Goal: Task Accomplishment & Management: Use online tool/utility

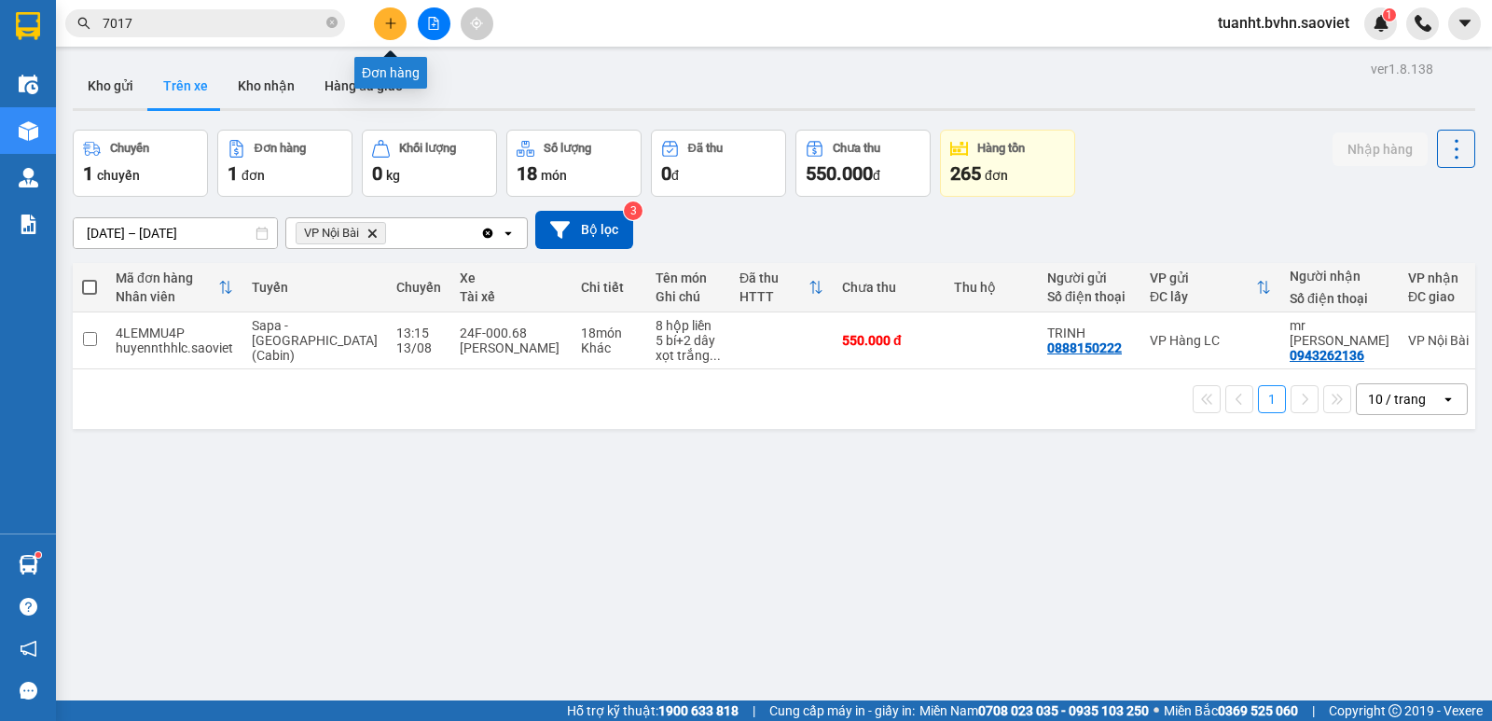
click at [382, 27] on button at bounding box center [390, 23] width 33 height 33
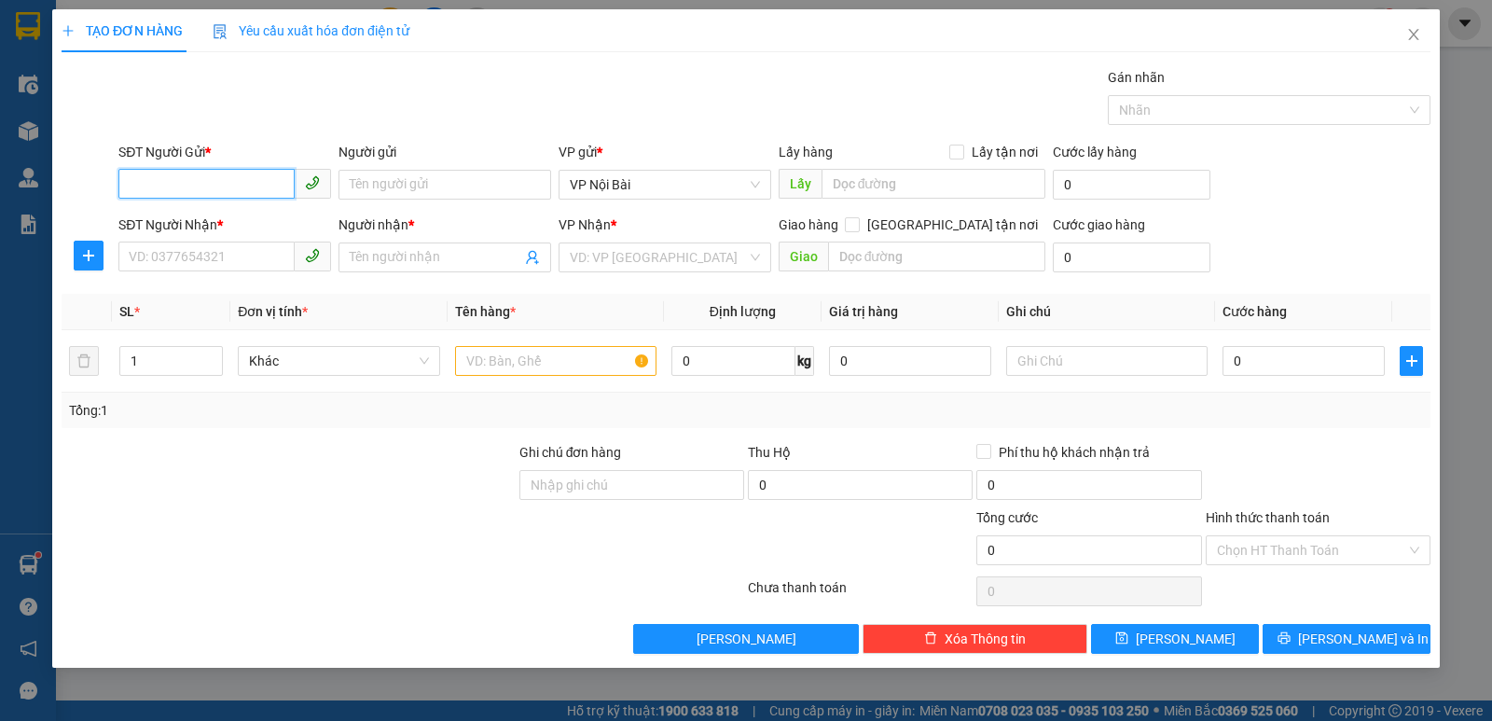
click at [204, 184] on input "SĐT Người Gửi *" at bounding box center [206, 184] width 176 height 30
type input "0987305116"
click at [242, 230] on div "0987305116 - LỘC" at bounding box center [225, 222] width 190 height 21
type input "LỘC"
type input "0865363866"
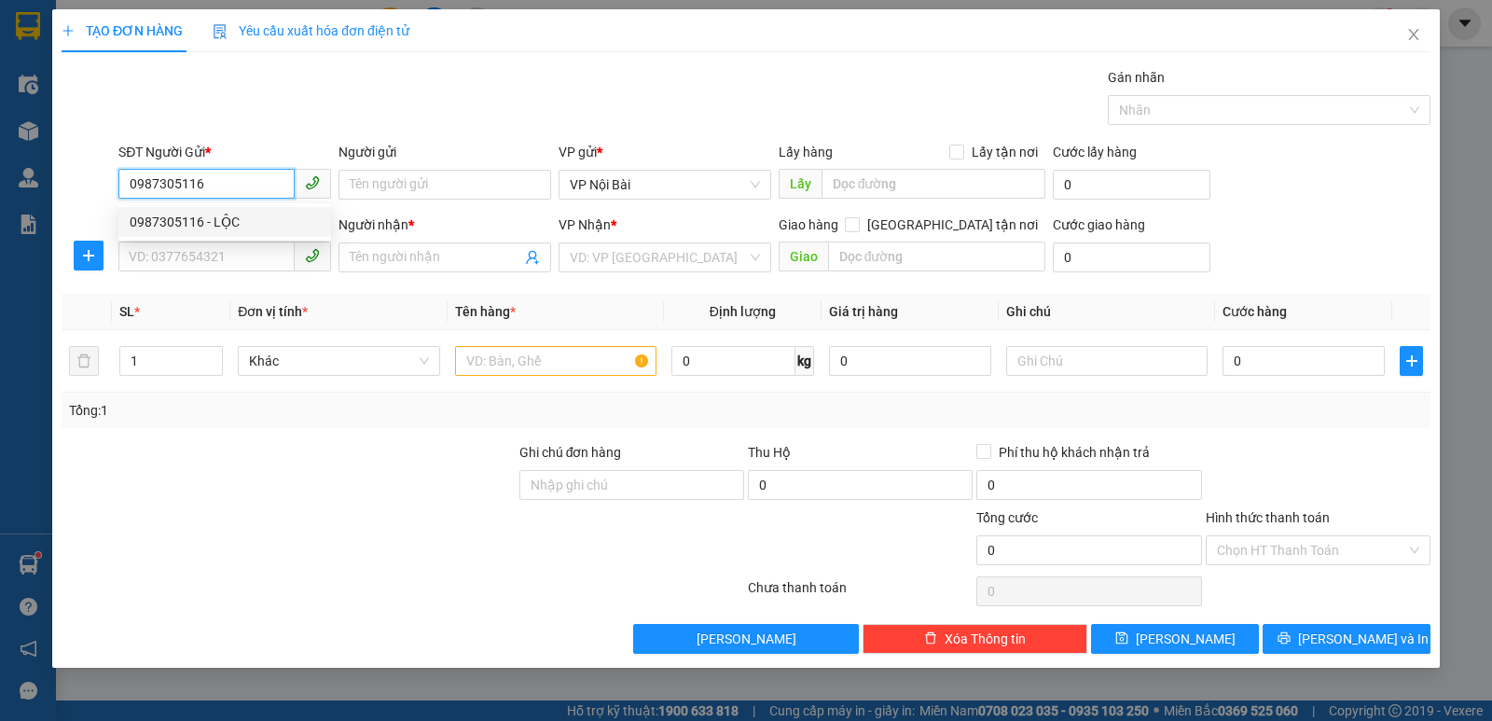
type input "BÌNH"
type input "0987305116"
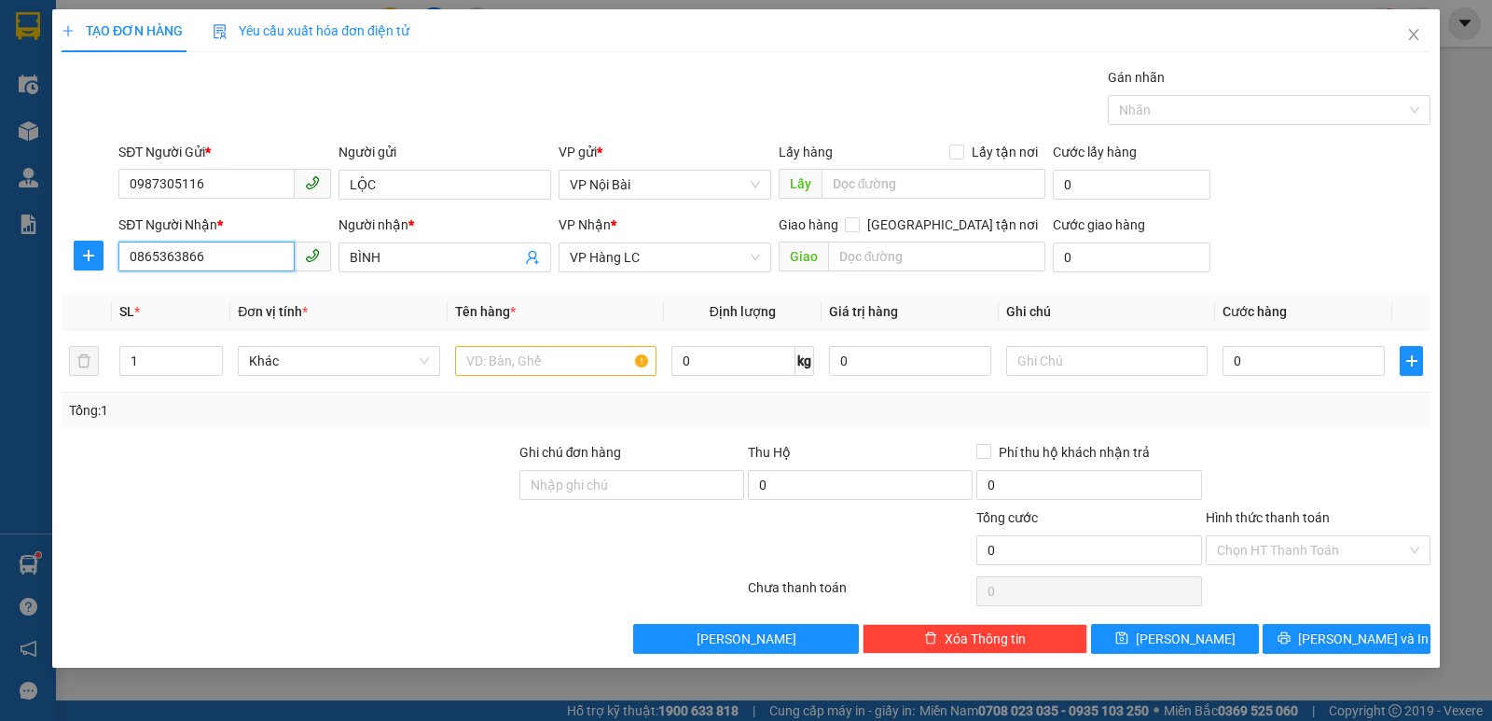
click at [238, 257] on input "0865363866" at bounding box center [206, 257] width 176 height 30
type input "0"
type input "0973333897"
click at [240, 290] on div "0973333897 - THẮNG" at bounding box center [225, 294] width 190 height 21
type input "THẮNG"
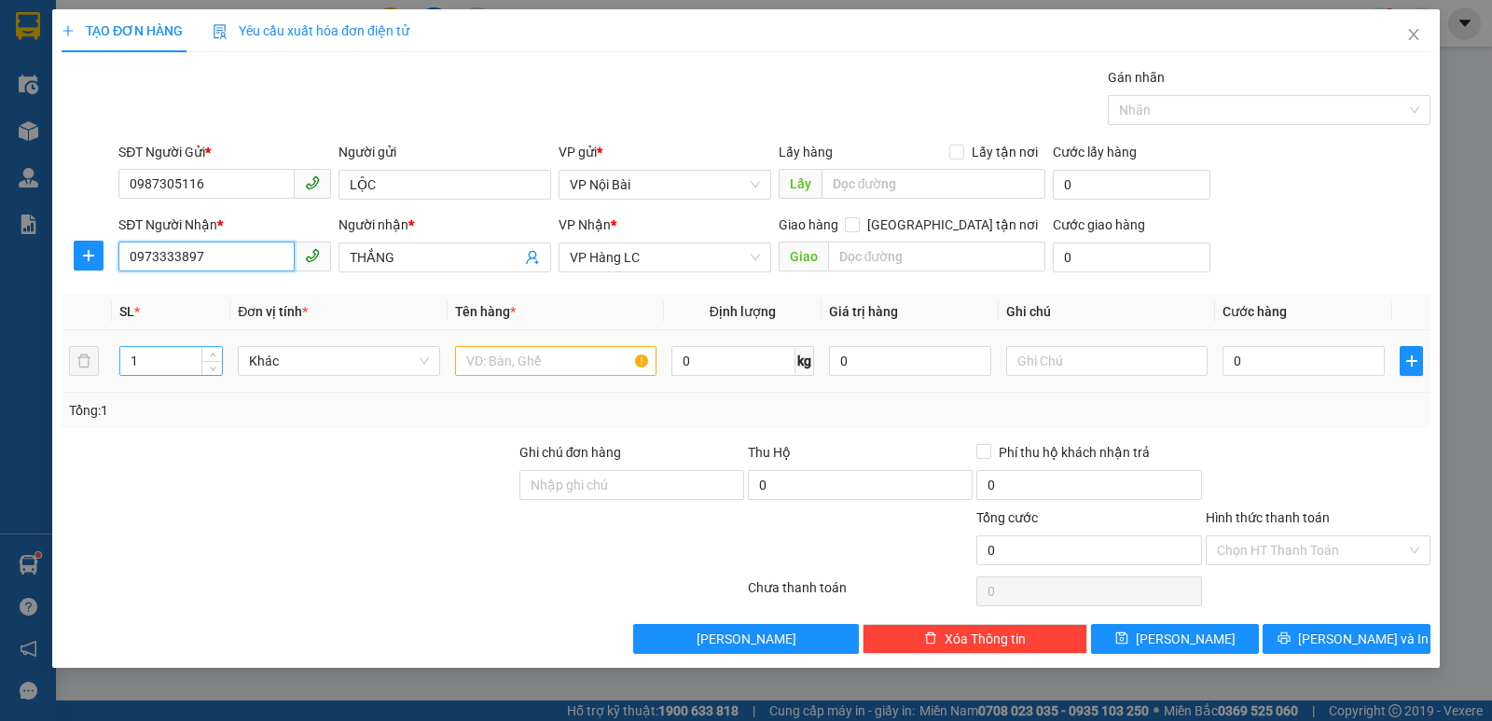
type input "0973333897"
click at [160, 366] on input "1" at bounding box center [171, 361] width 102 height 28
type input "3"
click at [483, 359] on input "text" at bounding box center [555, 361] width 201 height 30
type input "sọt chó"
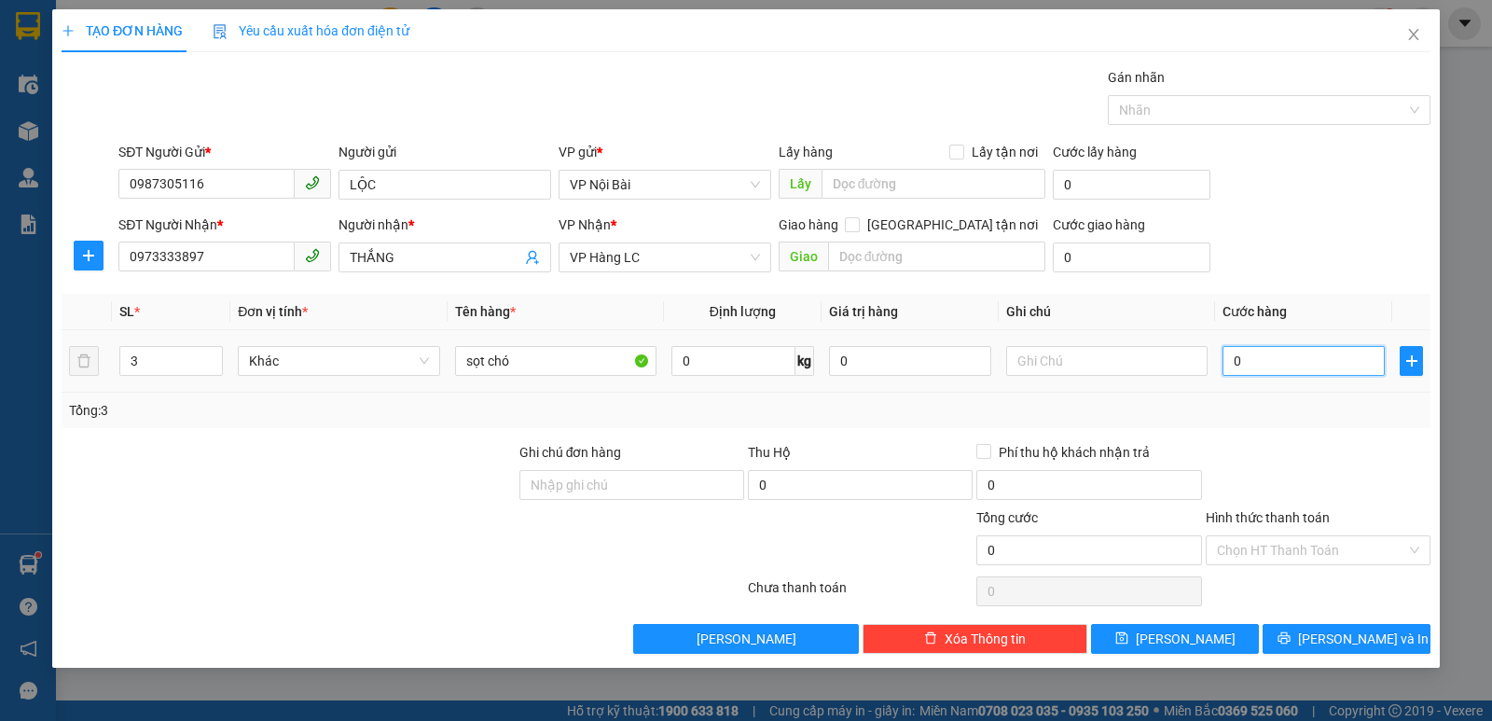
click at [1294, 375] on input "0" at bounding box center [1304, 361] width 162 height 30
type input "2"
type input "21"
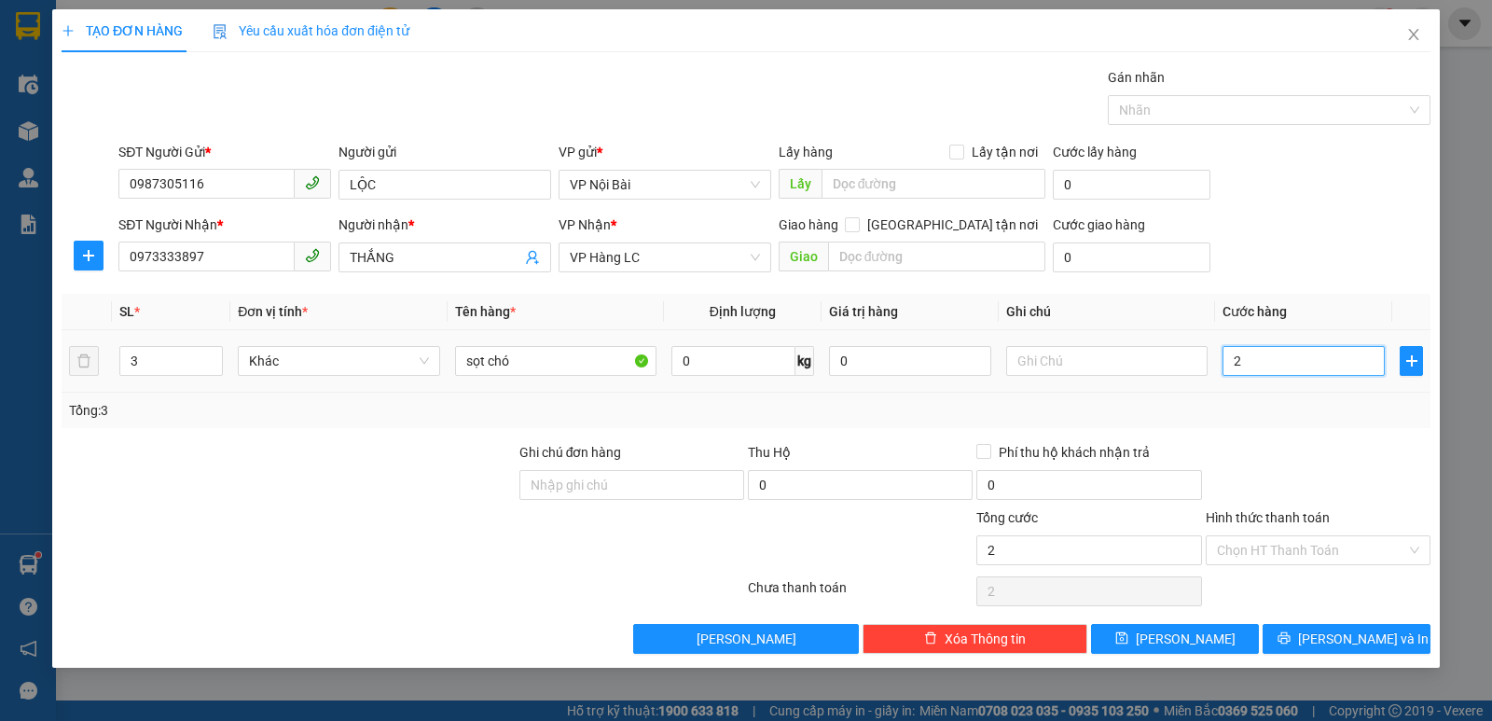
type input "21"
type input "210"
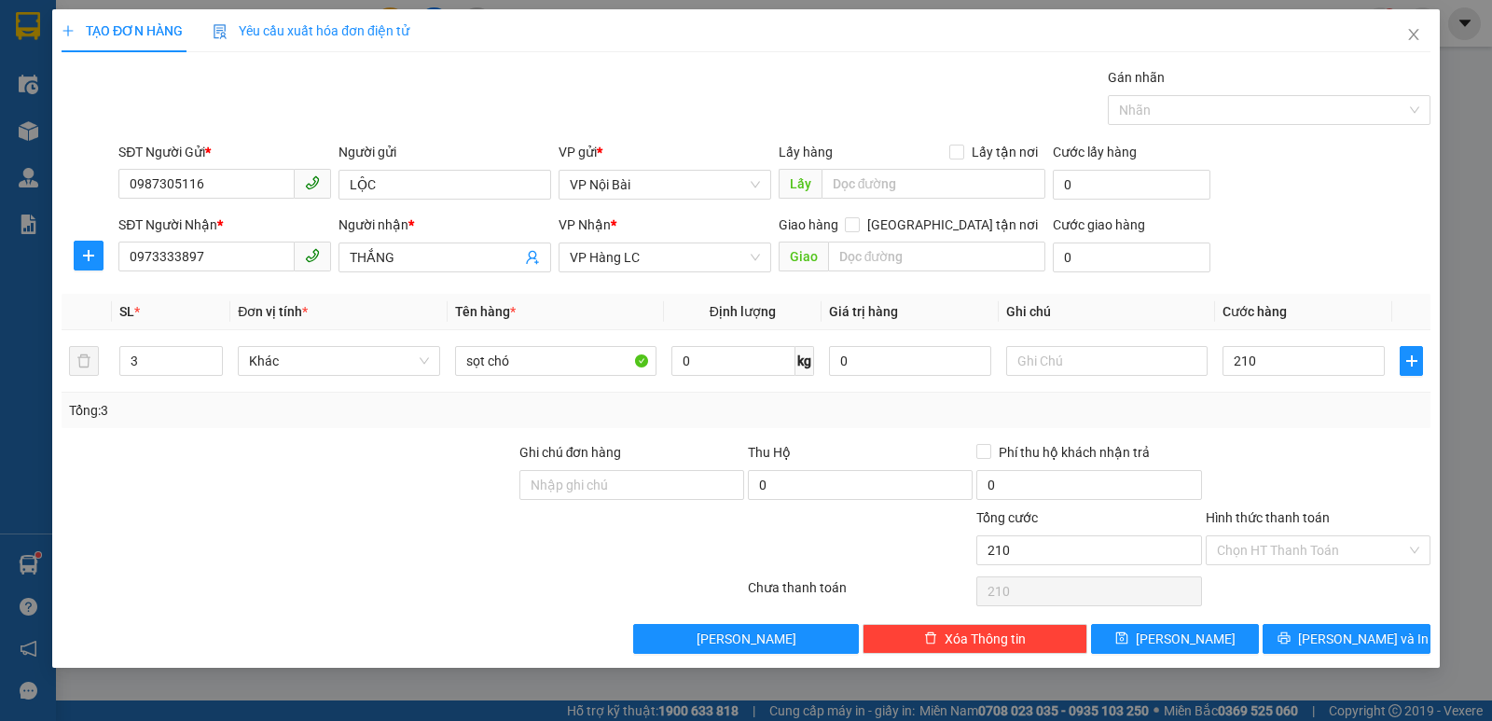
type input "210.000"
click at [1321, 487] on div at bounding box center [1318, 474] width 228 height 65
click at [1341, 641] on span "[PERSON_NAME] và In" at bounding box center [1363, 639] width 131 height 21
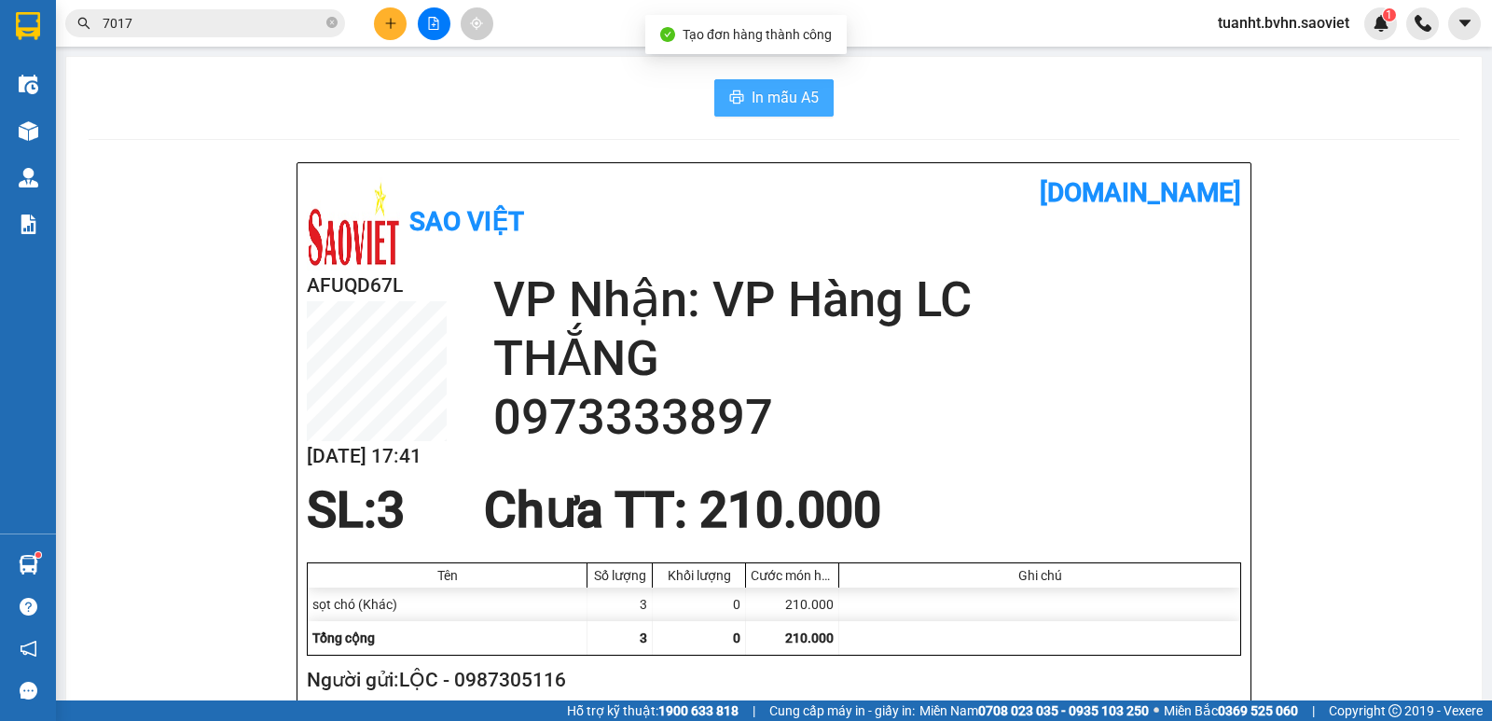
click at [777, 108] on span "In mẫu A5" at bounding box center [785, 97] width 67 height 23
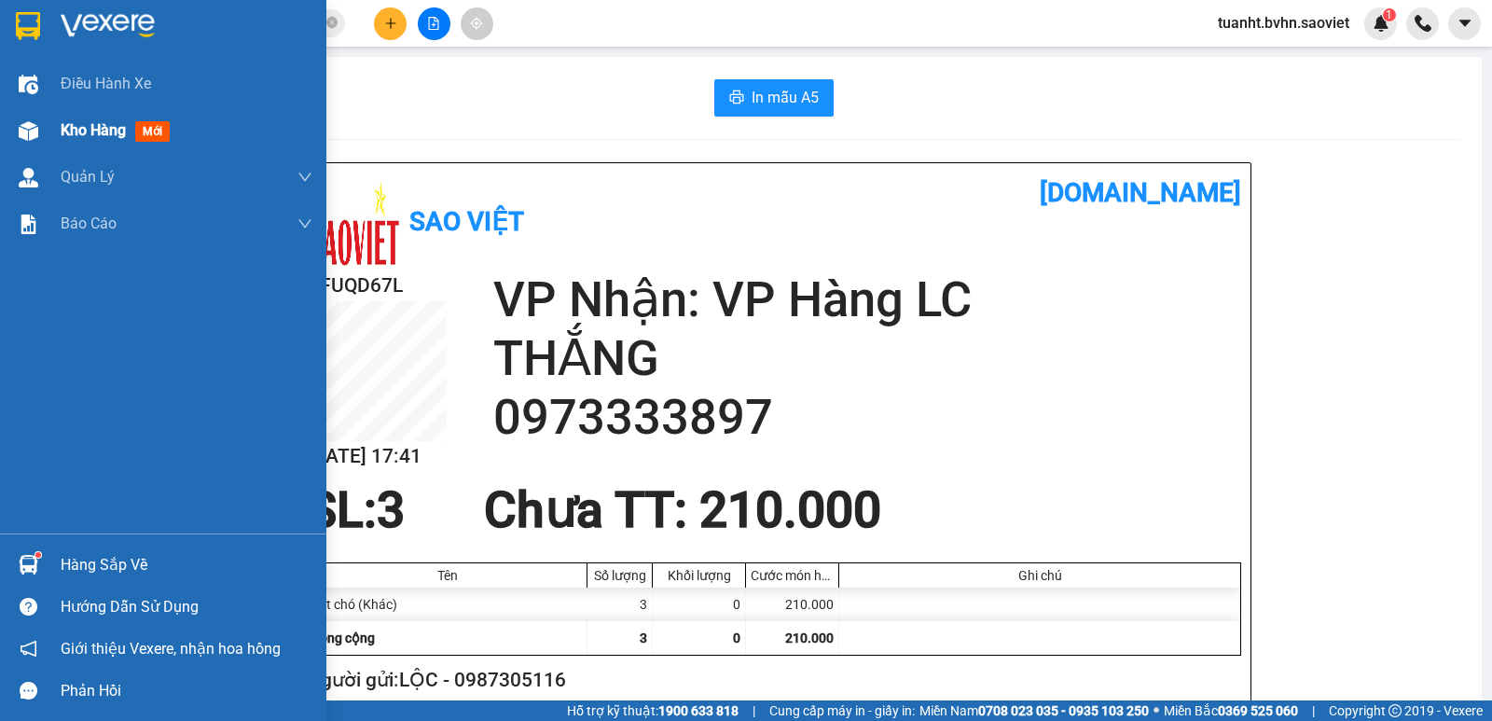
click at [35, 131] on img at bounding box center [29, 131] width 20 height 20
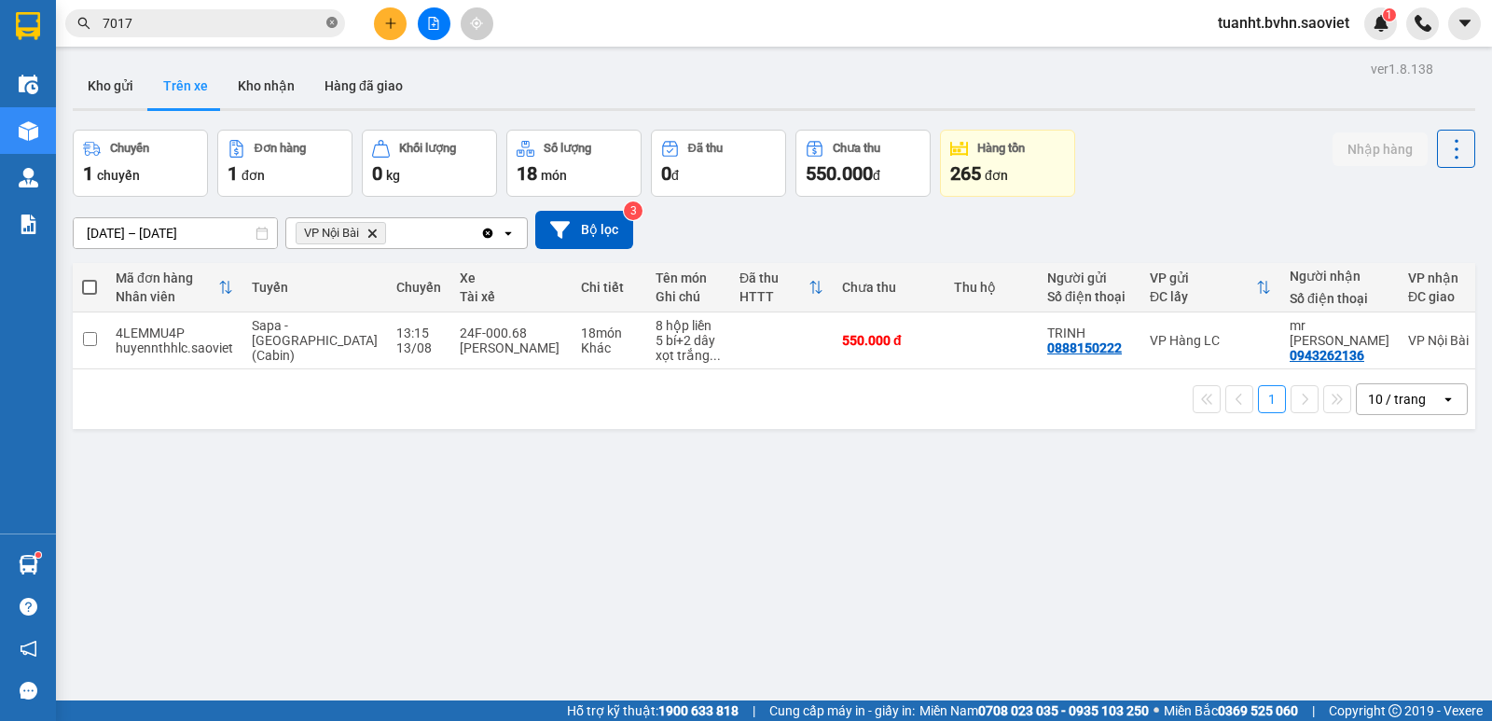
click at [334, 28] on icon "close-circle" at bounding box center [331, 22] width 11 height 11
click at [264, 75] on button "Kho nhận" at bounding box center [266, 85] width 87 height 45
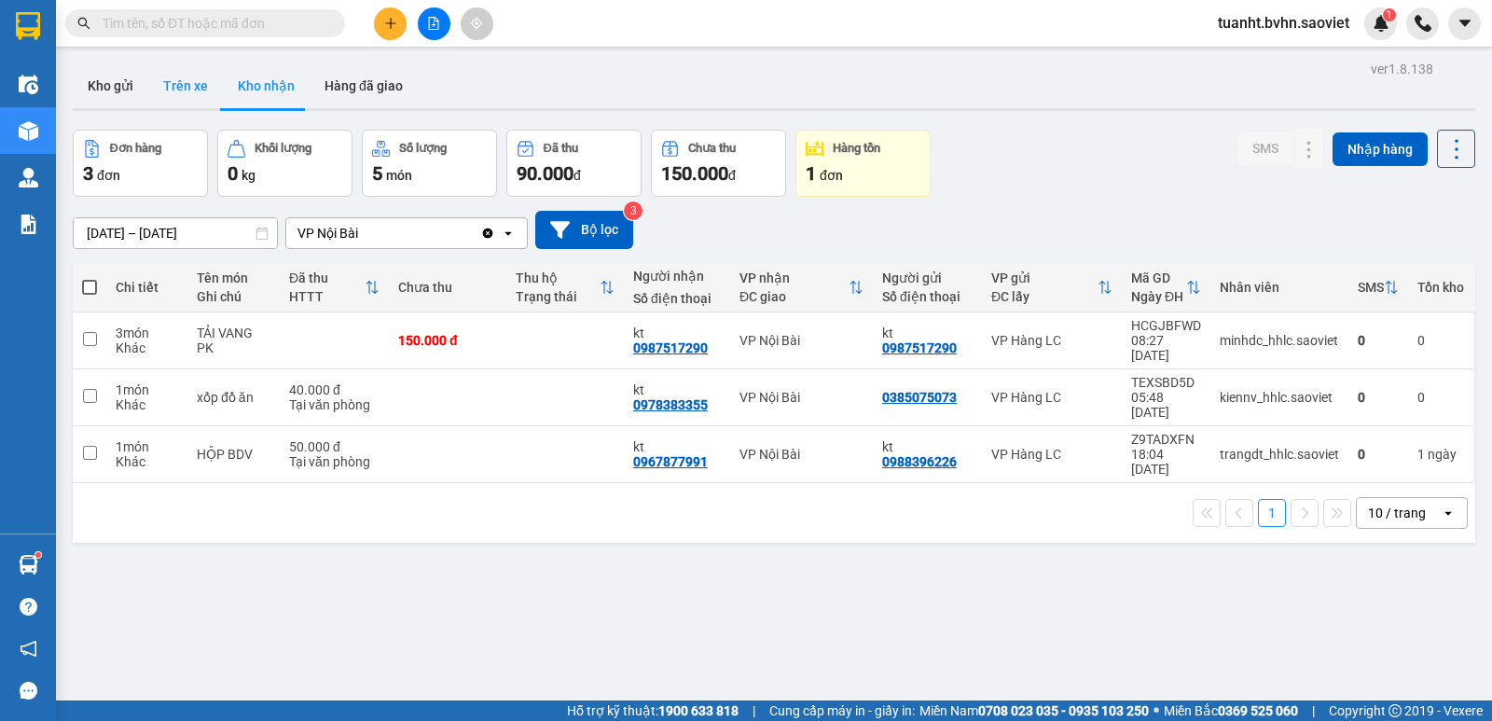
click at [201, 92] on button "Trên xe" at bounding box center [185, 85] width 75 height 45
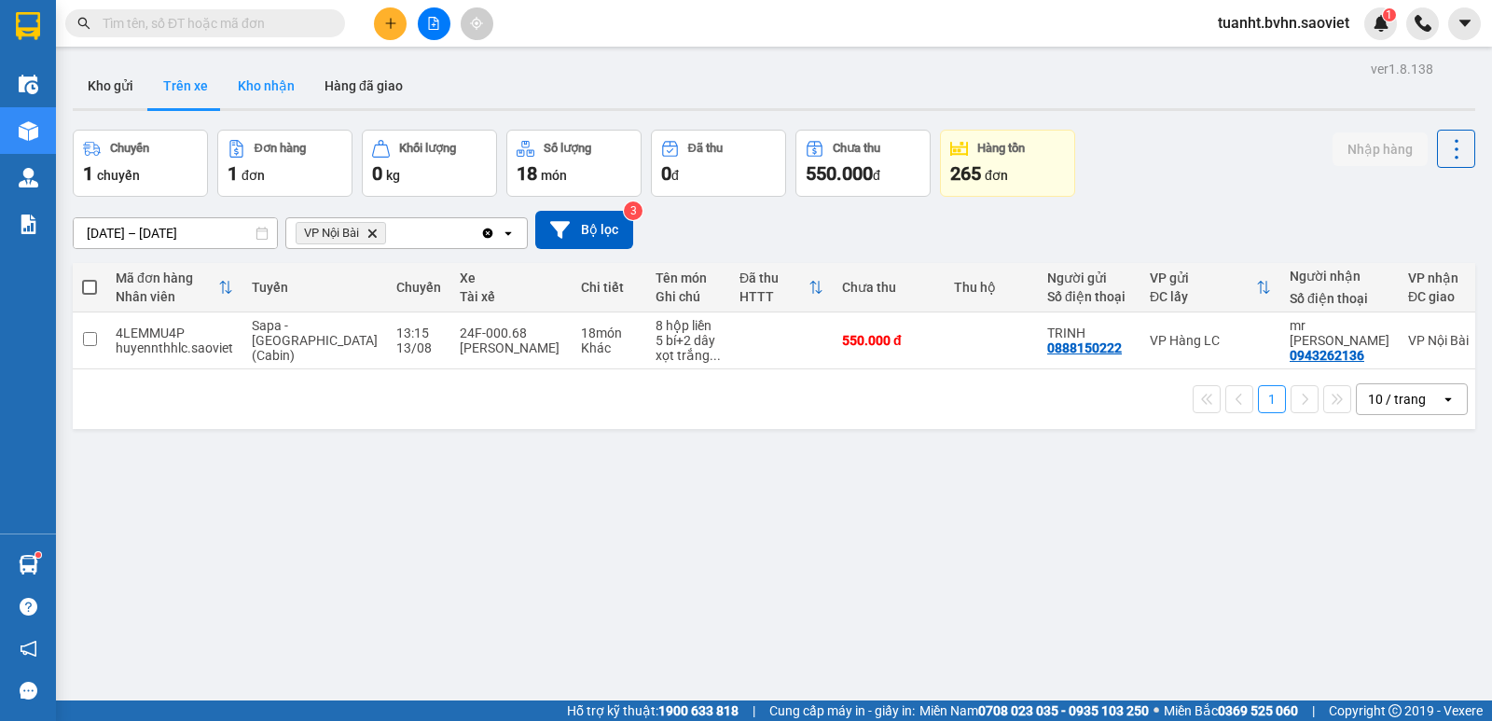
click at [271, 80] on button "Kho nhận" at bounding box center [266, 85] width 87 height 45
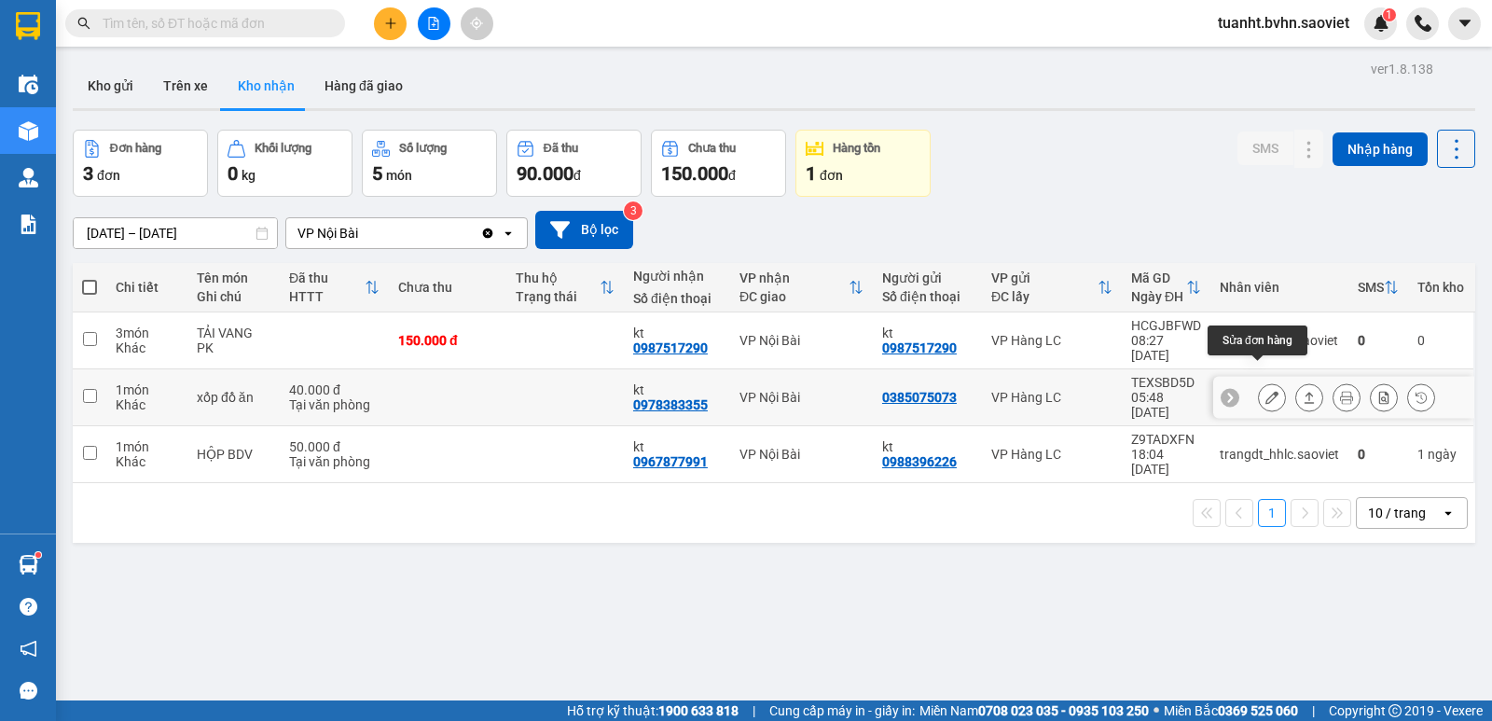
click at [1266, 391] on icon at bounding box center [1272, 397] width 13 height 13
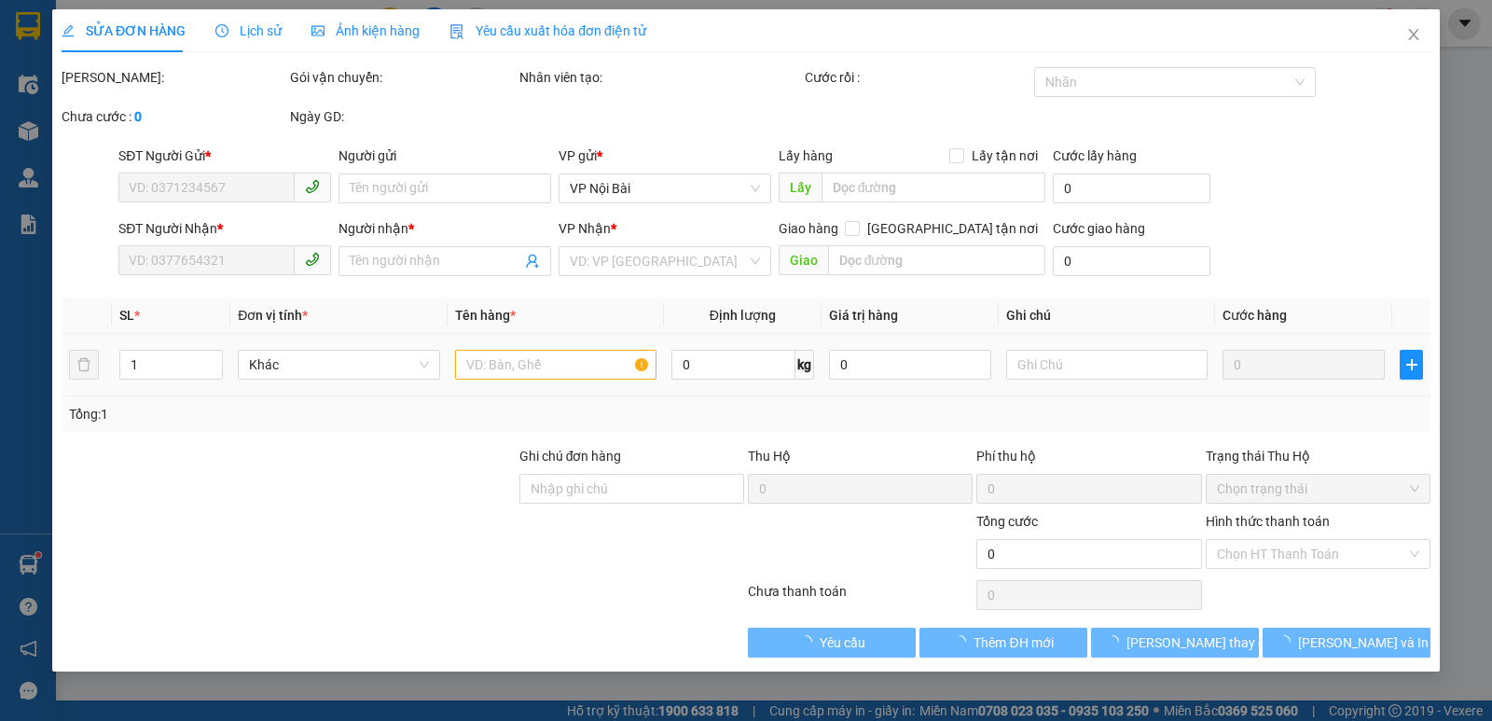
type input "0385075073"
type input "0978383355"
type input "kt"
type input "40.000"
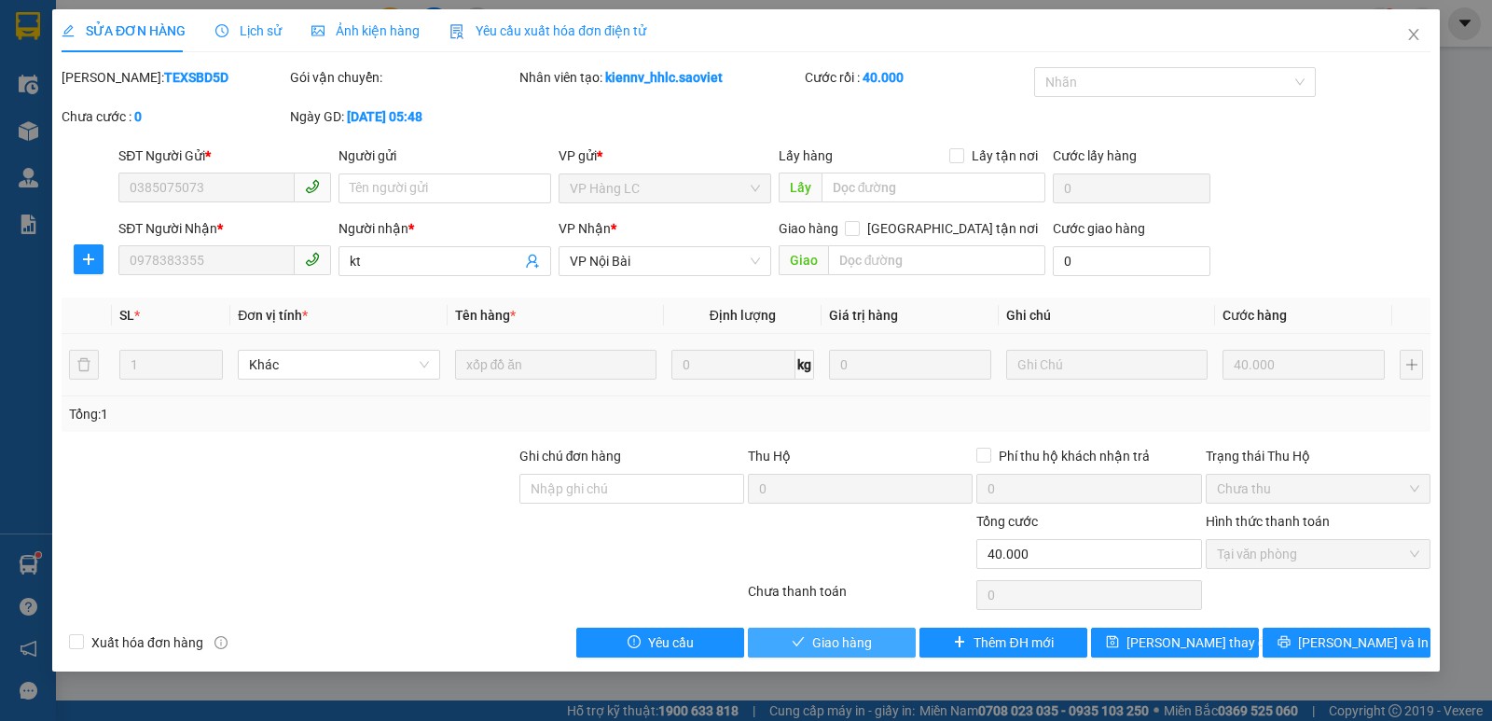
click at [829, 641] on span "Giao hàng" at bounding box center [842, 642] width 60 height 21
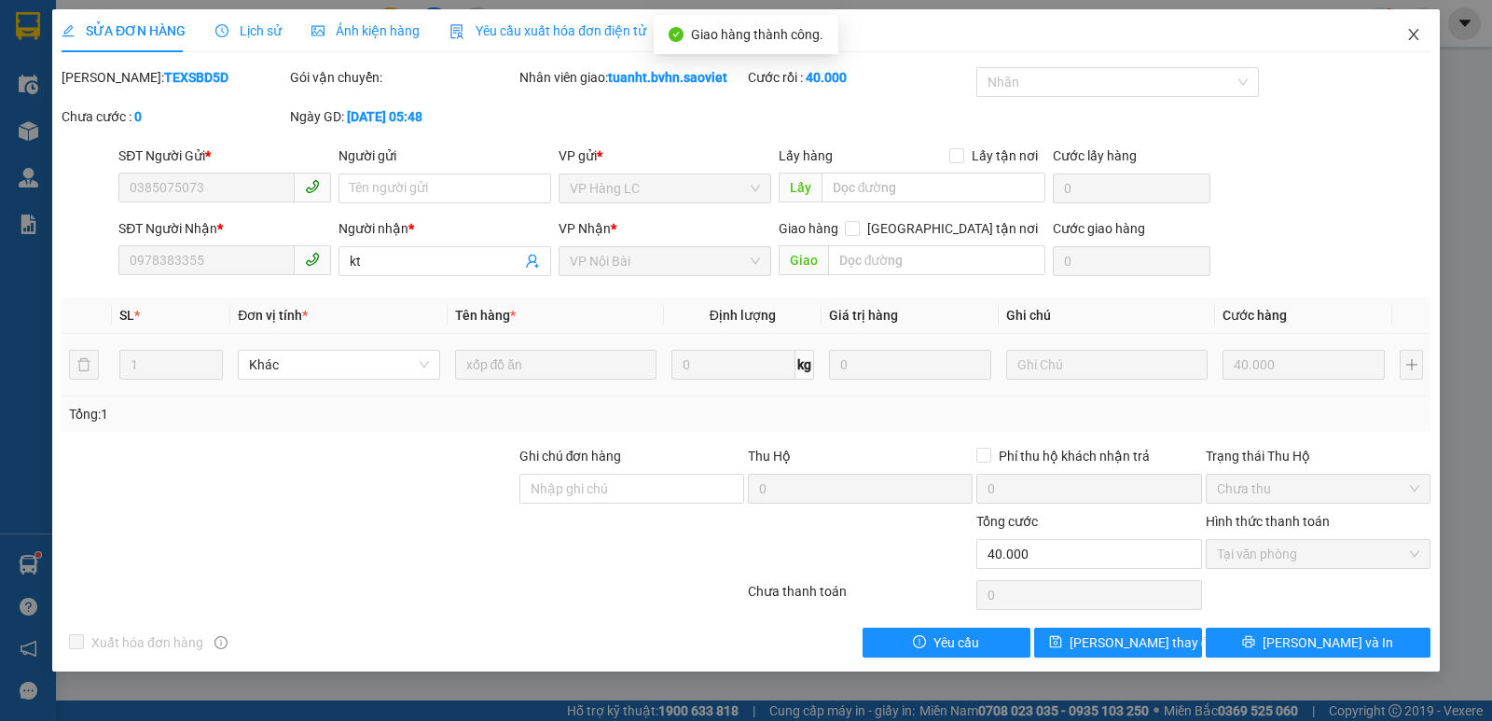
click at [1410, 34] on icon "close" at bounding box center [1413, 34] width 15 height 15
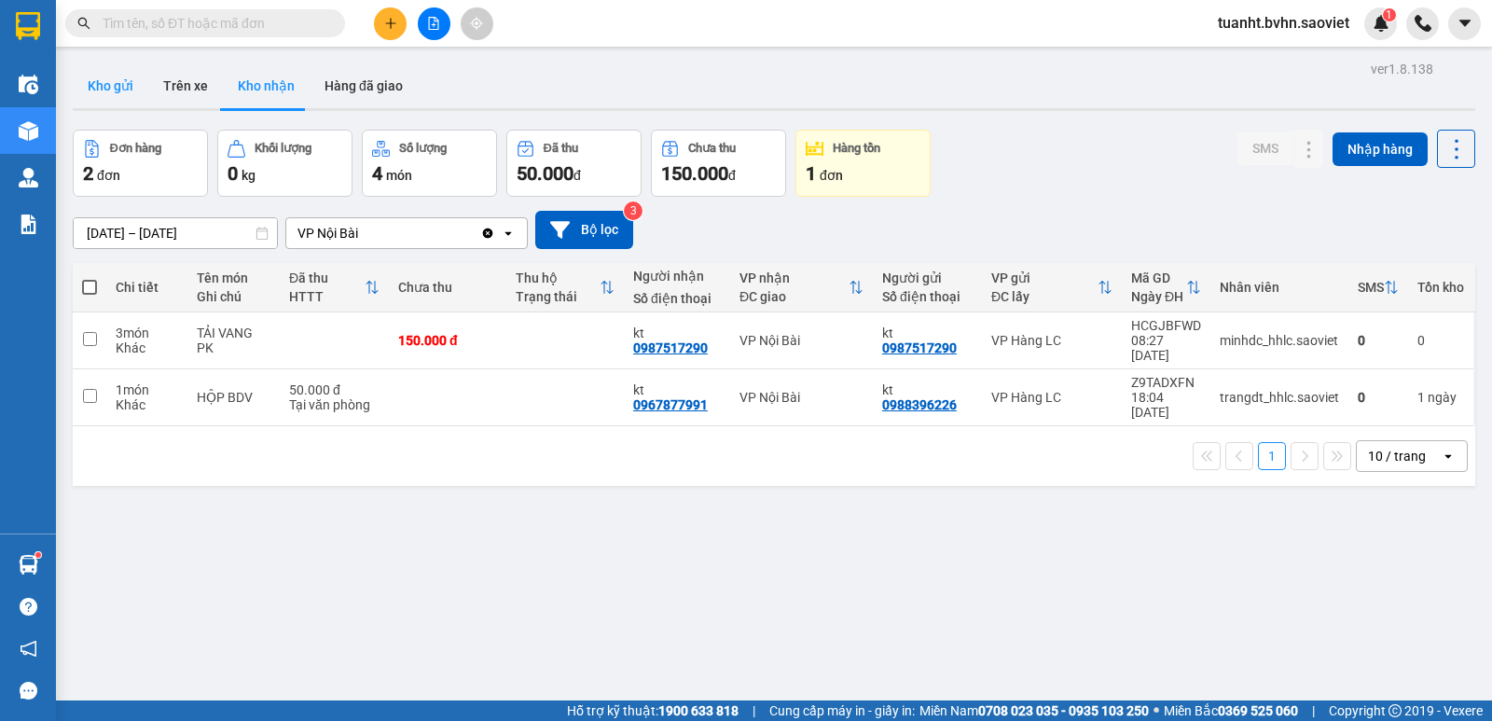
click at [95, 95] on button "Kho gửi" at bounding box center [111, 85] width 76 height 45
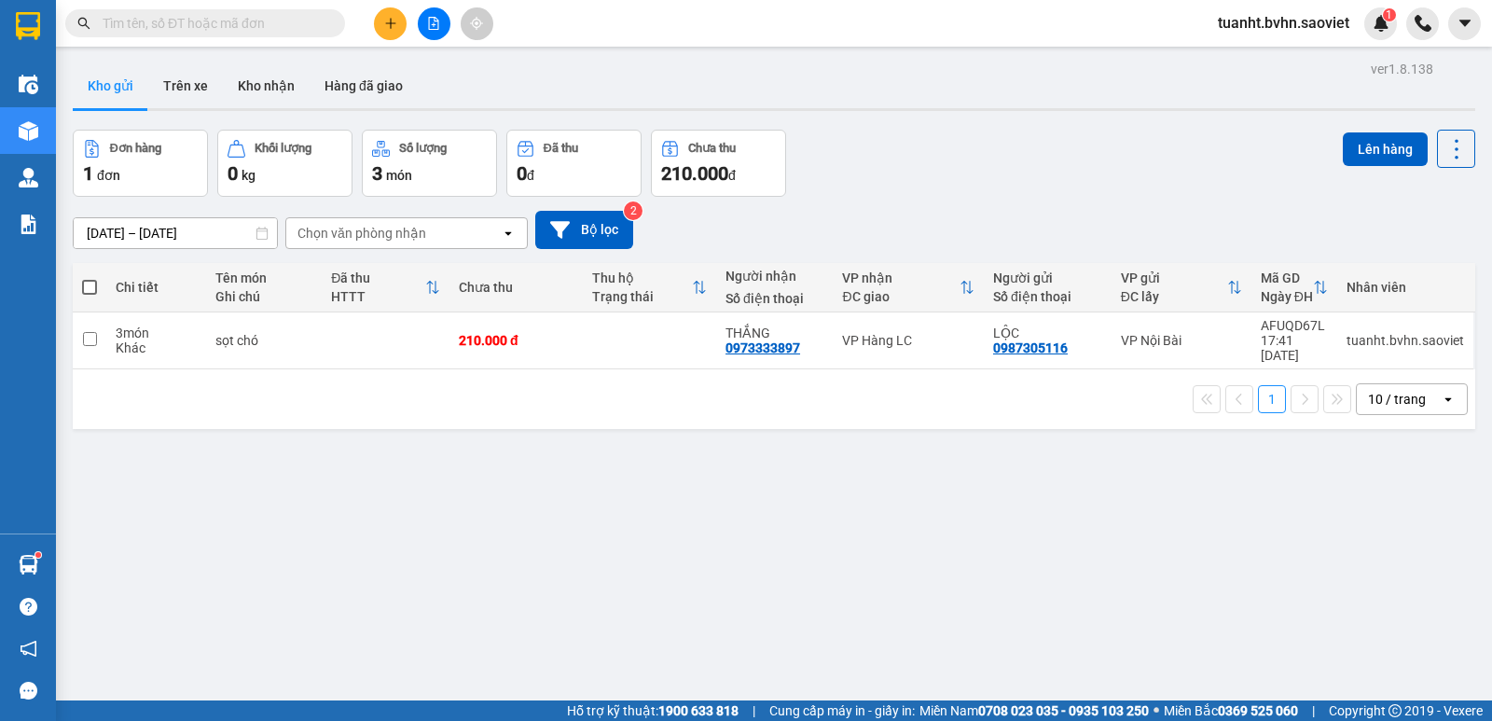
drag, startPoint x: 269, startPoint y: 15, endPoint x: 270, endPoint y: 29, distance: 14.0
click at [269, 17] on input "text" at bounding box center [213, 23] width 220 height 21
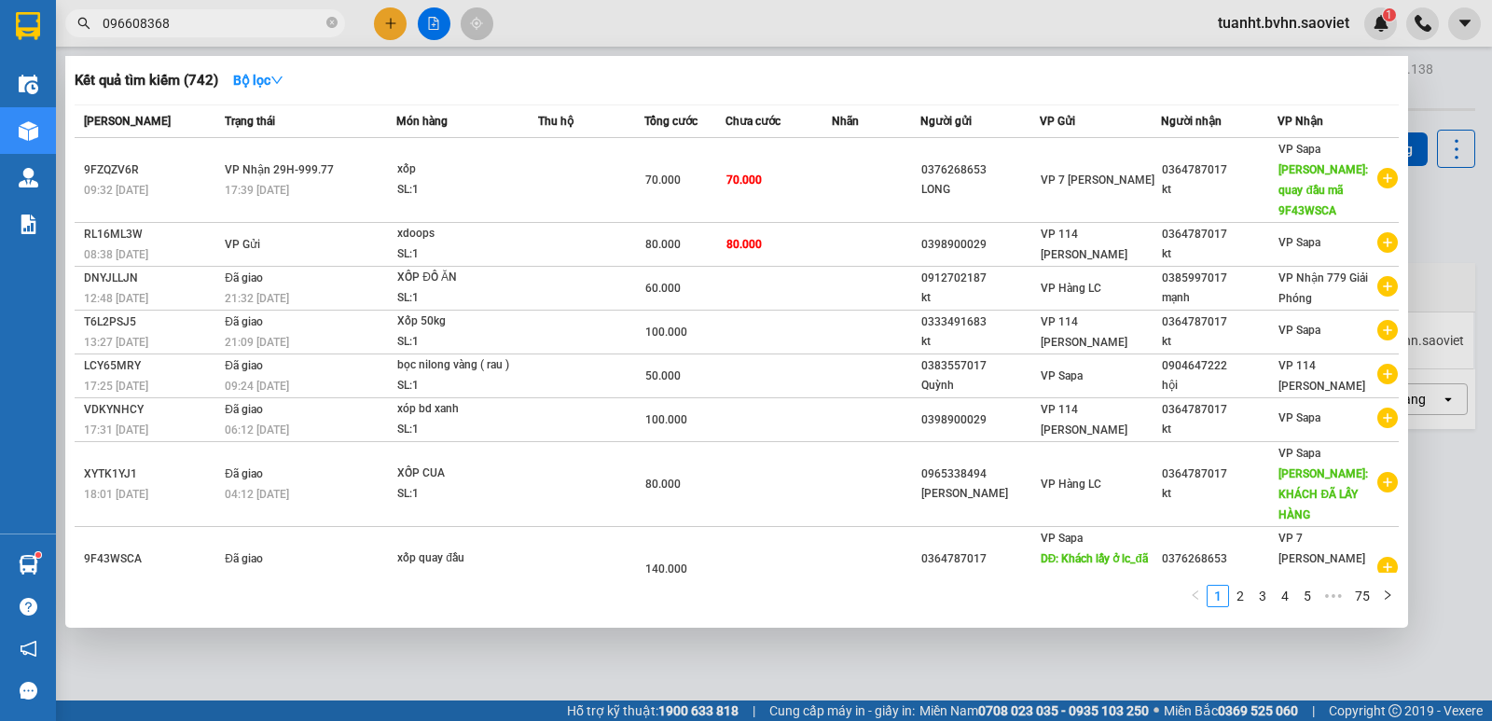
type input "0966083683"
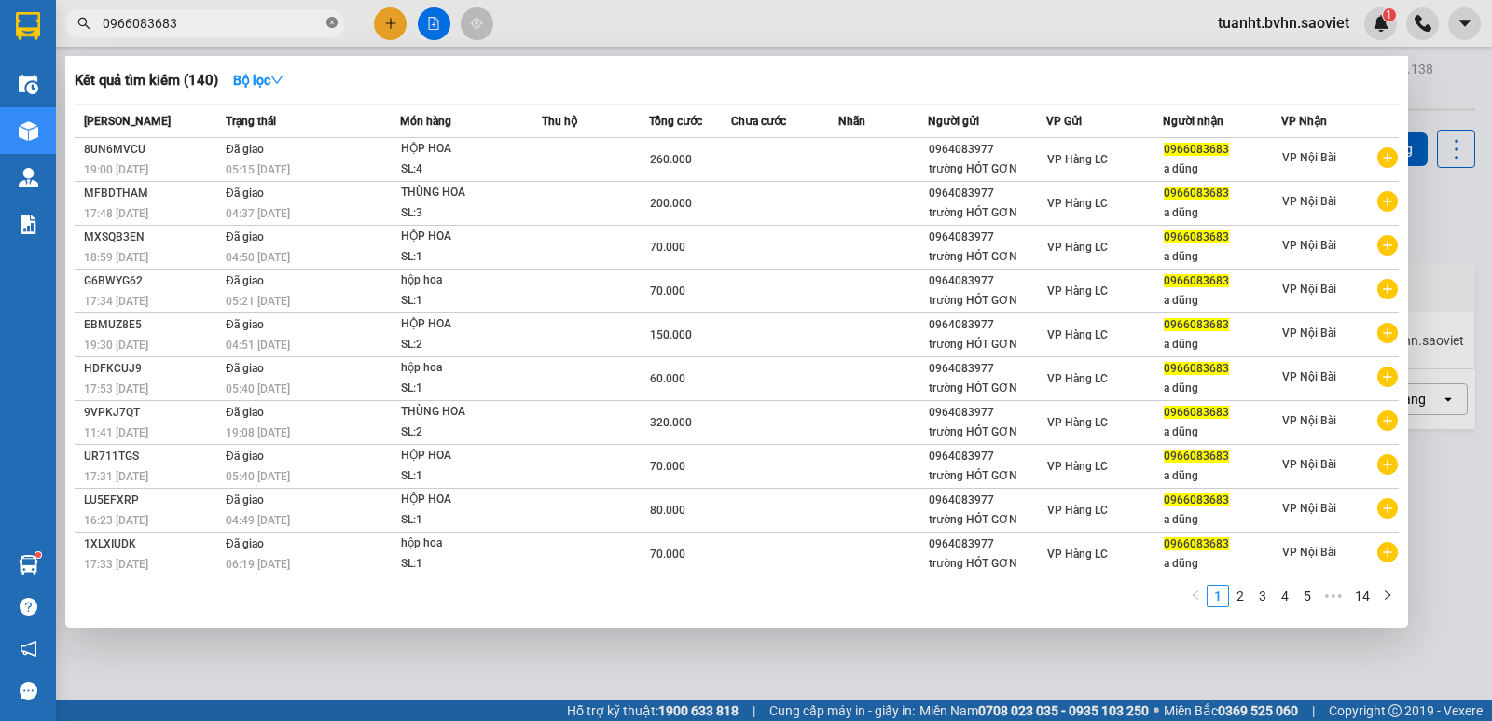
click at [329, 26] on icon "close-circle" at bounding box center [331, 22] width 11 height 11
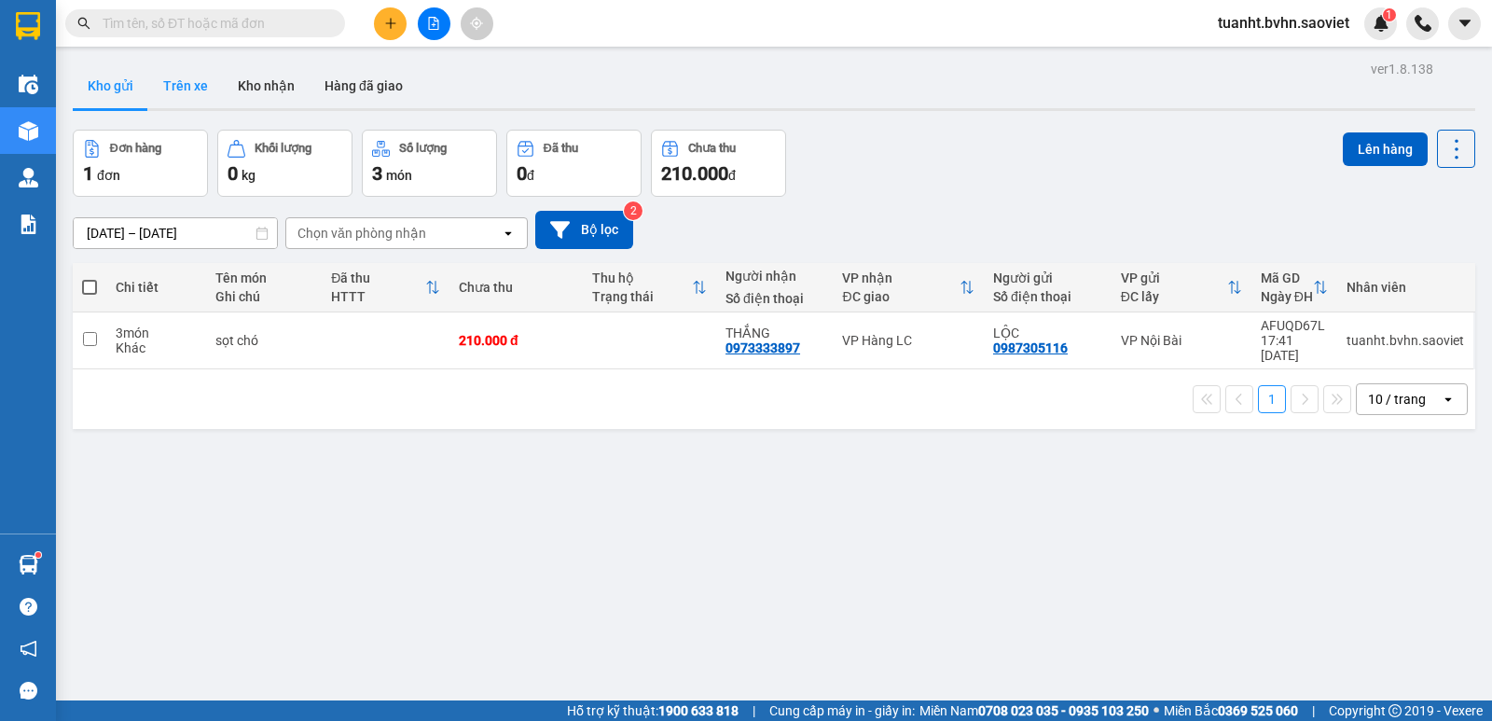
click at [209, 81] on button "Trên xe" at bounding box center [185, 85] width 75 height 45
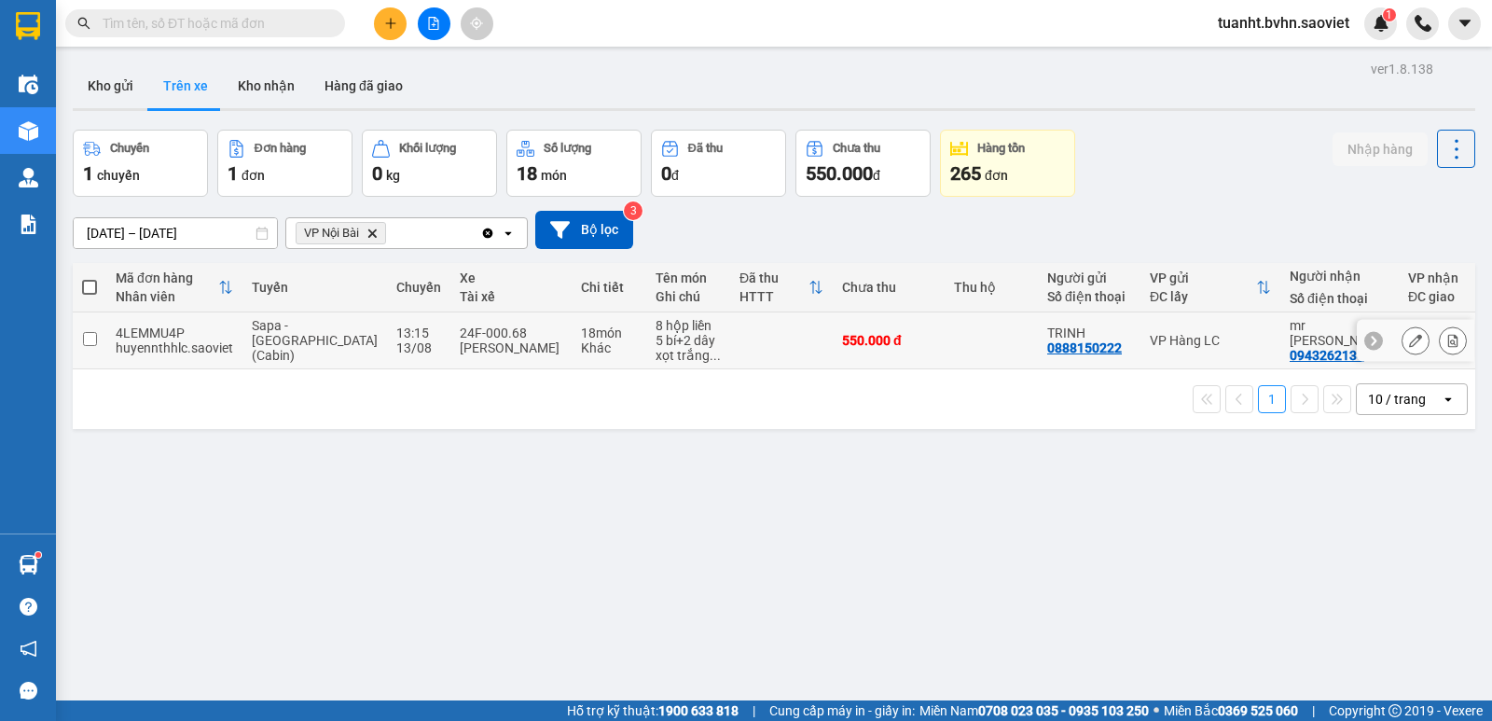
click at [92, 337] on input "checkbox" at bounding box center [90, 339] width 14 height 14
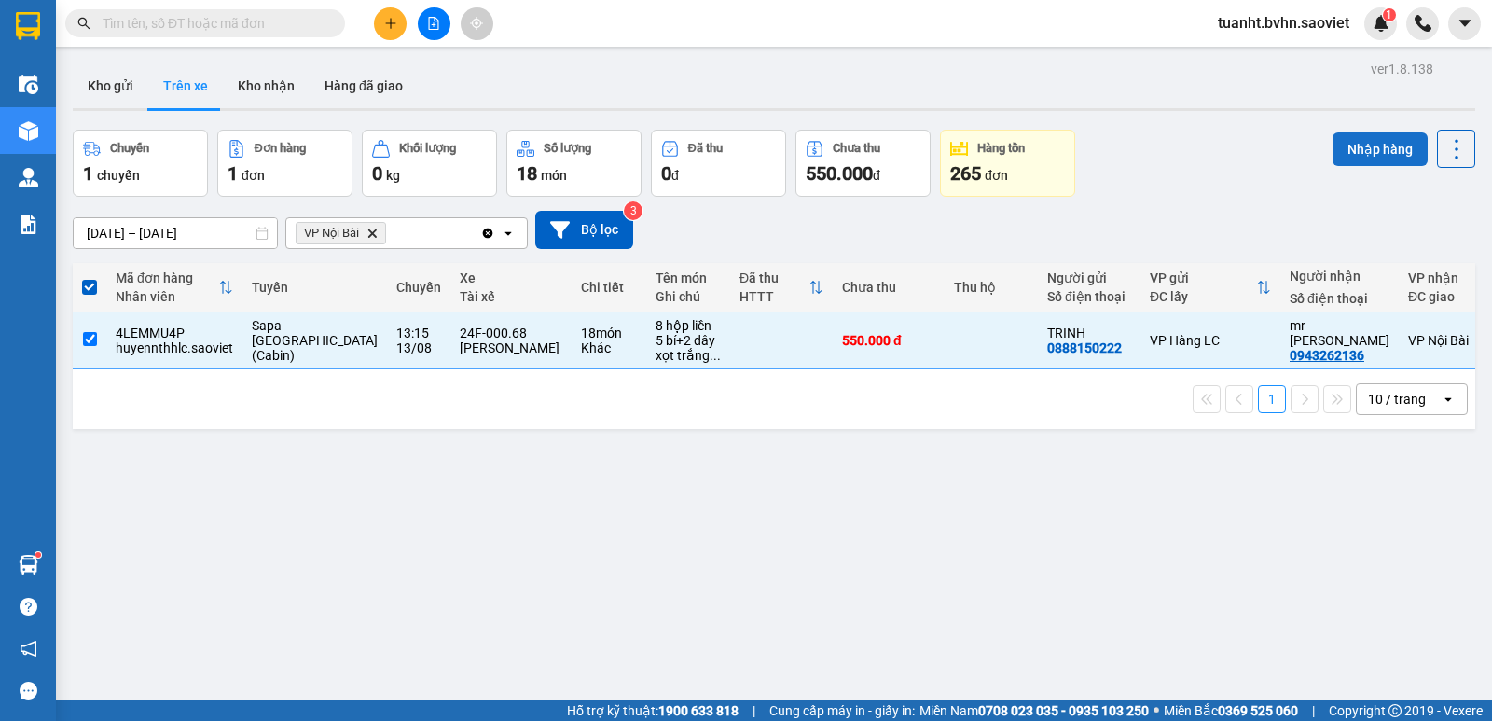
click at [1362, 157] on button "Nhập hàng" at bounding box center [1380, 149] width 95 height 34
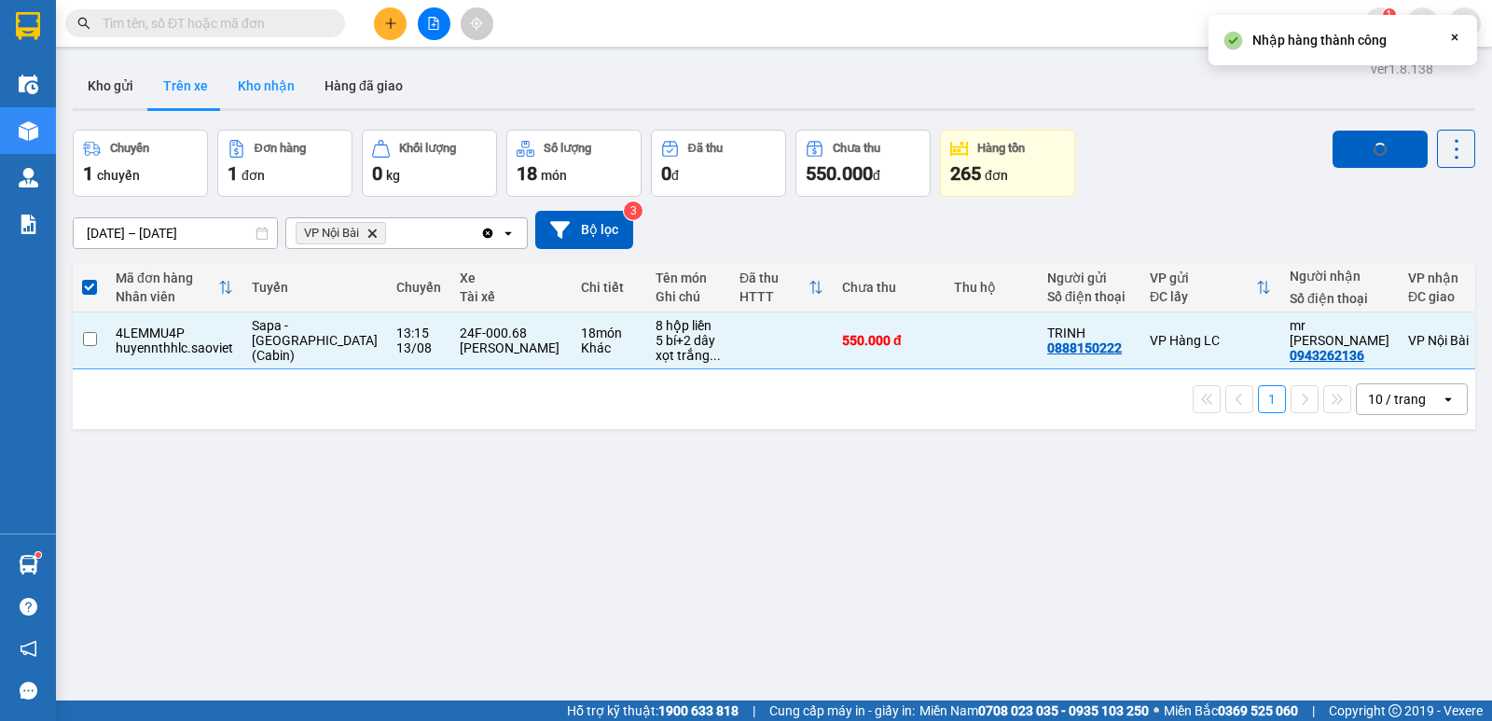
checkbox input "false"
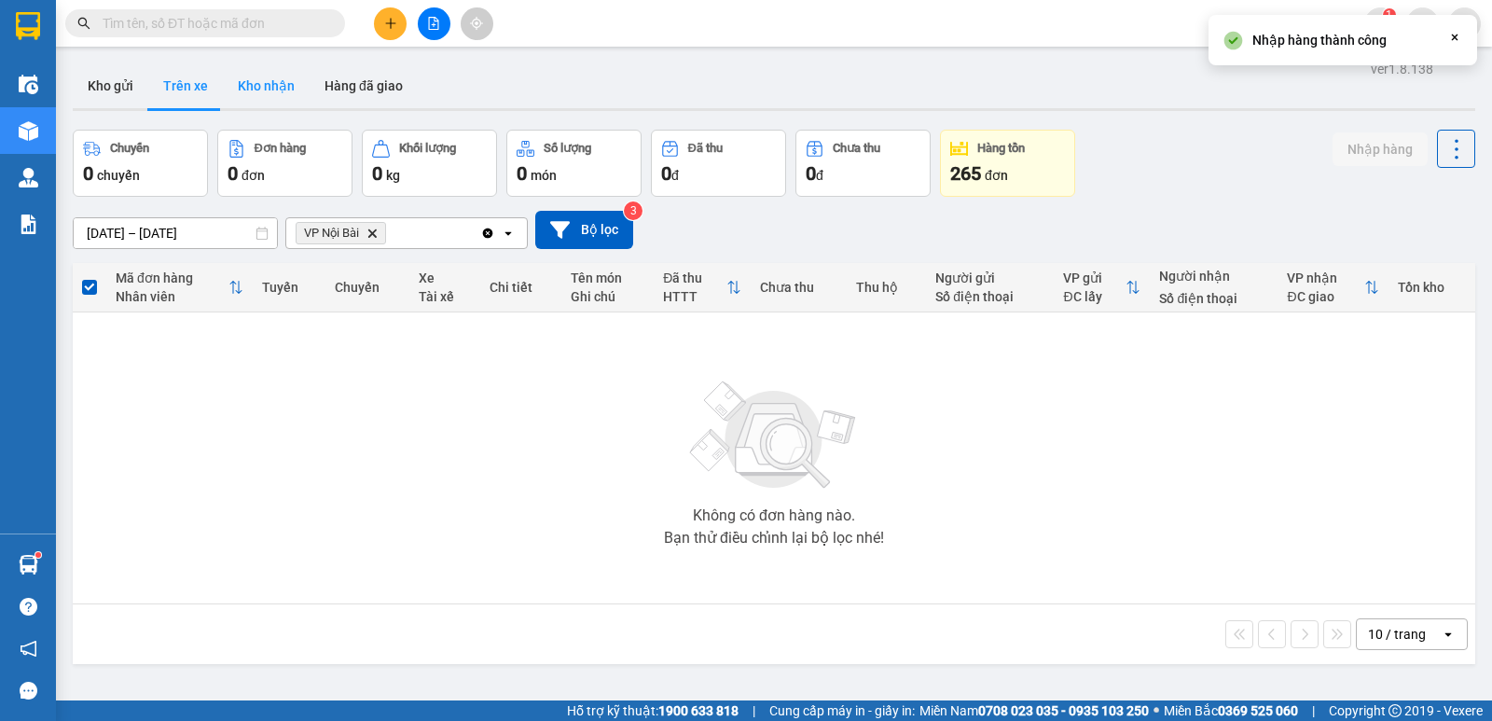
click at [297, 99] on button "Kho nhận" at bounding box center [266, 85] width 87 height 45
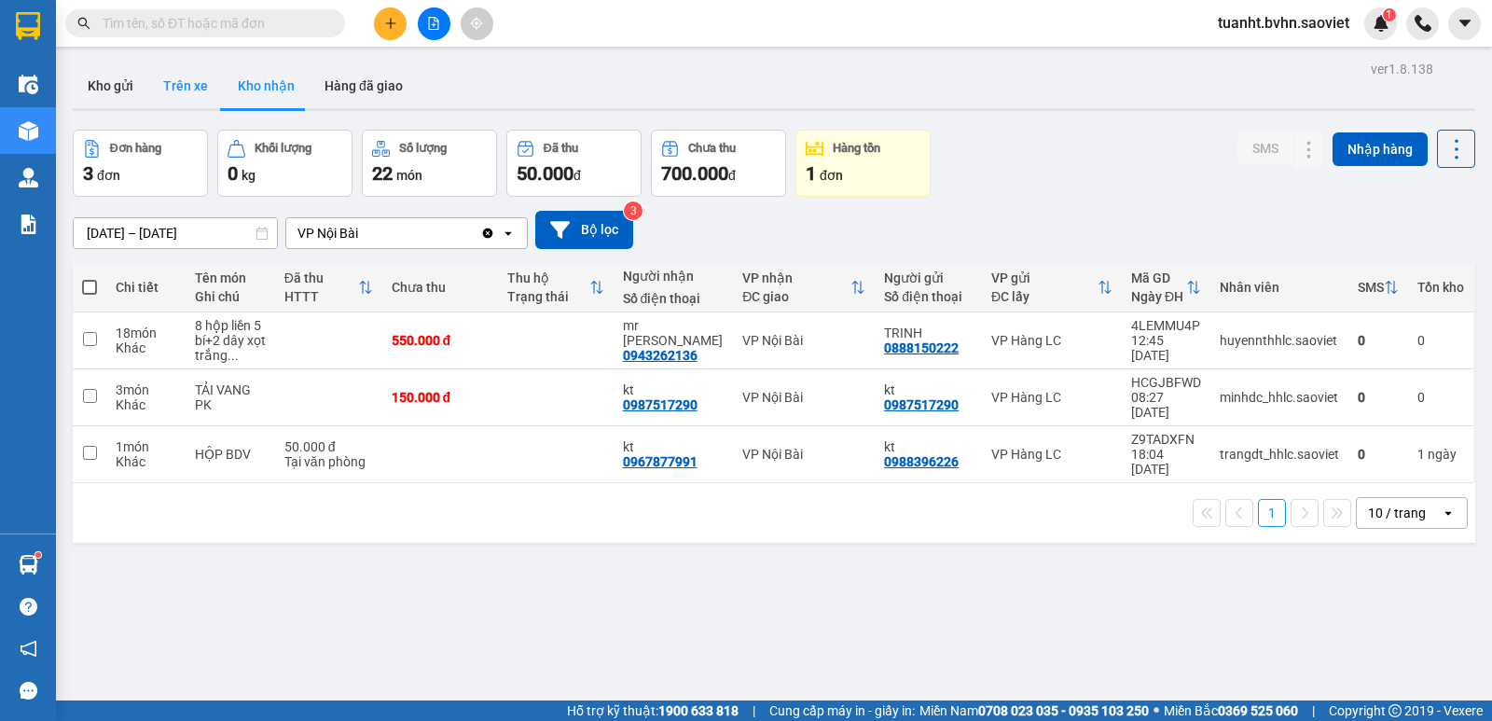
click at [188, 88] on button "Trên xe" at bounding box center [185, 85] width 75 height 45
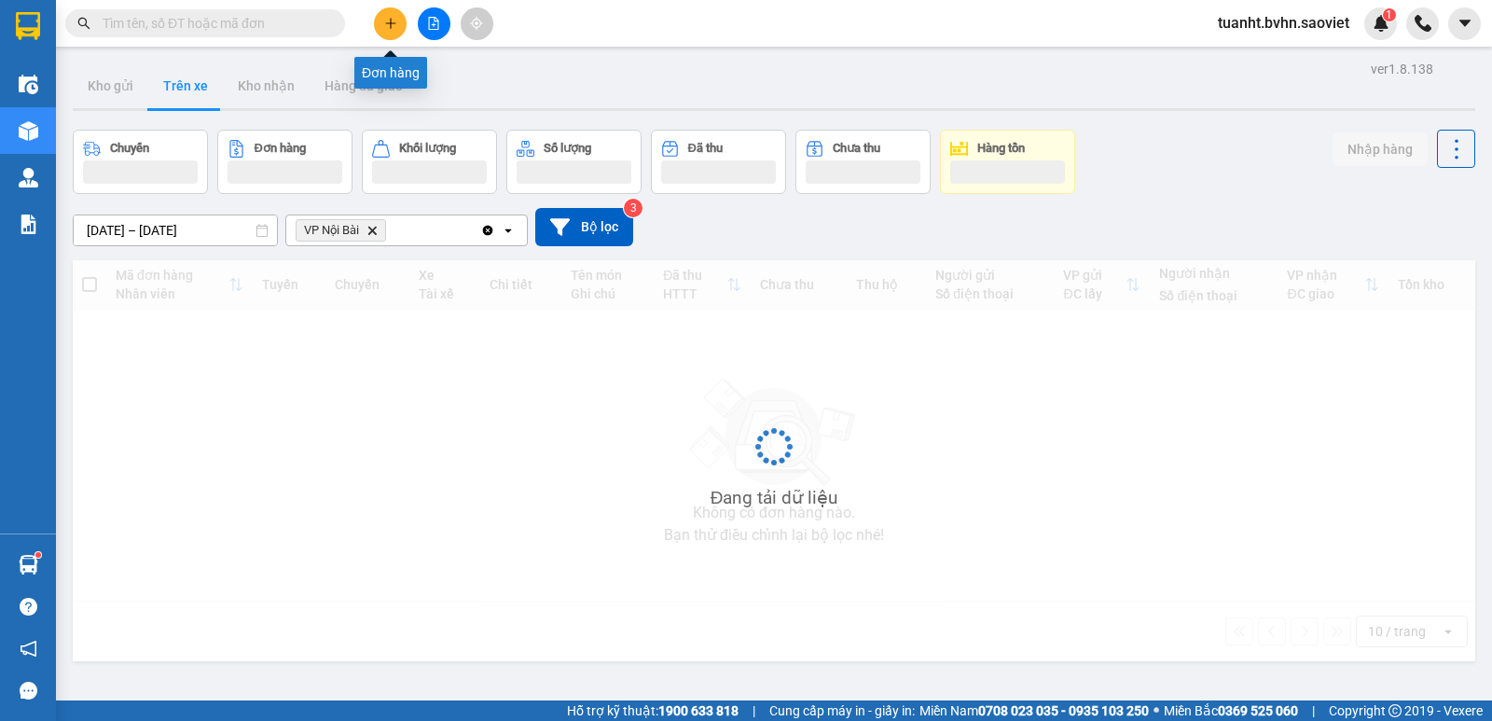
click at [390, 27] on icon "plus" at bounding box center [390, 23] width 13 height 13
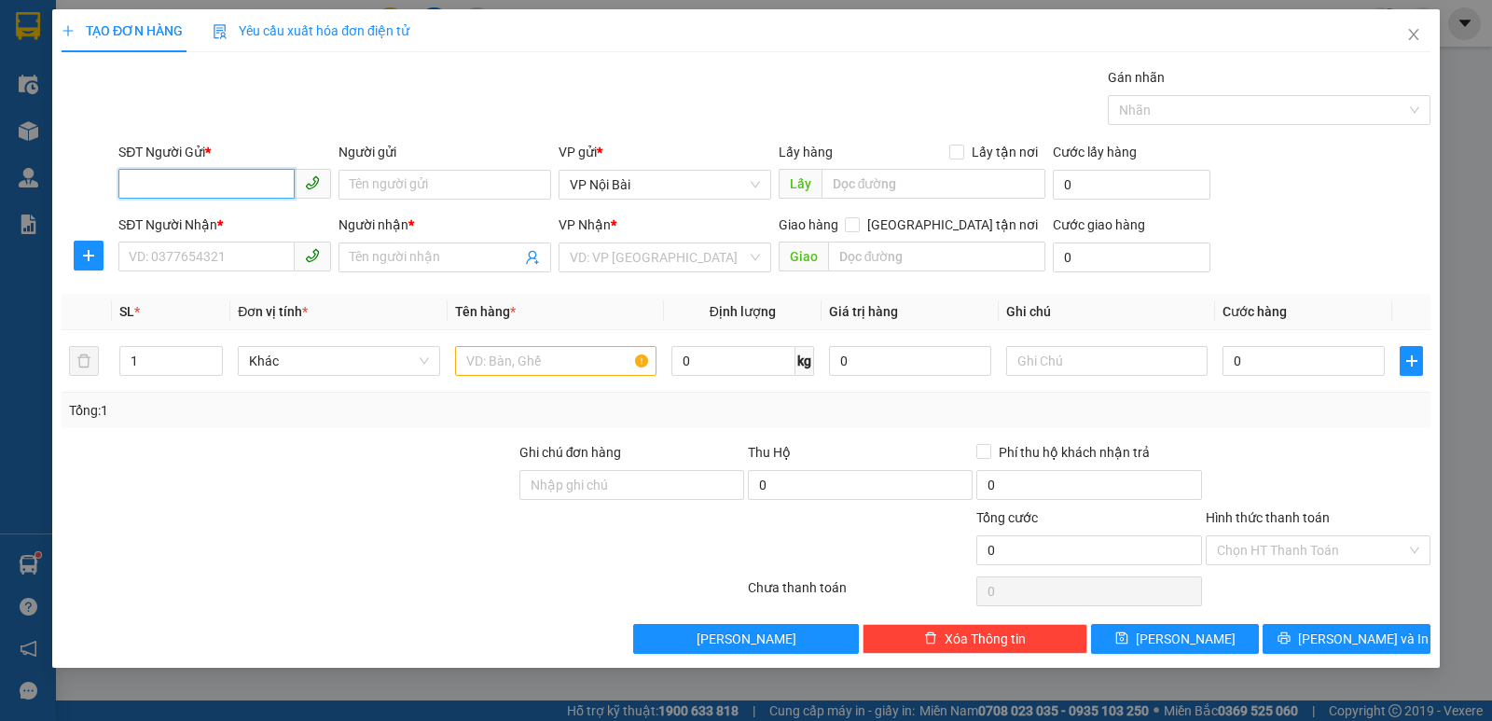
click at [222, 178] on input "SĐT Người Gửi *" at bounding box center [206, 184] width 176 height 30
type input "0392855166"
click at [181, 217] on div "0392855166 - KT" at bounding box center [225, 222] width 190 height 21
type input "KT"
type input "0983411866"
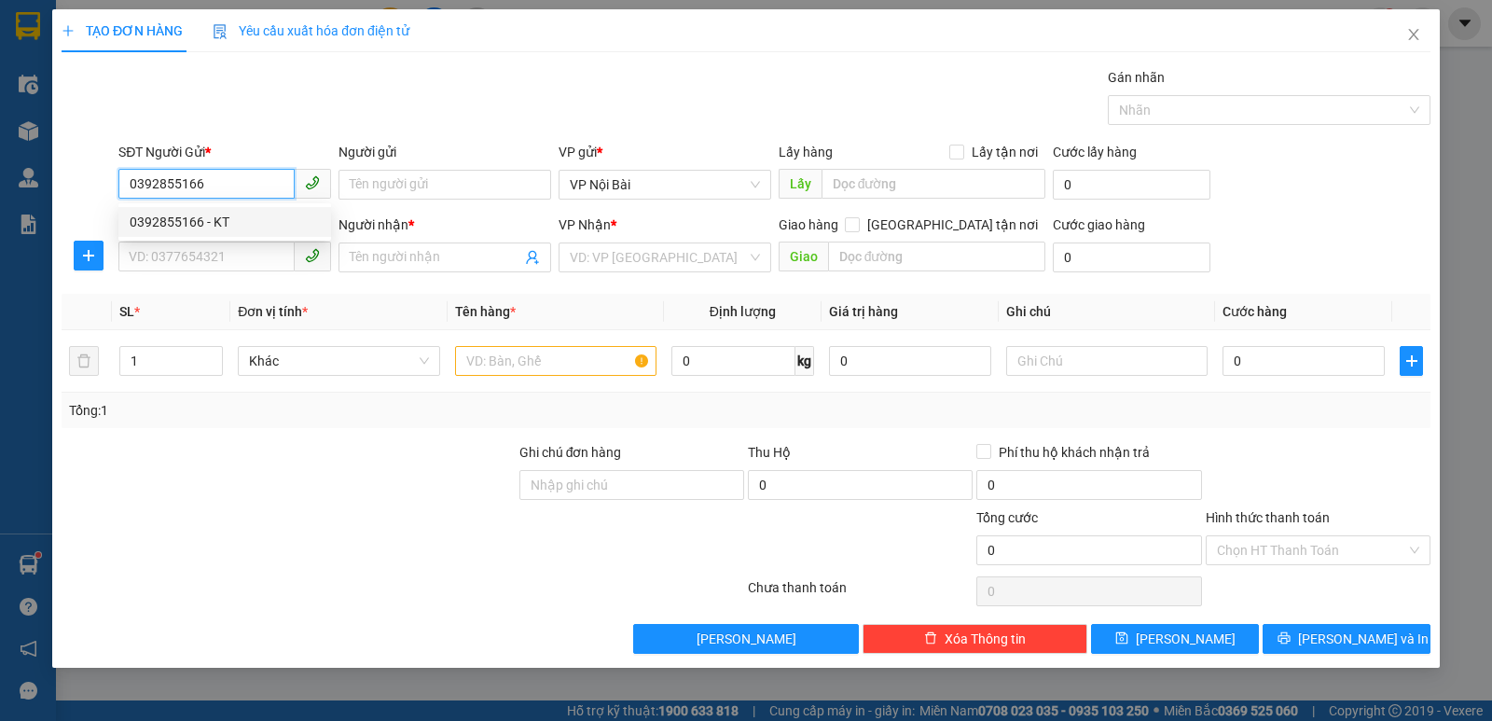
type input "THÀNH"
type input "0392855166"
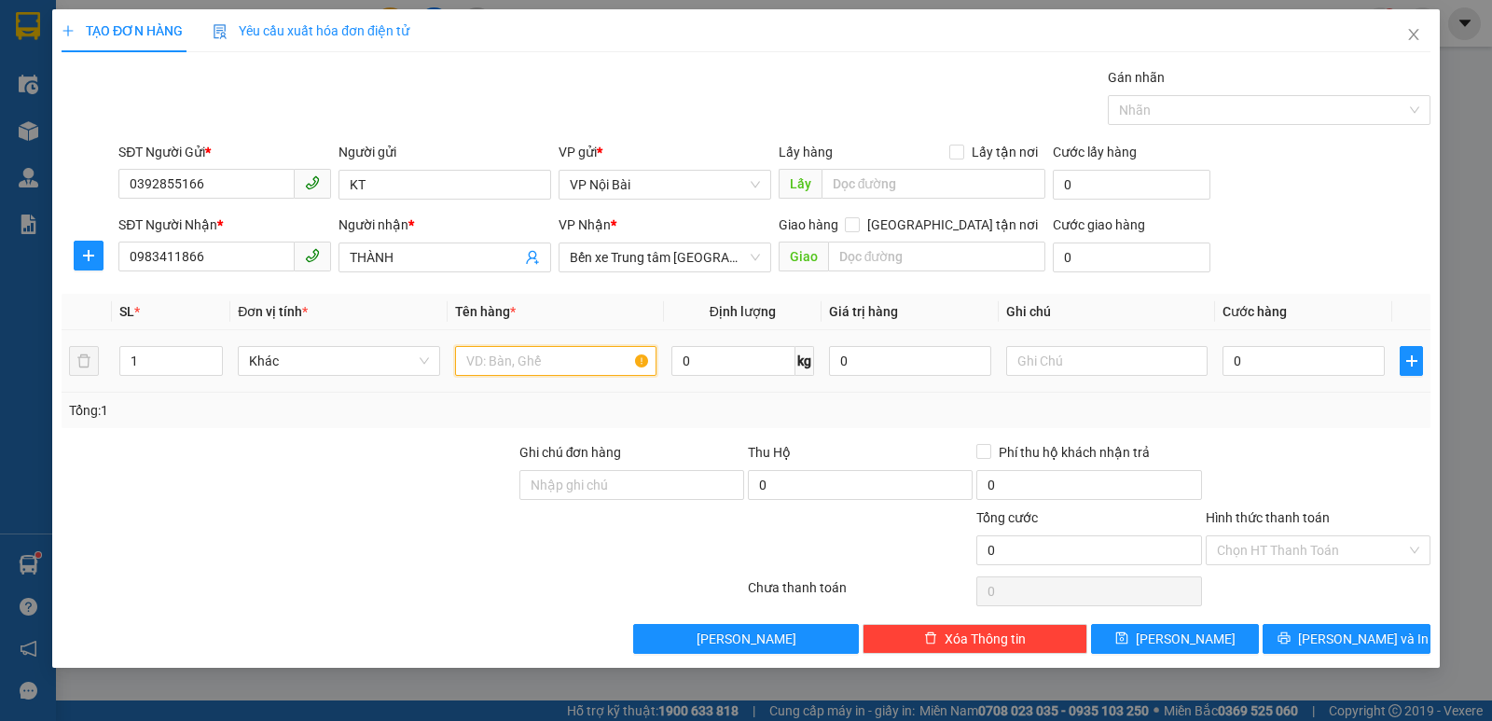
click at [547, 360] on input "text" at bounding box center [555, 361] width 201 height 30
type input "túi hs"
click at [1257, 361] on input "0" at bounding box center [1304, 361] width 162 height 30
type input "4"
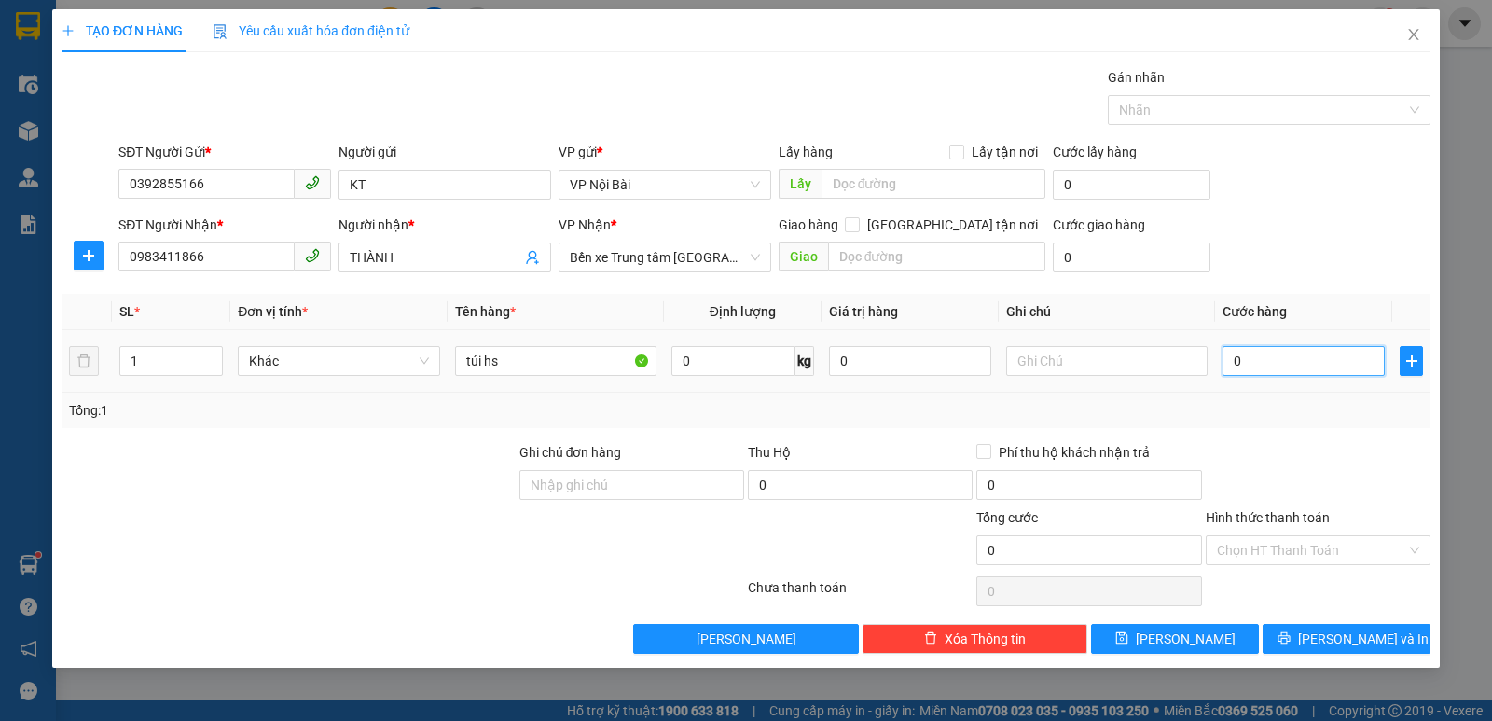
type input "4"
type input "40"
type input "400"
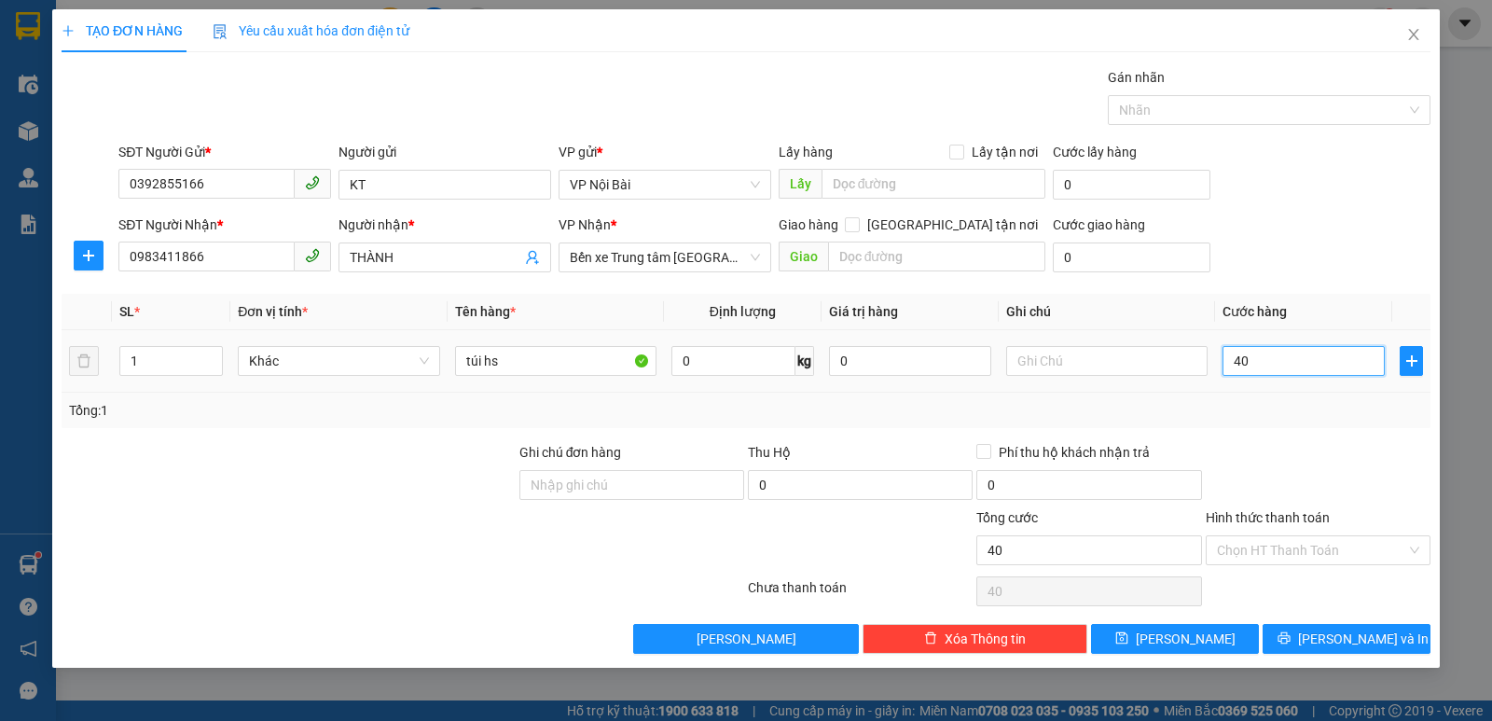
type input "400"
type input "4.000"
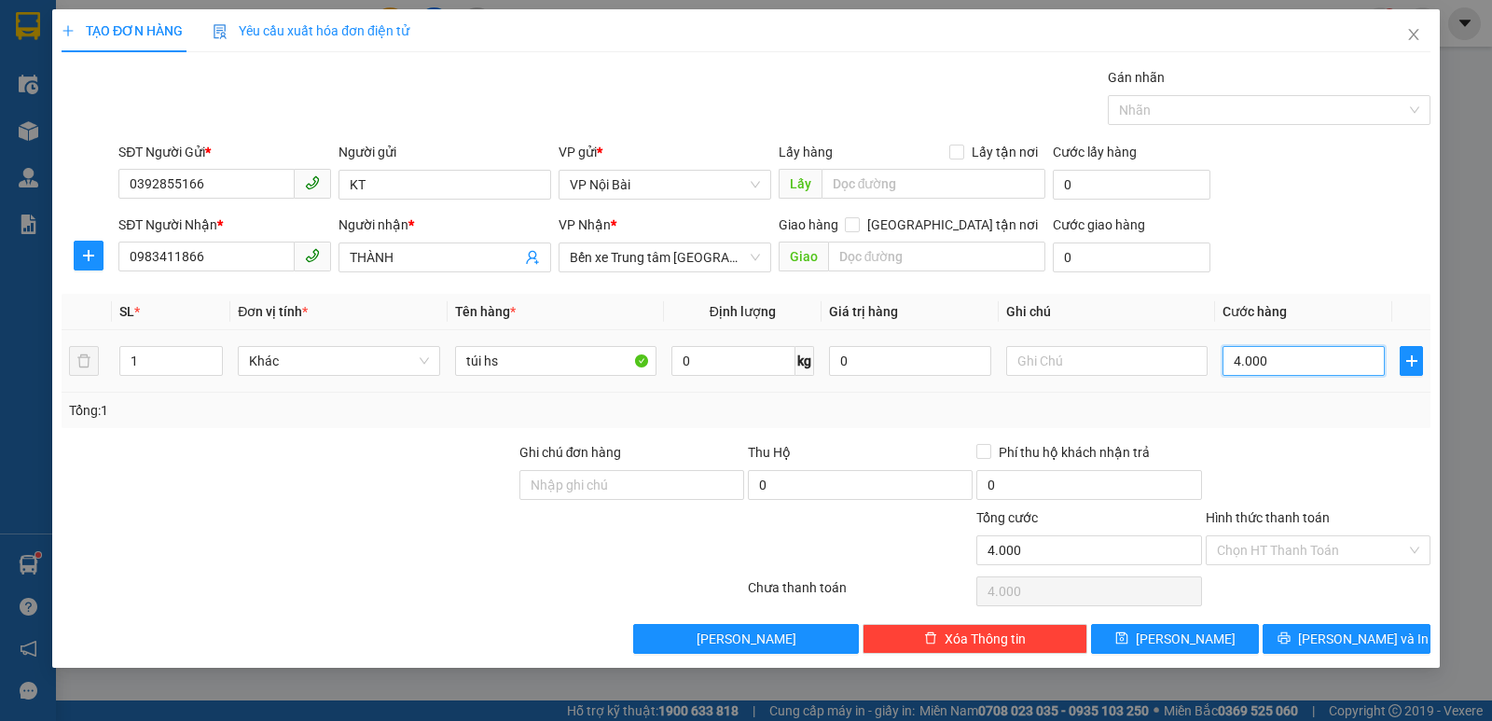
type input "40.000"
click at [1289, 433] on div "Transit Pickup Surcharge Ids Transit Deliver Surcharge Ids Transit Deliver Surc…" at bounding box center [746, 360] width 1369 height 587
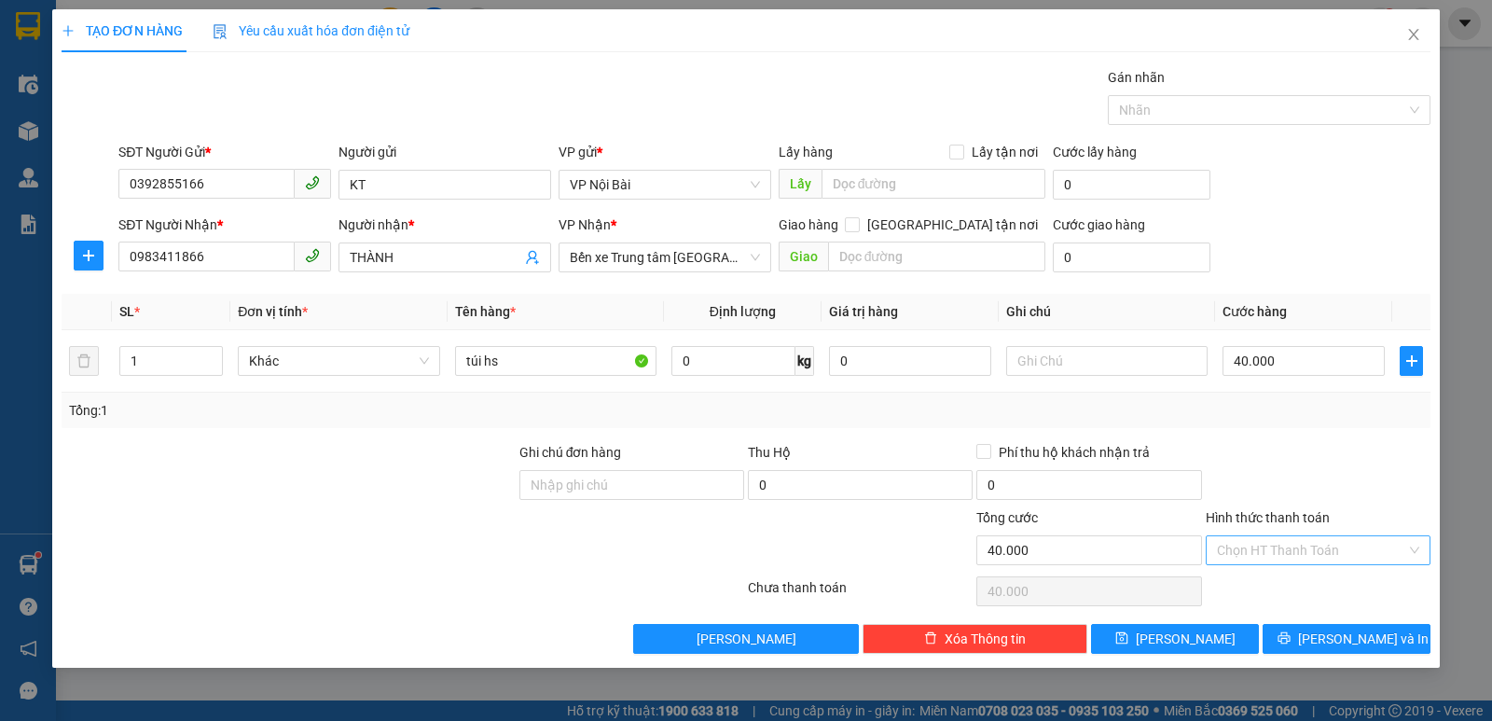
click at [1283, 547] on input "Hình thức thanh toán" at bounding box center [1311, 550] width 189 height 28
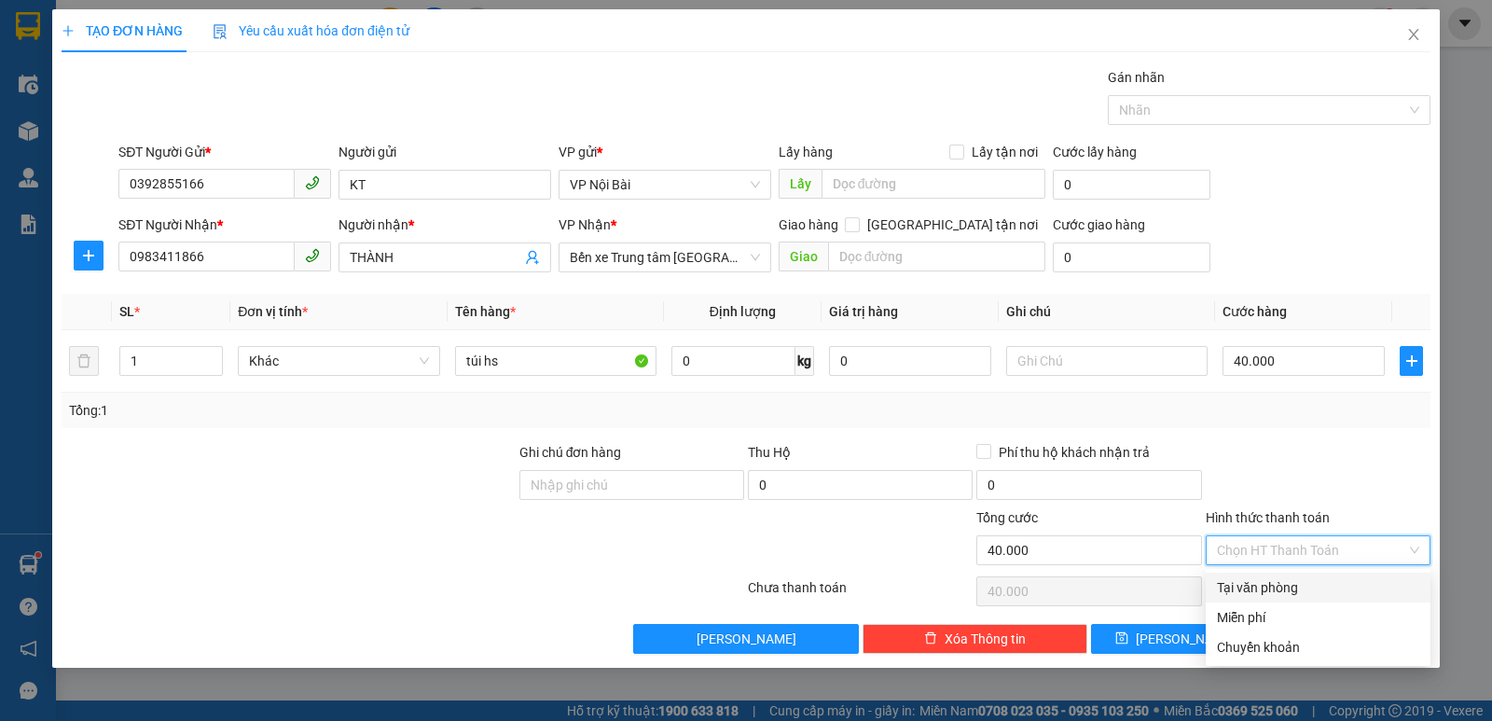
click at [1291, 580] on div "Tại văn phòng" at bounding box center [1318, 587] width 202 height 21
type input "0"
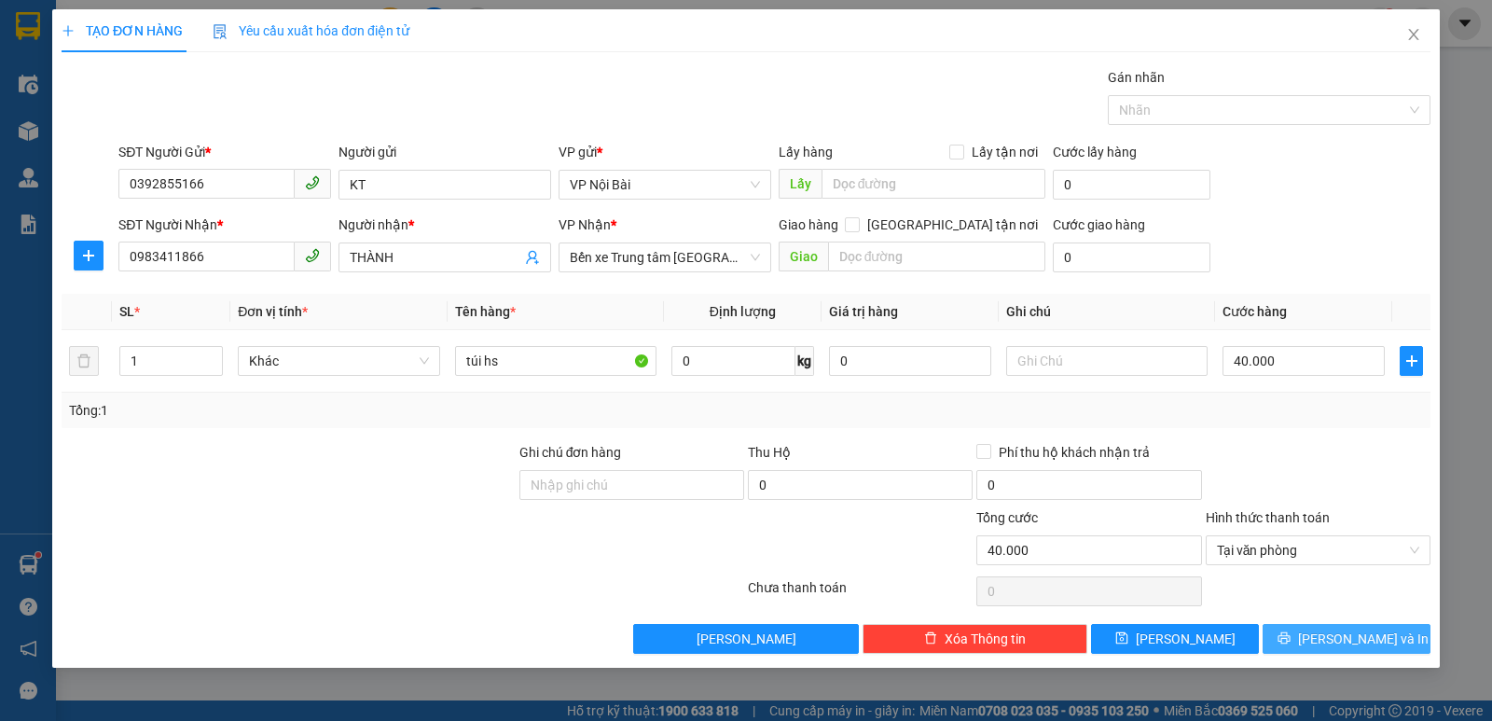
click at [1335, 645] on span "[PERSON_NAME] và In" at bounding box center [1363, 639] width 131 height 21
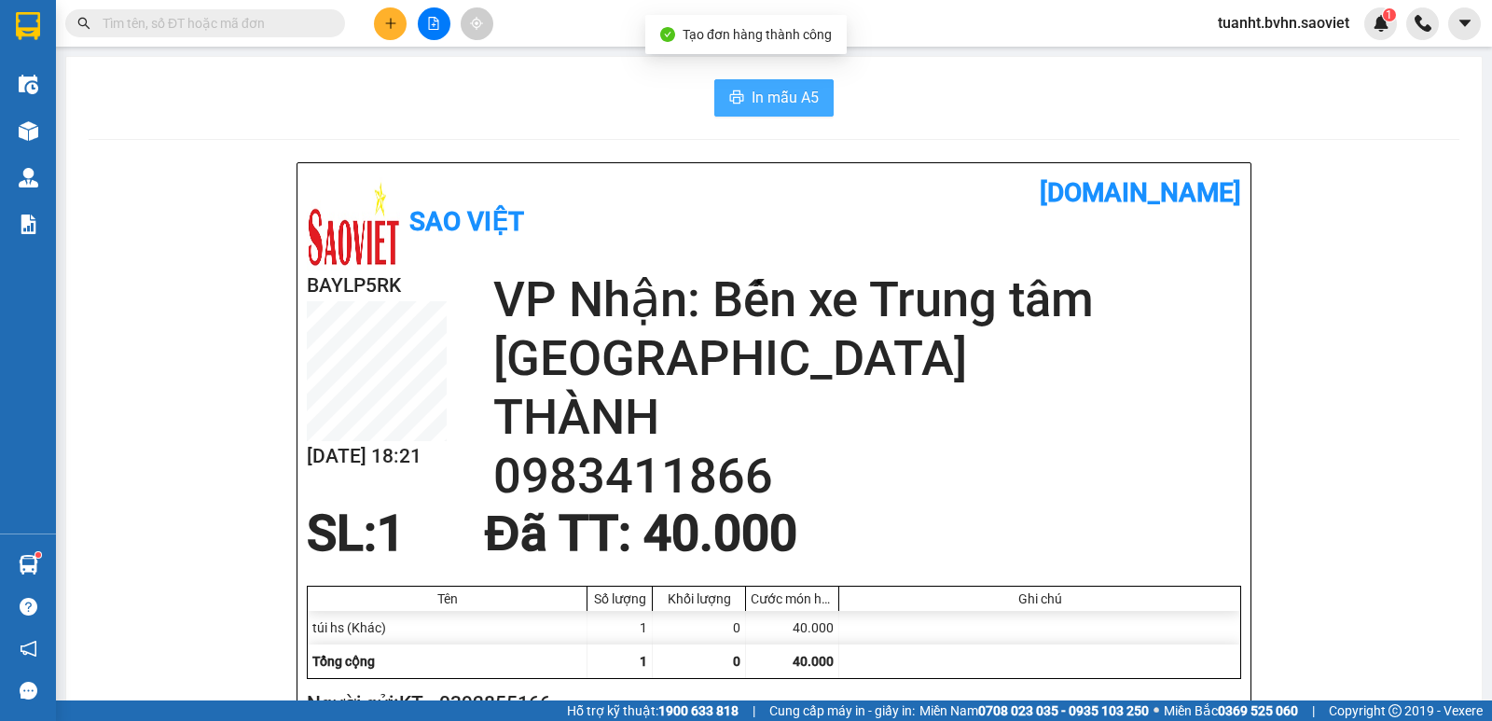
click at [770, 109] on span "In mẫu A5" at bounding box center [785, 97] width 67 height 23
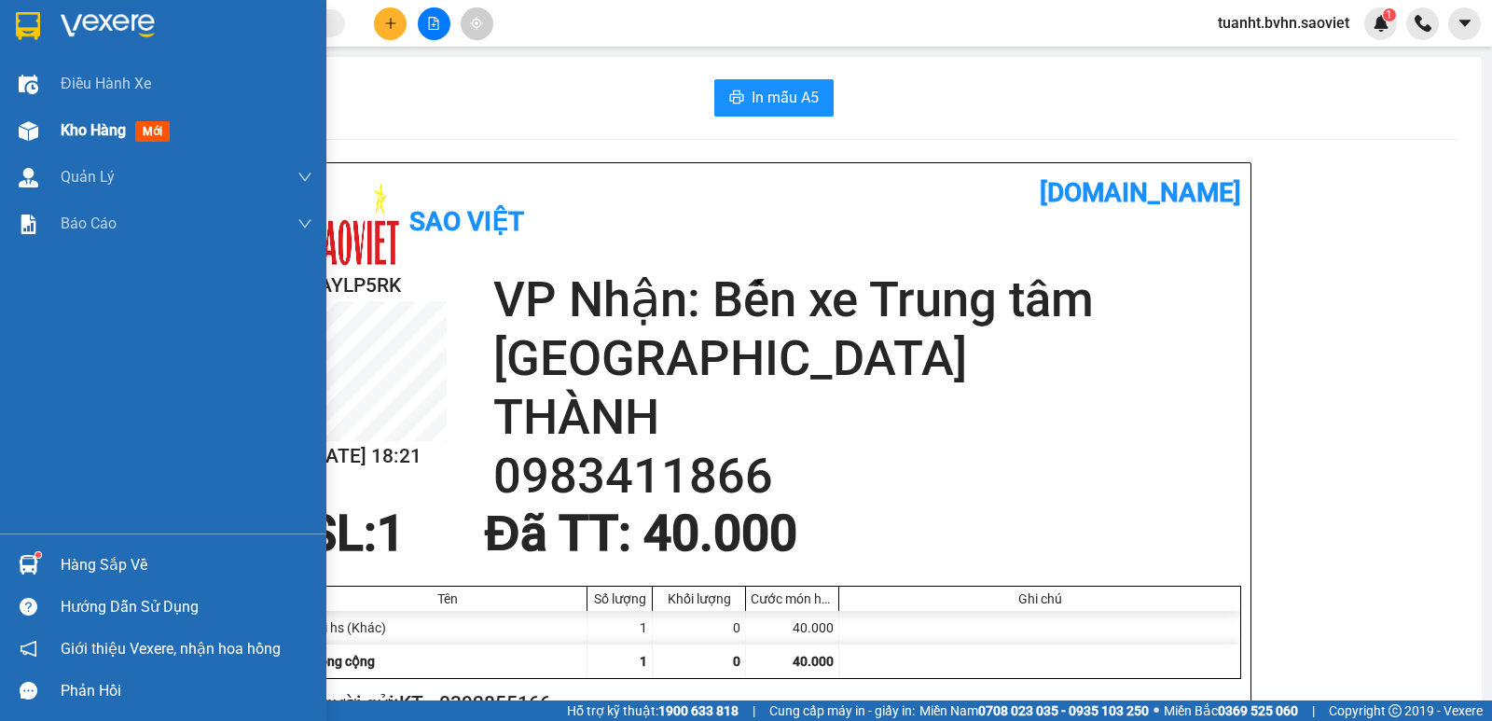
click at [45, 133] on div "Kho hàng mới" at bounding box center [163, 130] width 326 height 47
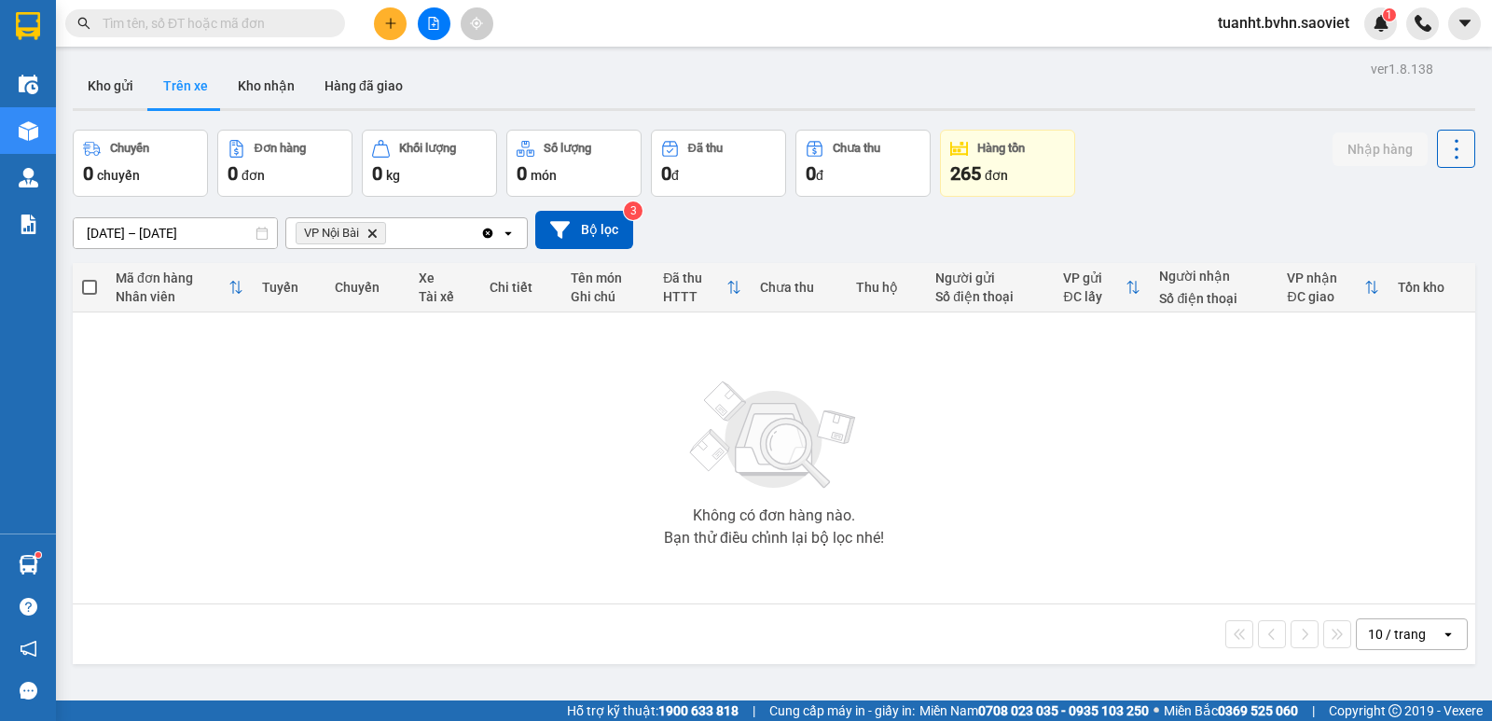
click at [1446, 147] on icon at bounding box center [1457, 149] width 26 height 26
click at [1421, 195] on span "Làm mới" at bounding box center [1416, 199] width 51 height 19
click at [270, 94] on button "Kho nhận" at bounding box center [266, 85] width 87 height 45
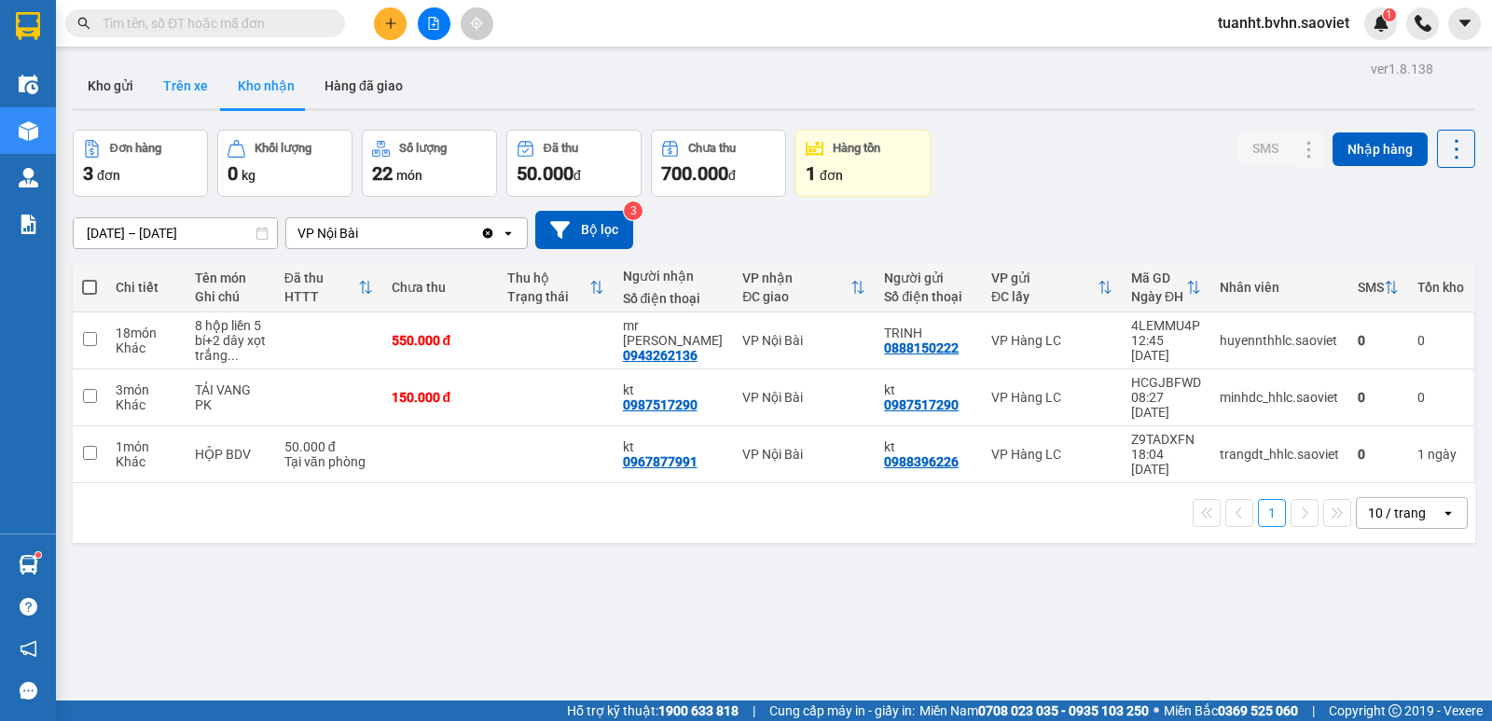
click at [199, 79] on button "Trên xe" at bounding box center [185, 85] width 75 height 45
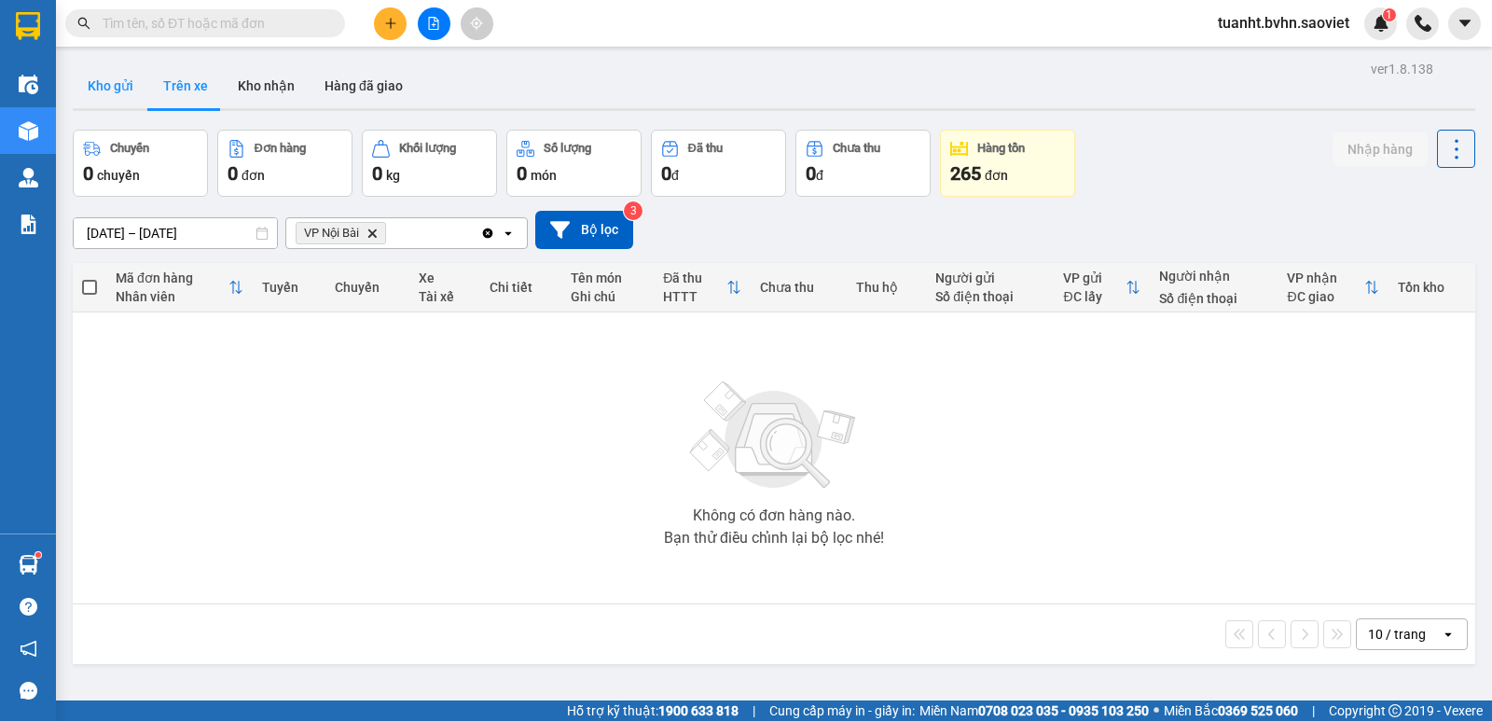
click at [97, 92] on button "Kho gửi" at bounding box center [111, 85] width 76 height 45
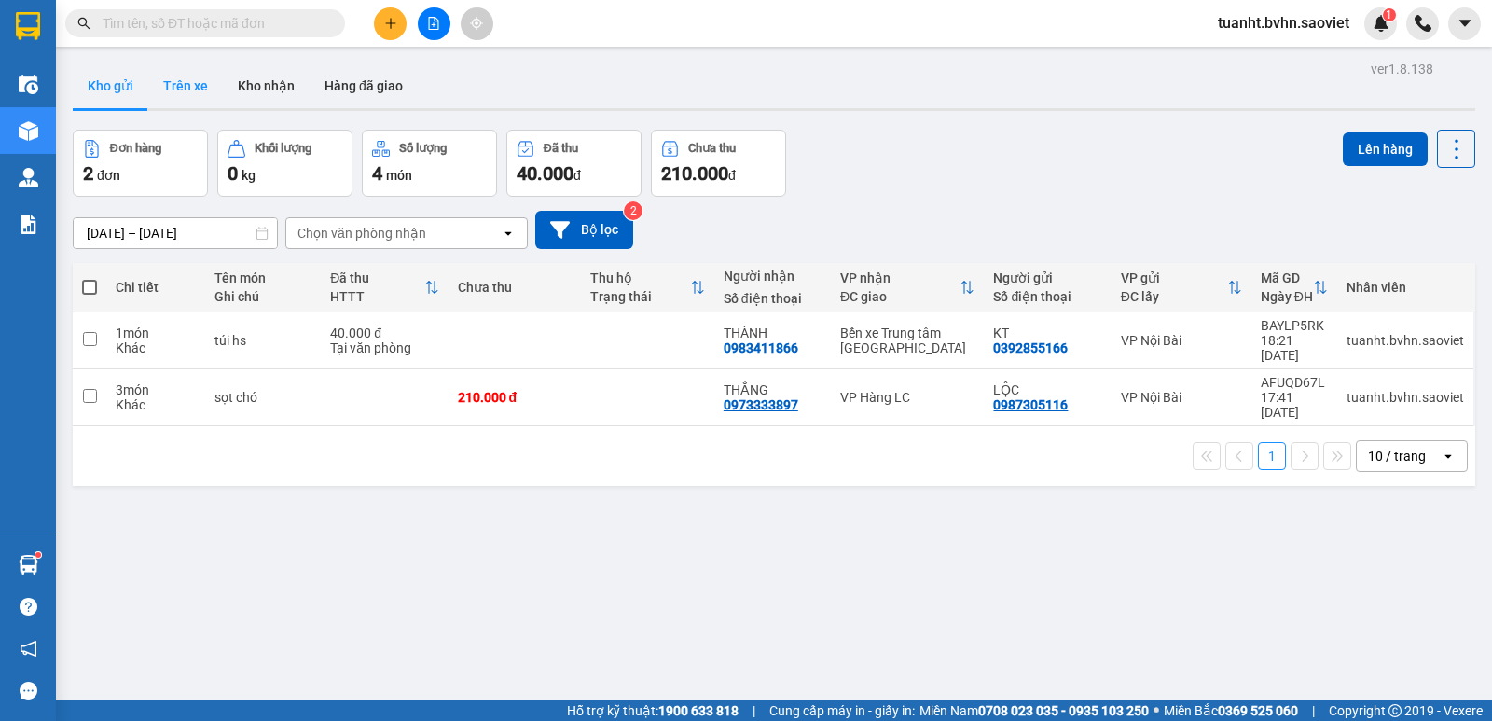
click at [181, 76] on button "Trên xe" at bounding box center [185, 85] width 75 height 45
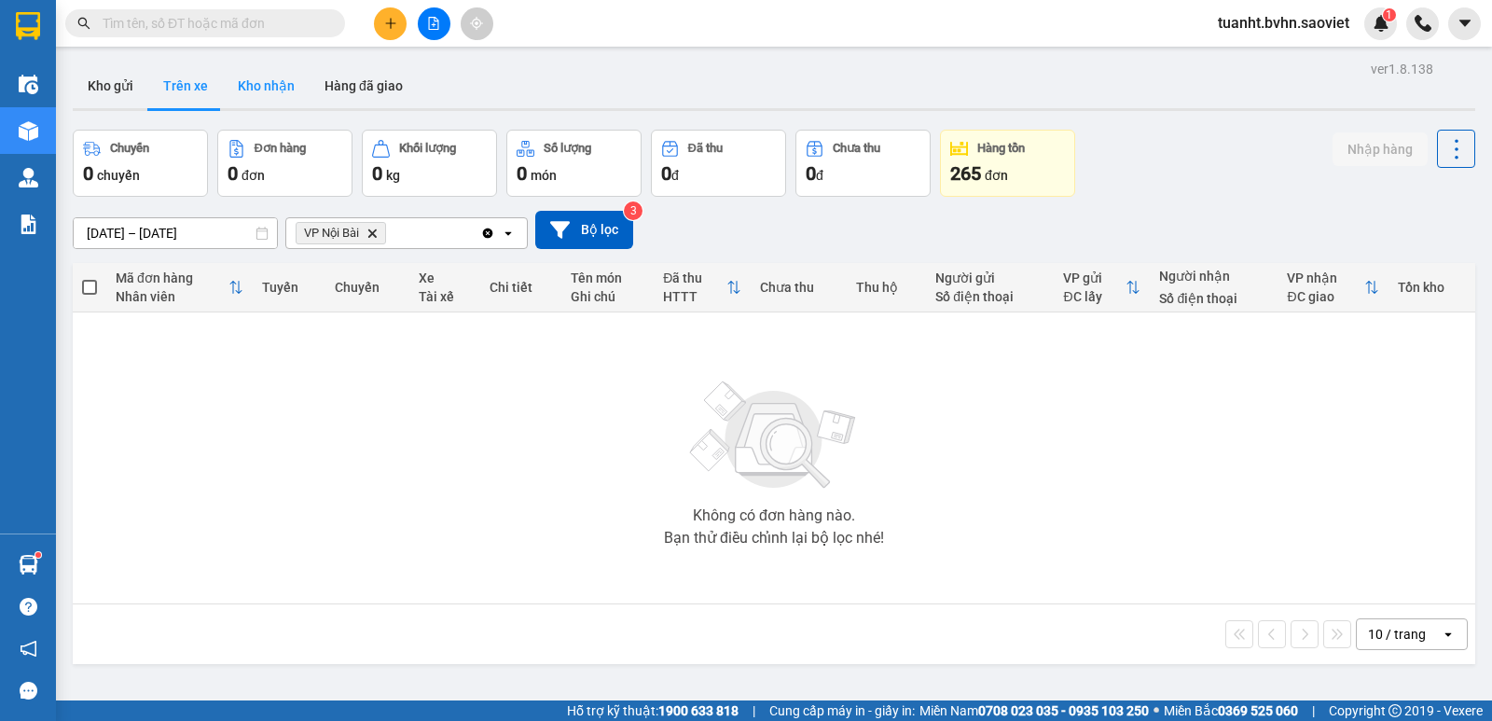
click at [256, 94] on button "Kho nhận" at bounding box center [266, 85] width 87 height 45
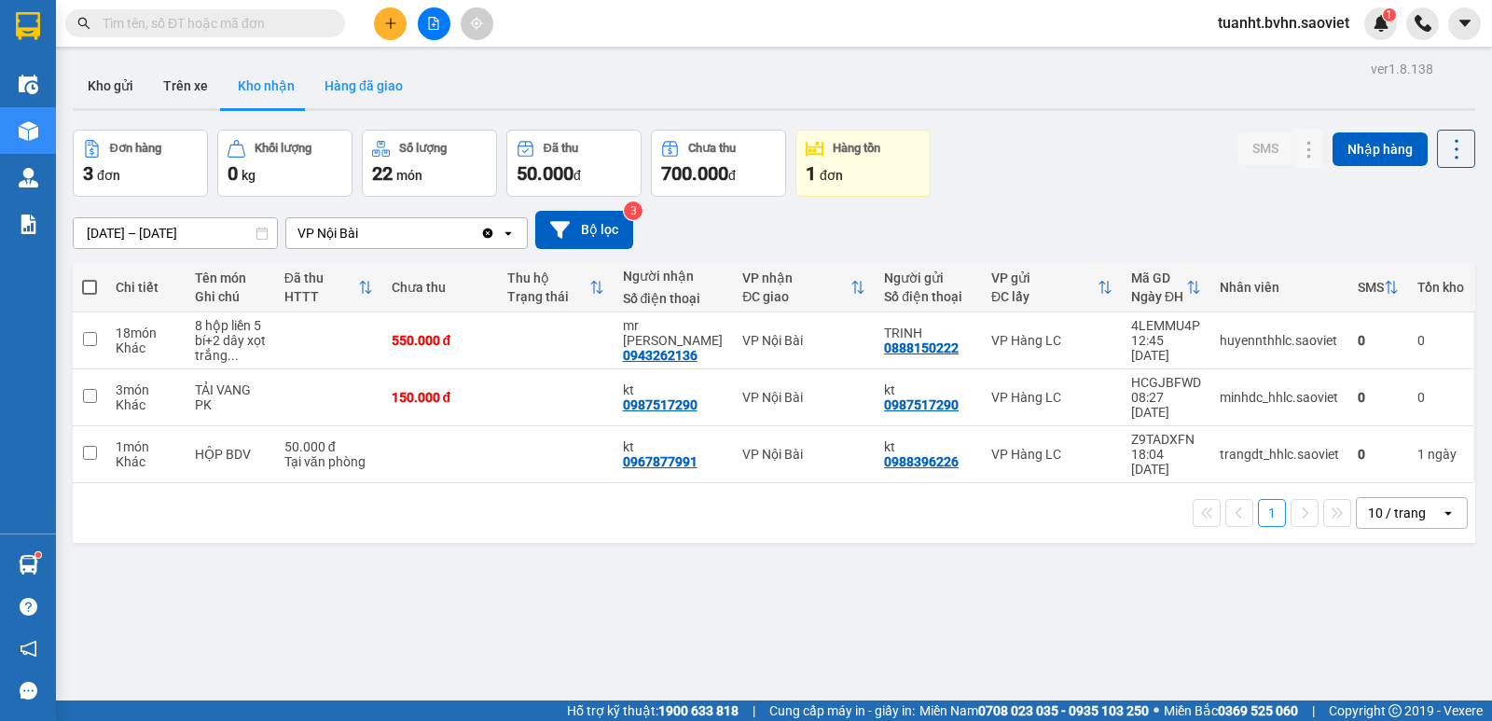
click at [336, 79] on button "Hàng đã giao" at bounding box center [364, 85] width 108 height 45
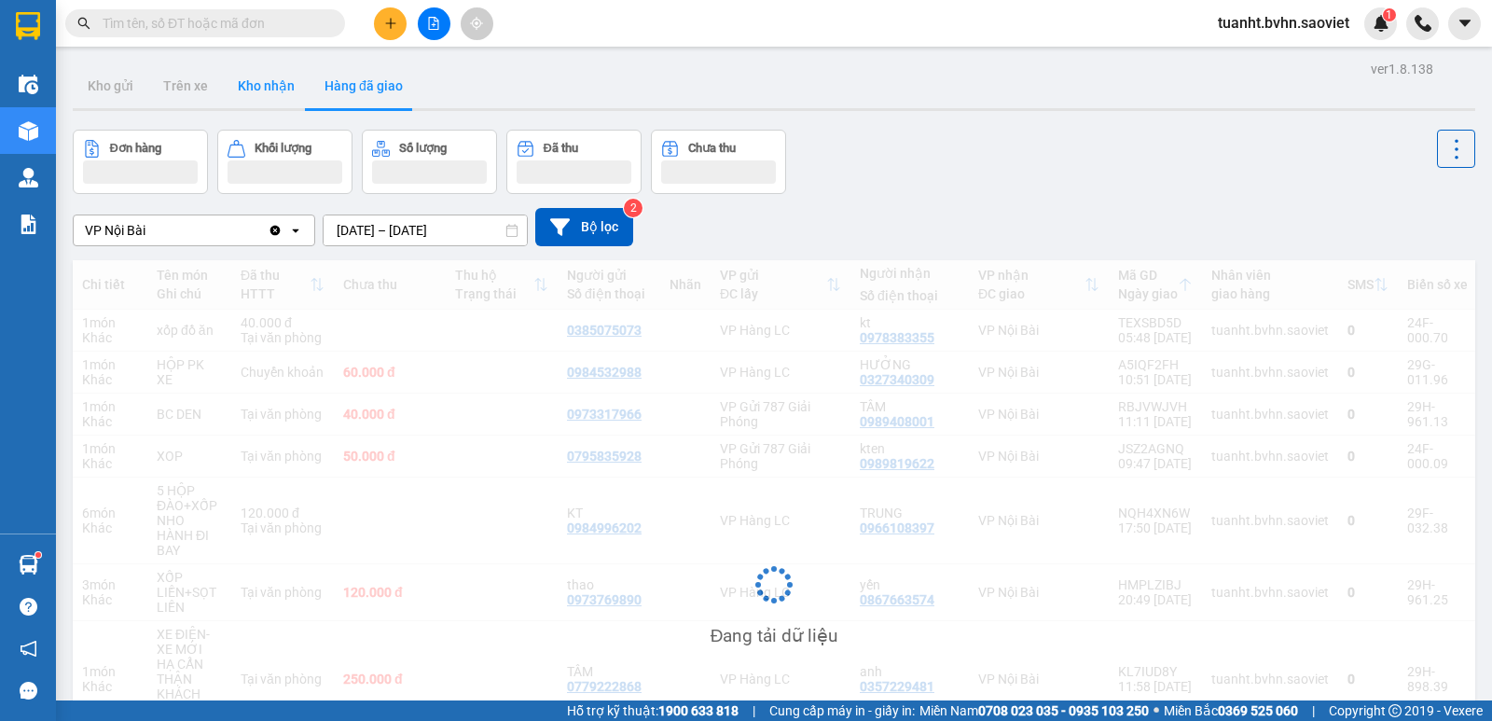
click at [273, 81] on button "Kho nhận" at bounding box center [266, 85] width 87 height 45
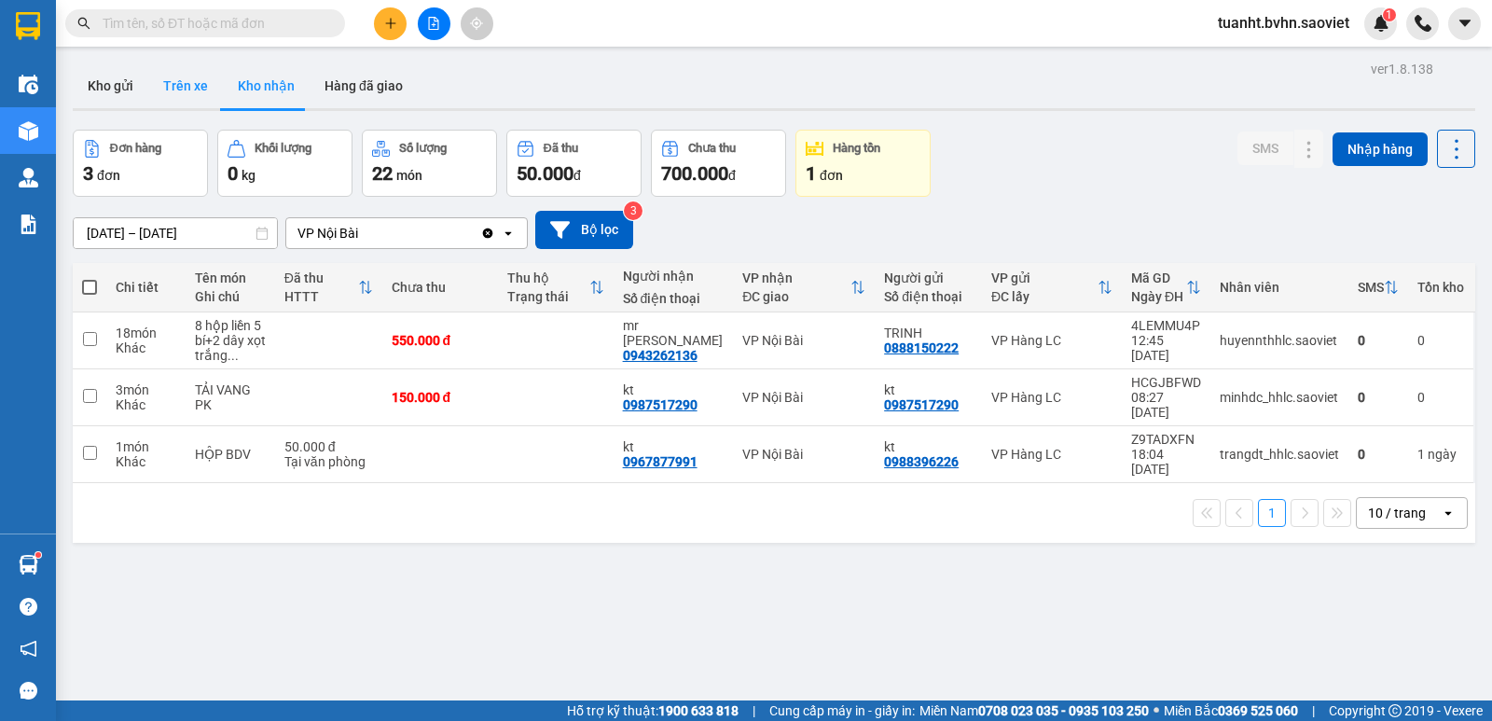
click at [193, 83] on button "Trên xe" at bounding box center [185, 85] width 75 height 45
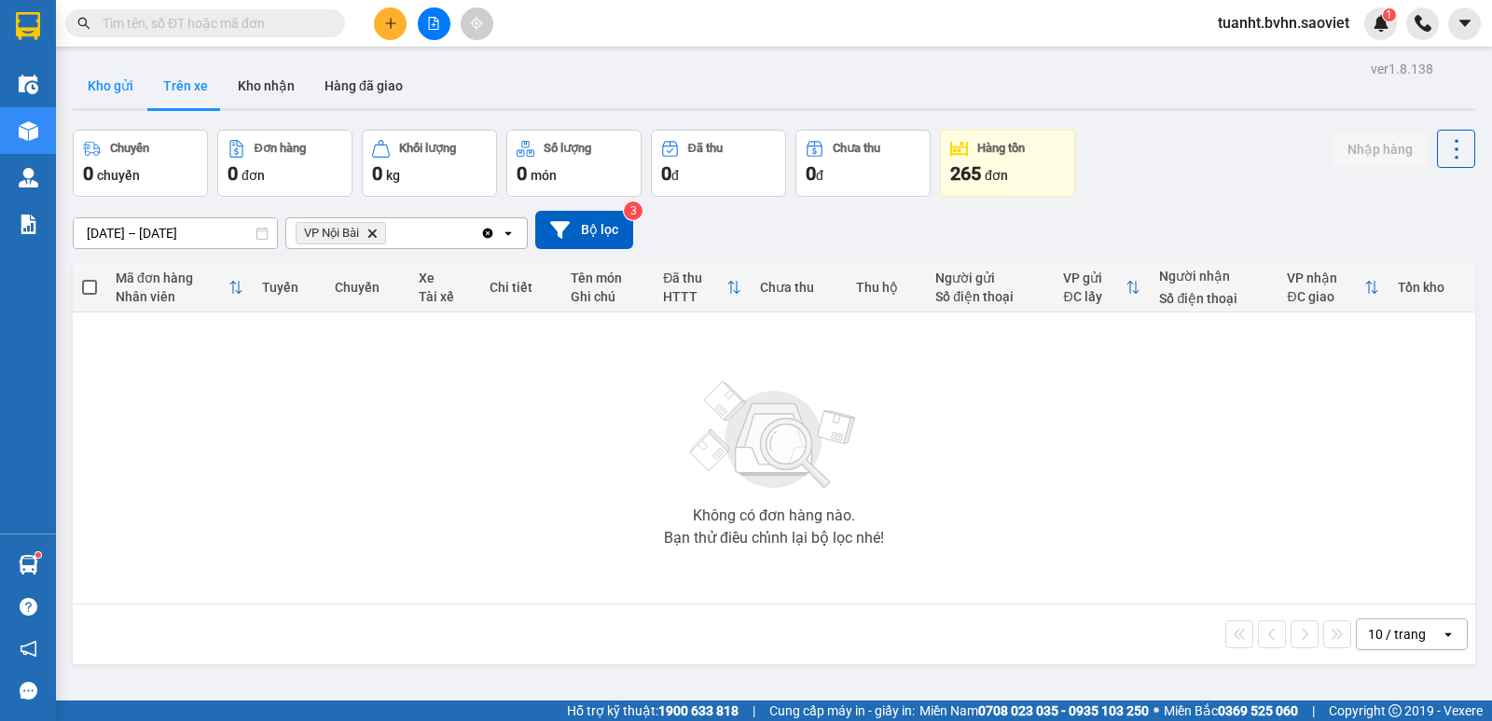
click at [97, 76] on button "Kho gửi" at bounding box center [111, 85] width 76 height 45
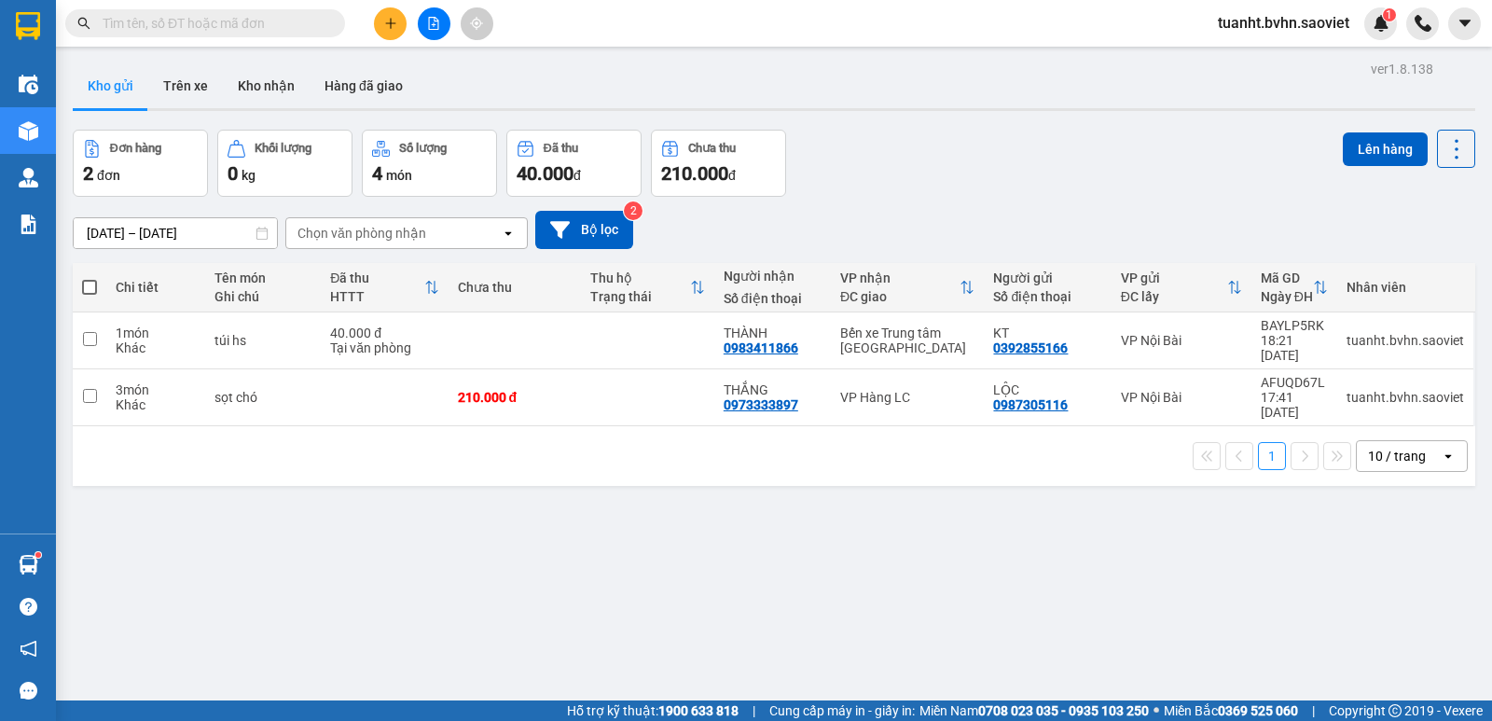
click at [86, 287] on span at bounding box center [89, 287] width 15 height 15
click at [90, 278] on input "checkbox" at bounding box center [90, 278] width 0 height 0
checkbox input "true"
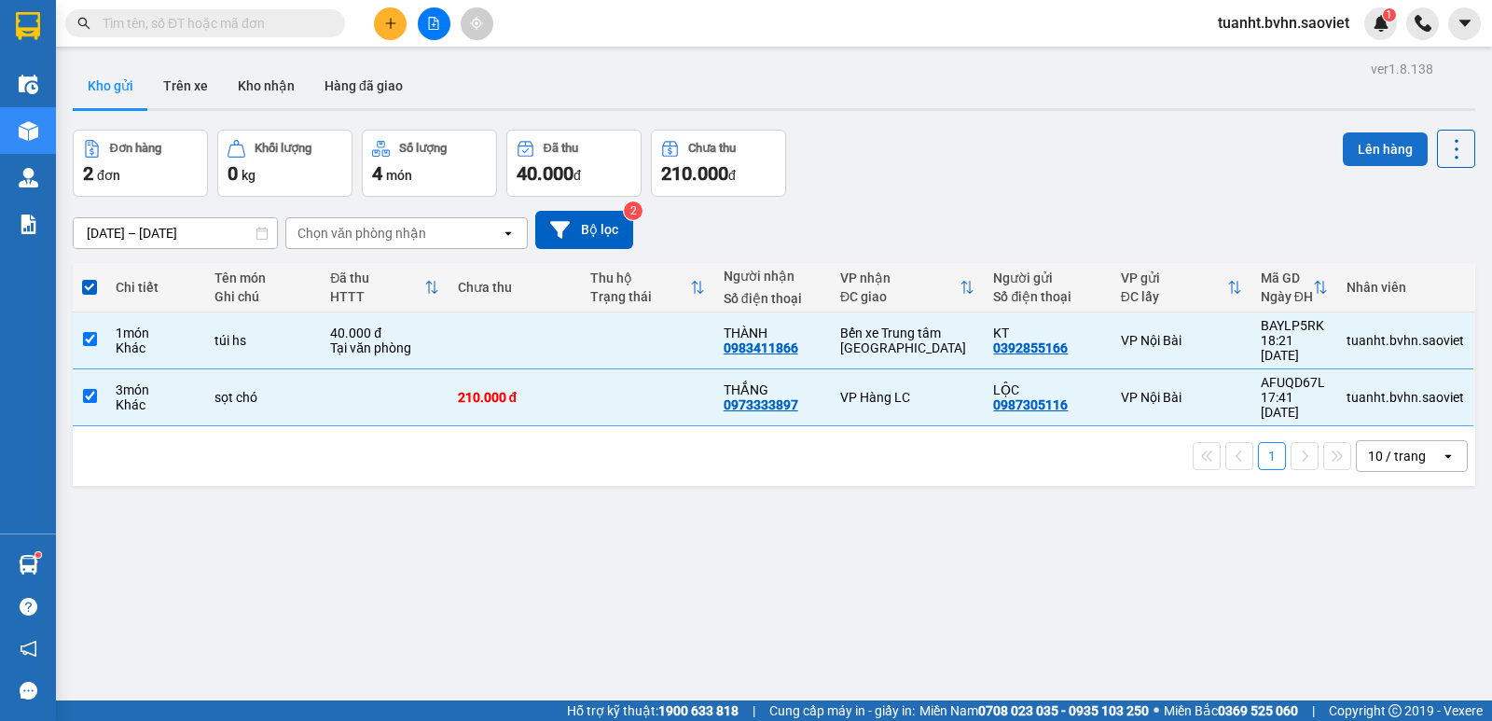
click at [1343, 148] on button "Lên hàng" at bounding box center [1385, 149] width 85 height 34
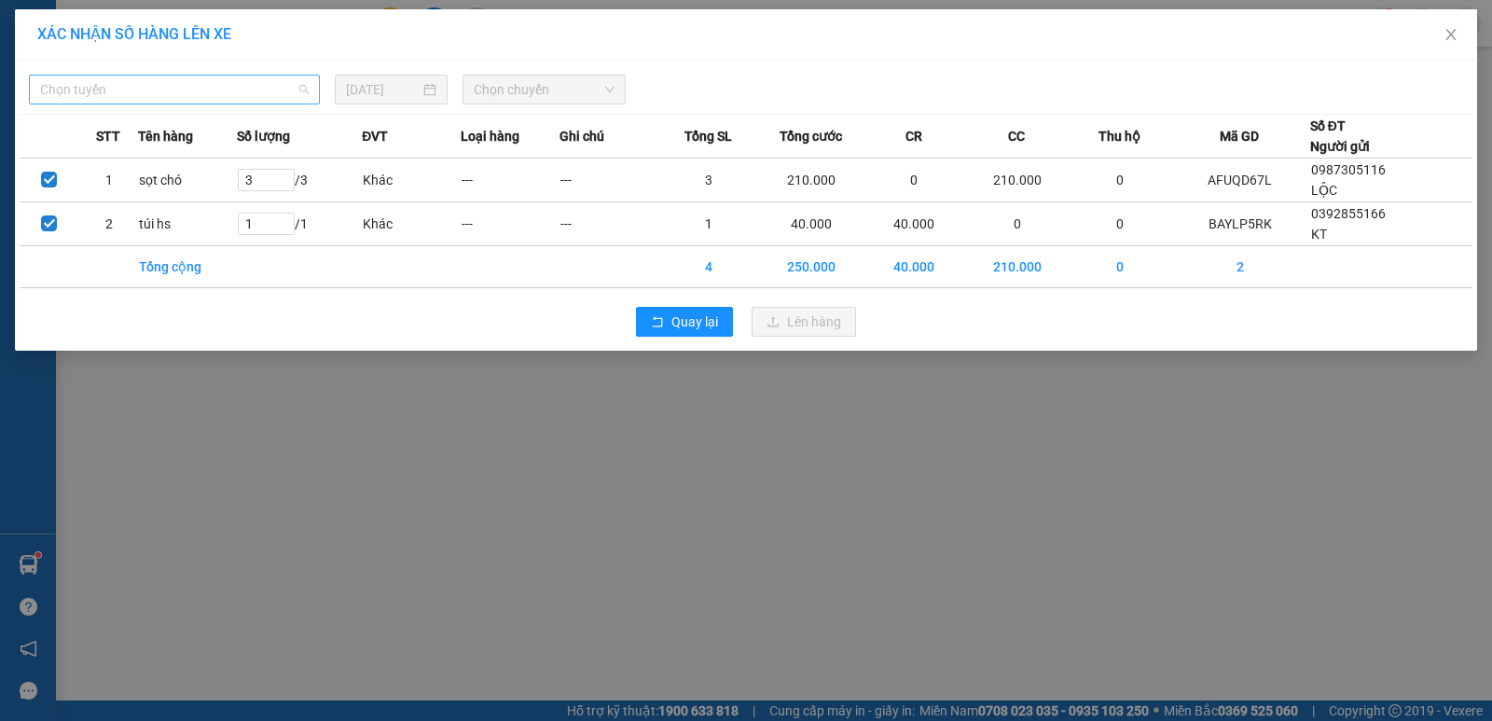
click at [225, 87] on span "Chọn tuyến" at bounding box center [174, 90] width 269 height 28
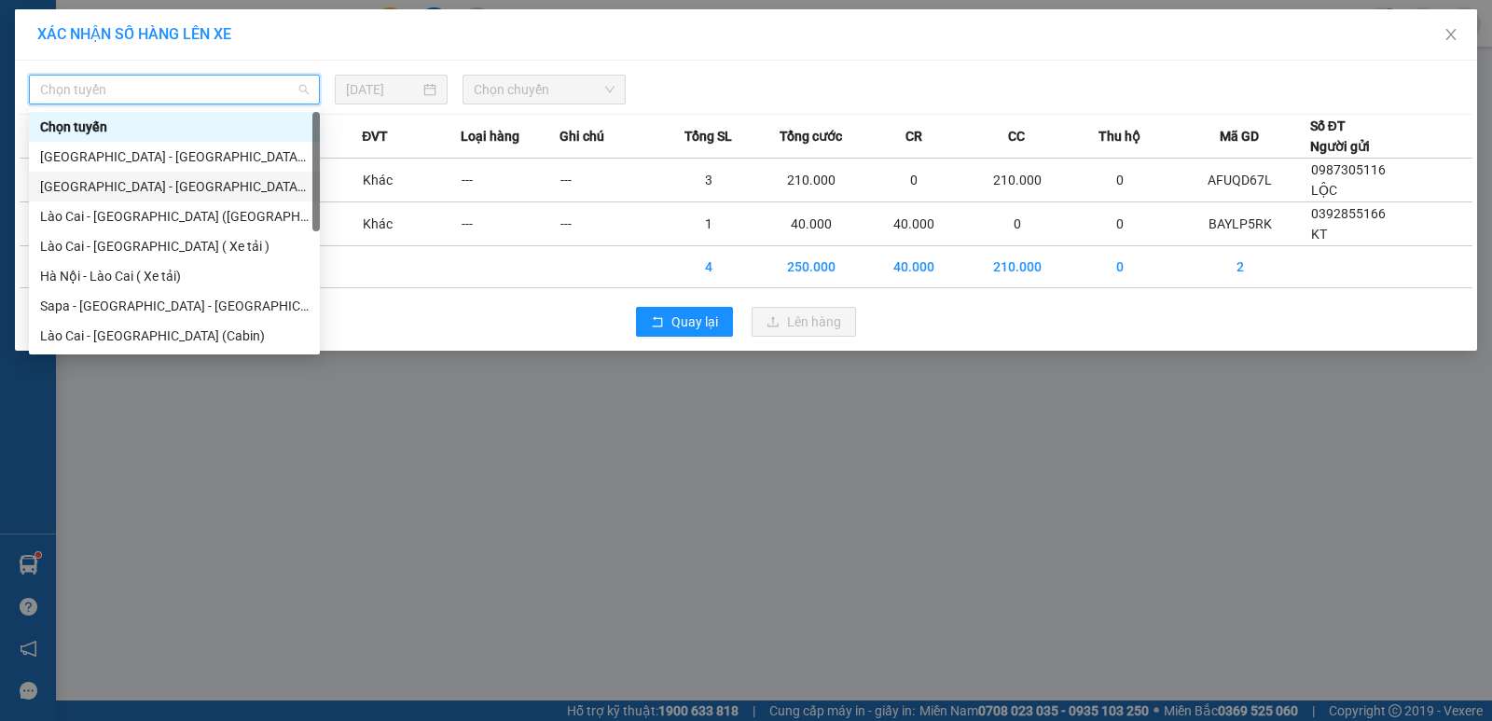
click at [244, 190] on div "[GEOGRAPHIC_DATA] - [GEOGRAPHIC_DATA] ([GEOGRAPHIC_DATA])" at bounding box center [174, 186] width 269 height 21
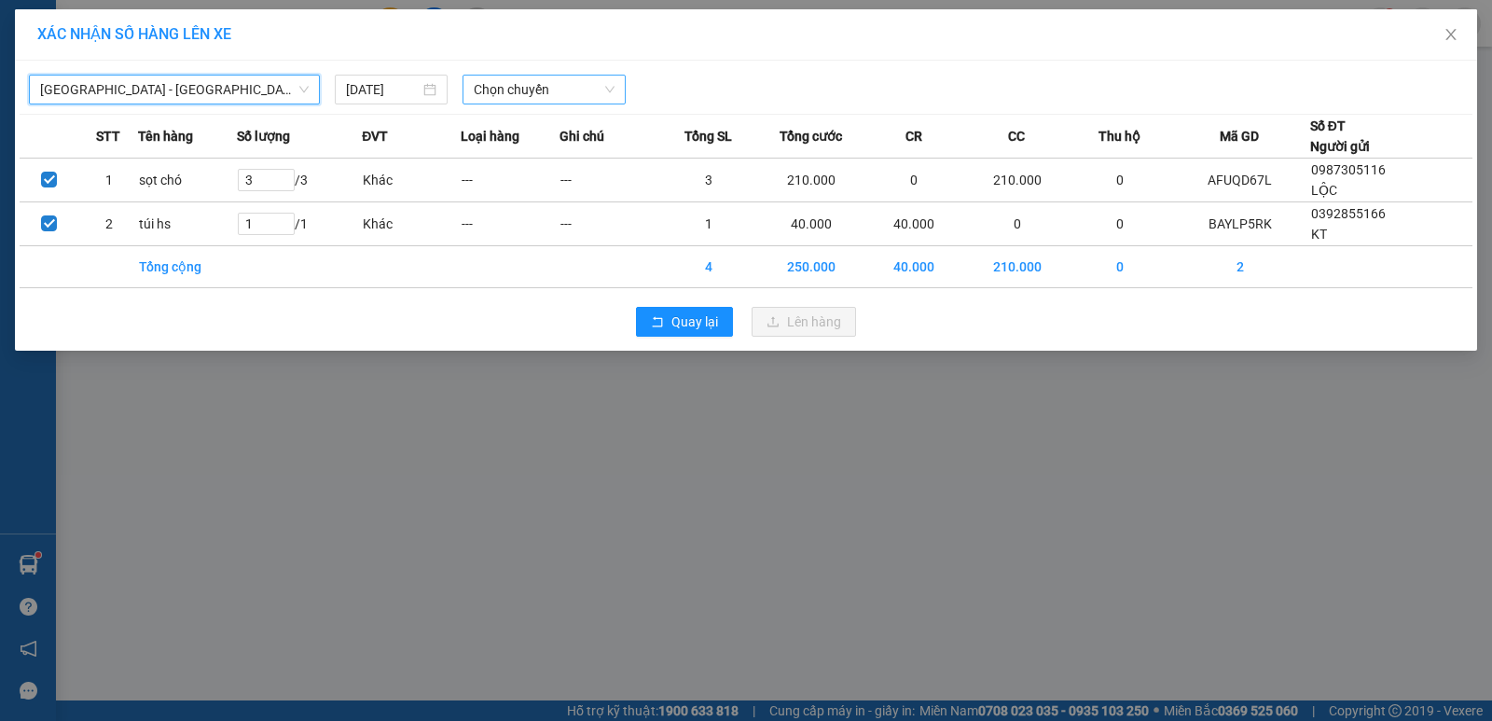
click at [562, 92] on span "Chọn chuyến" at bounding box center [544, 90] width 141 height 28
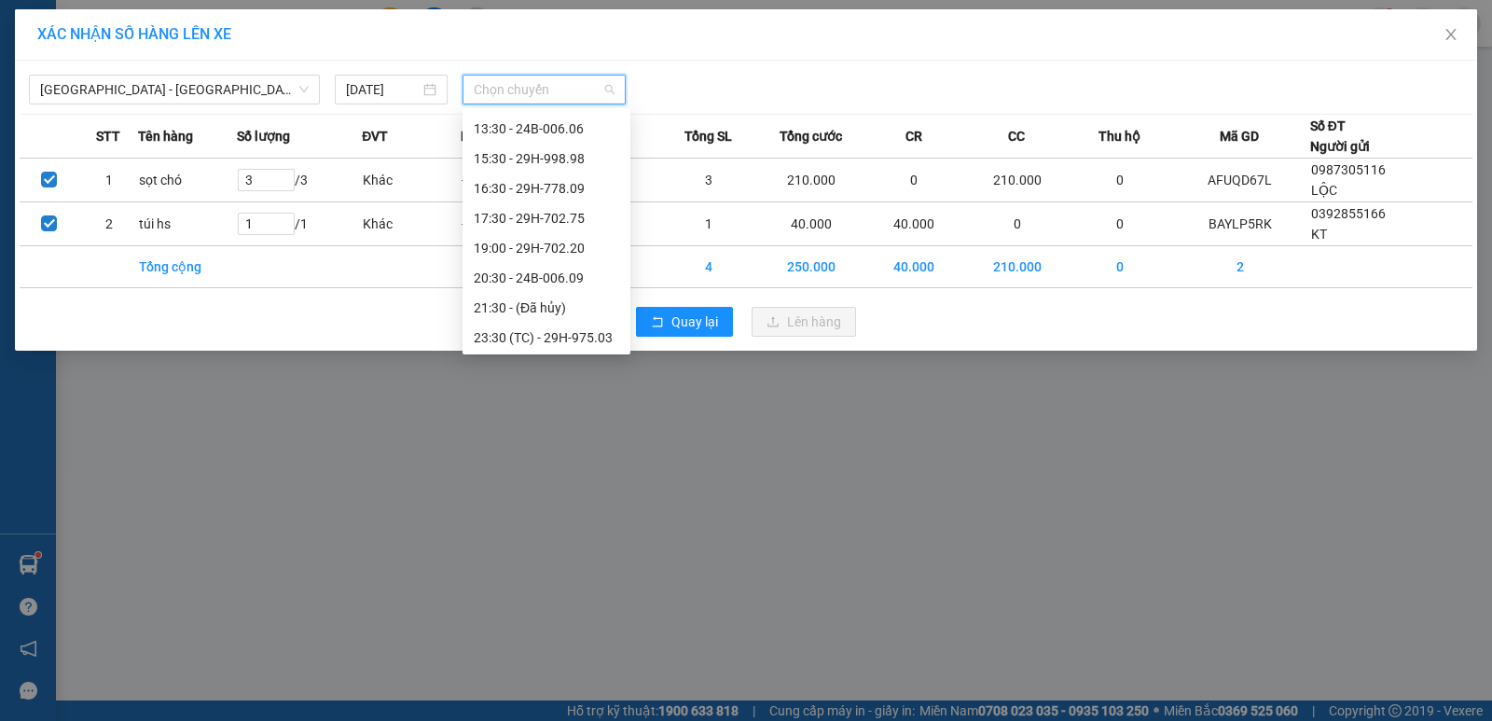
scroll to position [179, 0]
click at [567, 212] on div "17:30 - 29H-702.75" at bounding box center [546, 216] width 145 height 21
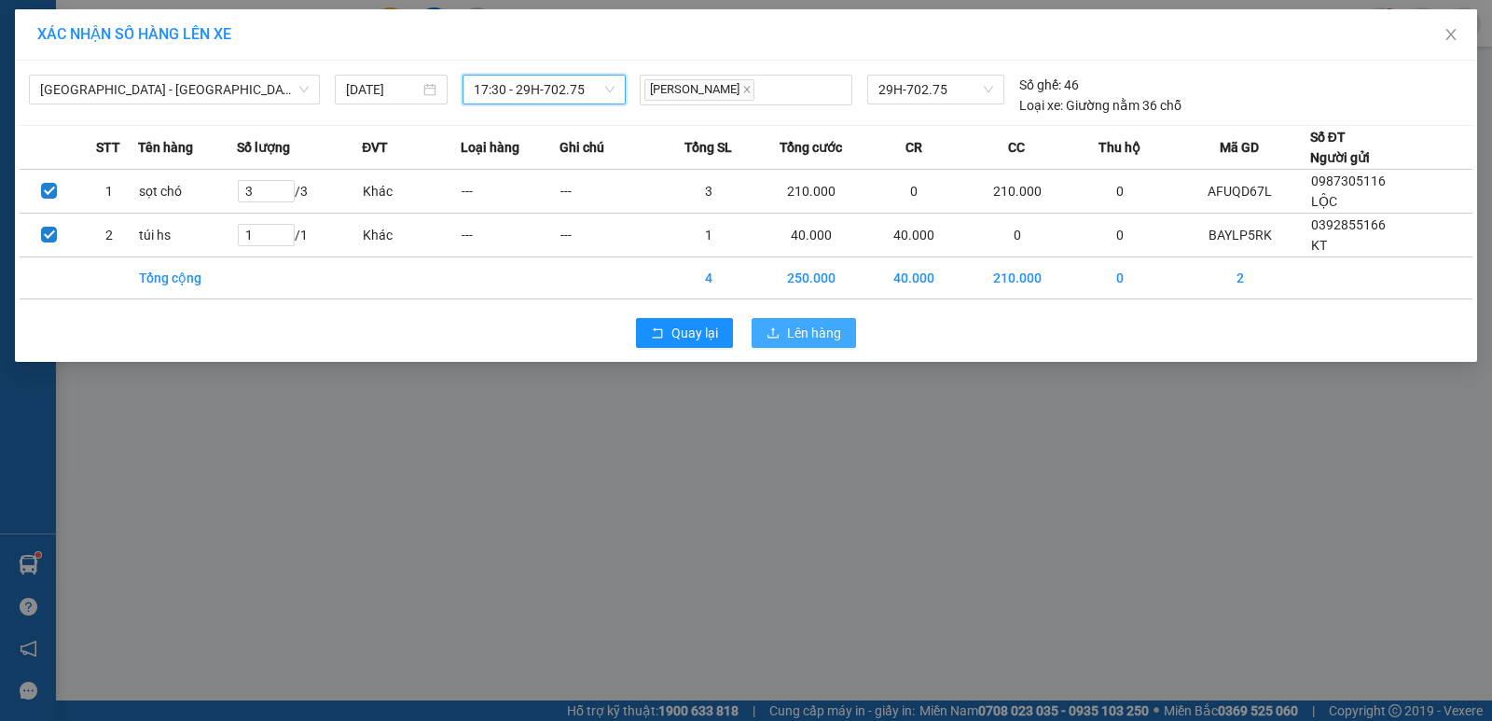
click at [772, 329] on icon "upload" at bounding box center [773, 332] width 13 height 13
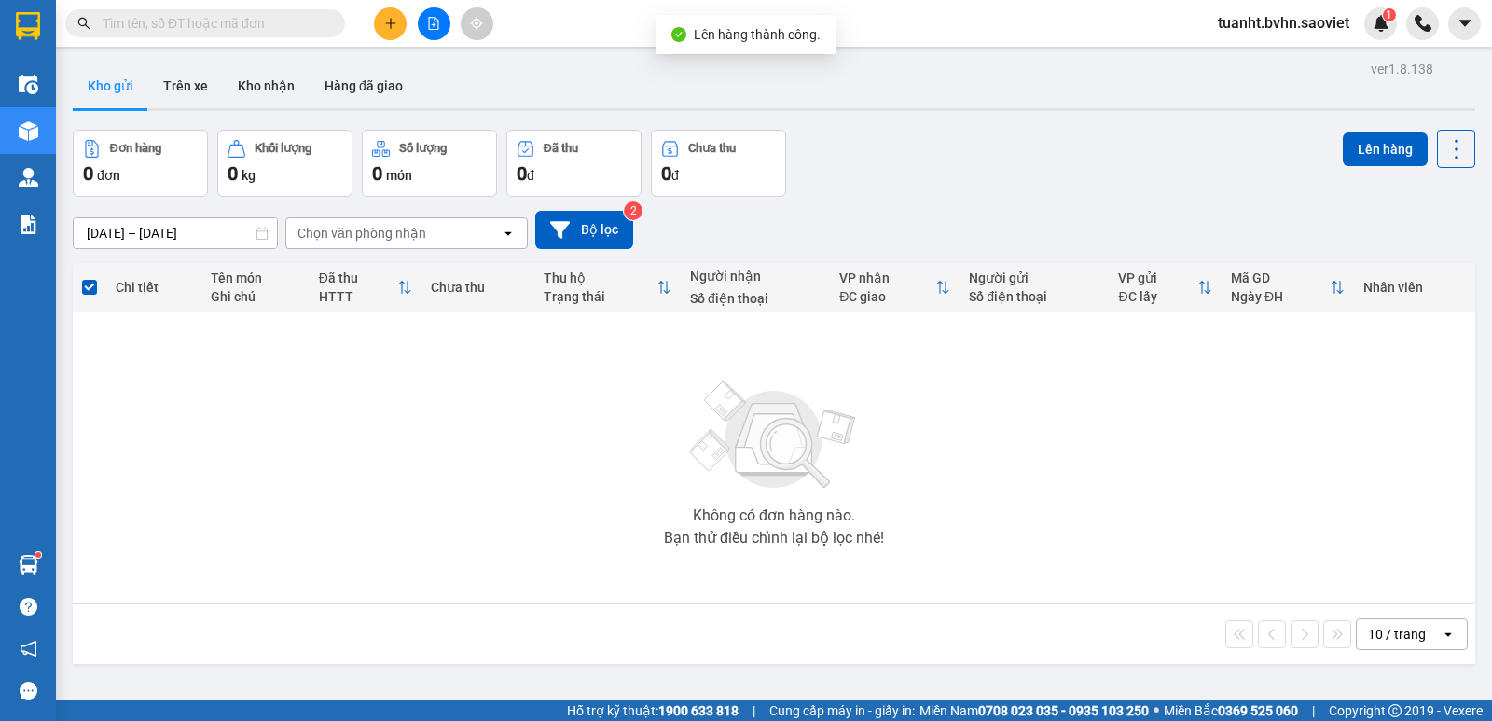
click at [439, 31] on button at bounding box center [434, 23] width 33 height 33
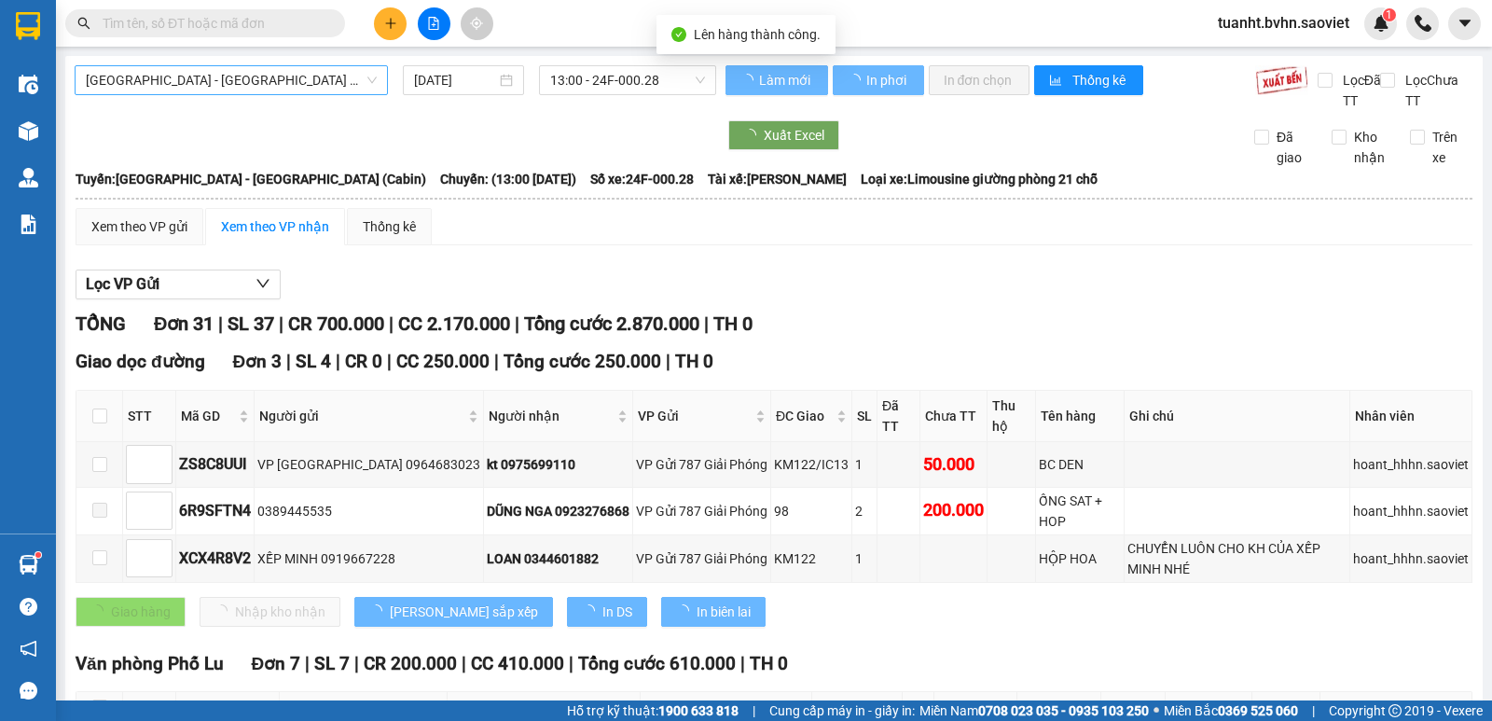
click at [354, 68] on span "[GEOGRAPHIC_DATA] - [GEOGRAPHIC_DATA] (Cabin)" at bounding box center [231, 80] width 291 height 28
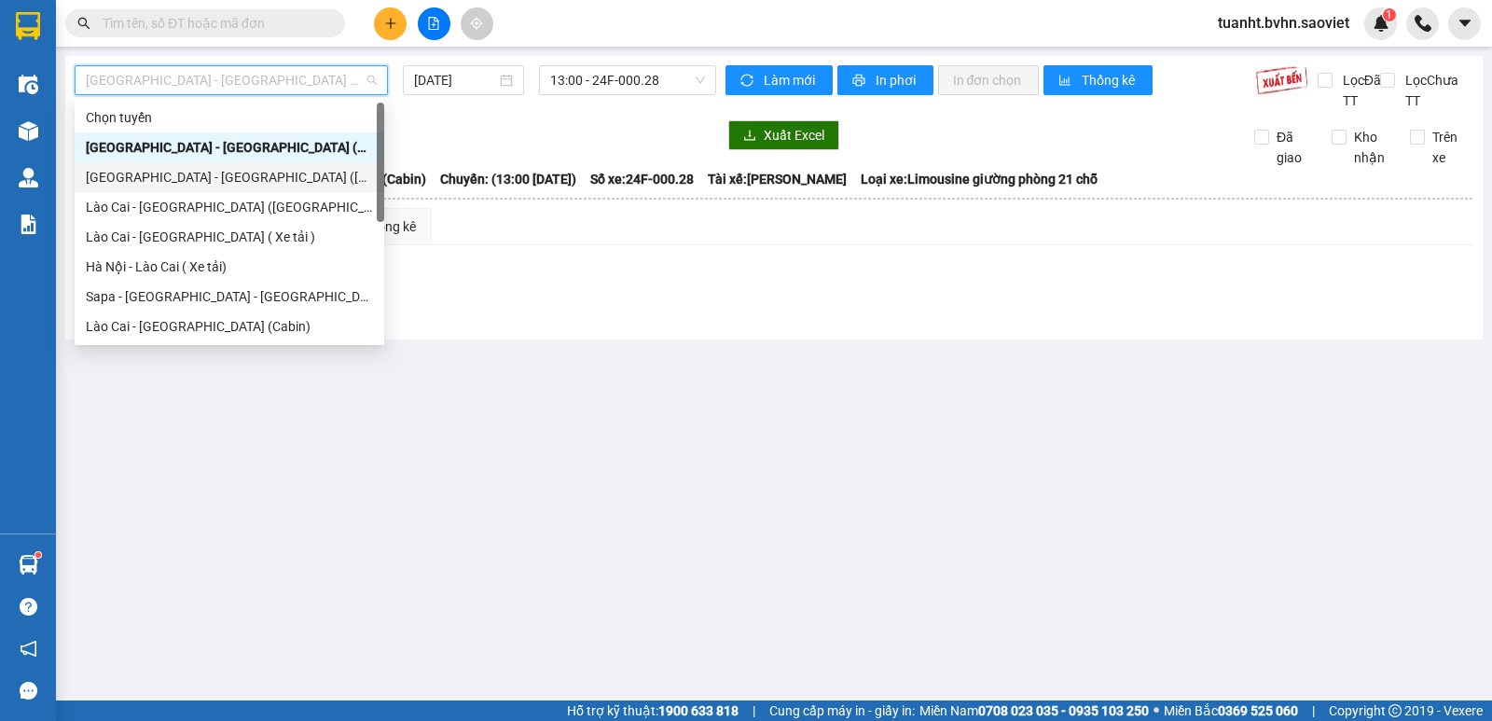
click at [321, 184] on div "[GEOGRAPHIC_DATA] - [GEOGRAPHIC_DATA] ([GEOGRAPHIC_DATA])" at bounding box center [229, 177] width 287 height 21
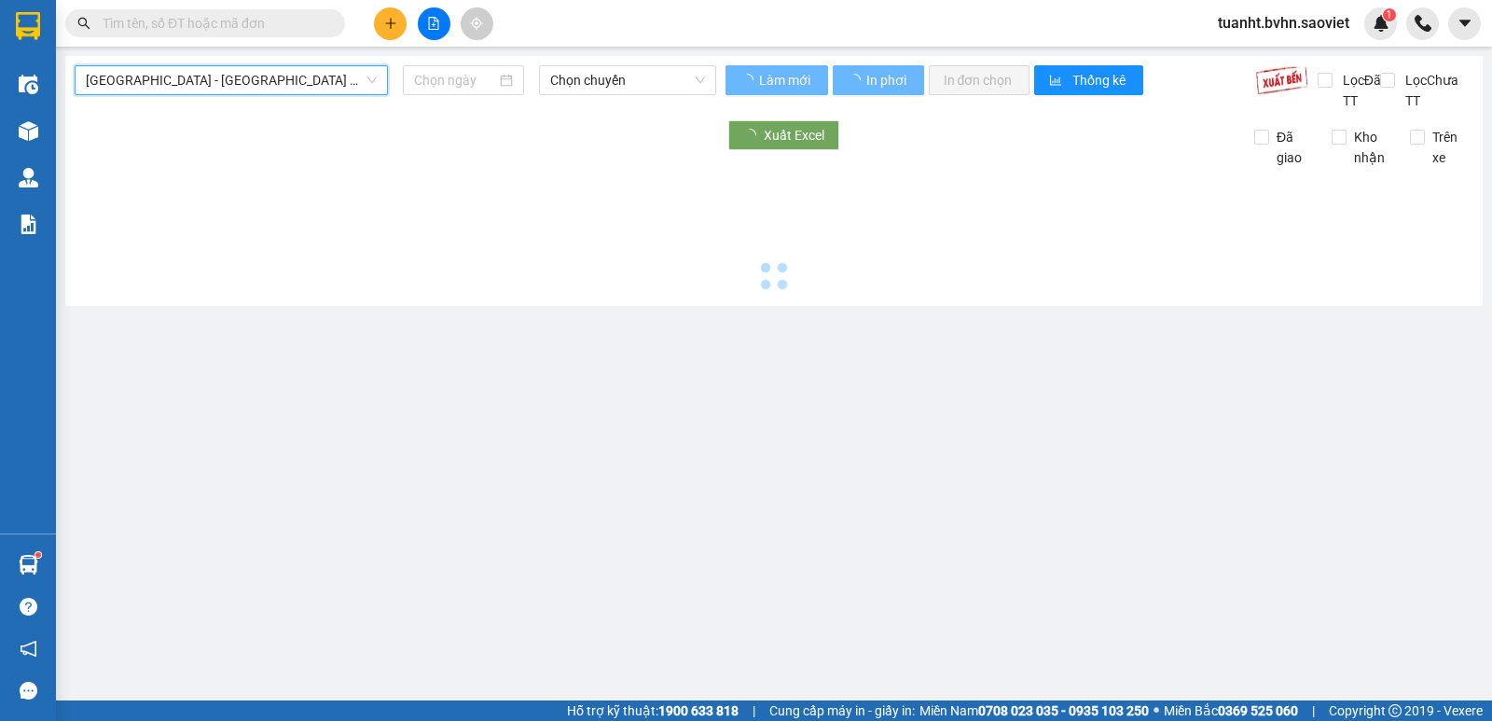
type input "[DATE]"
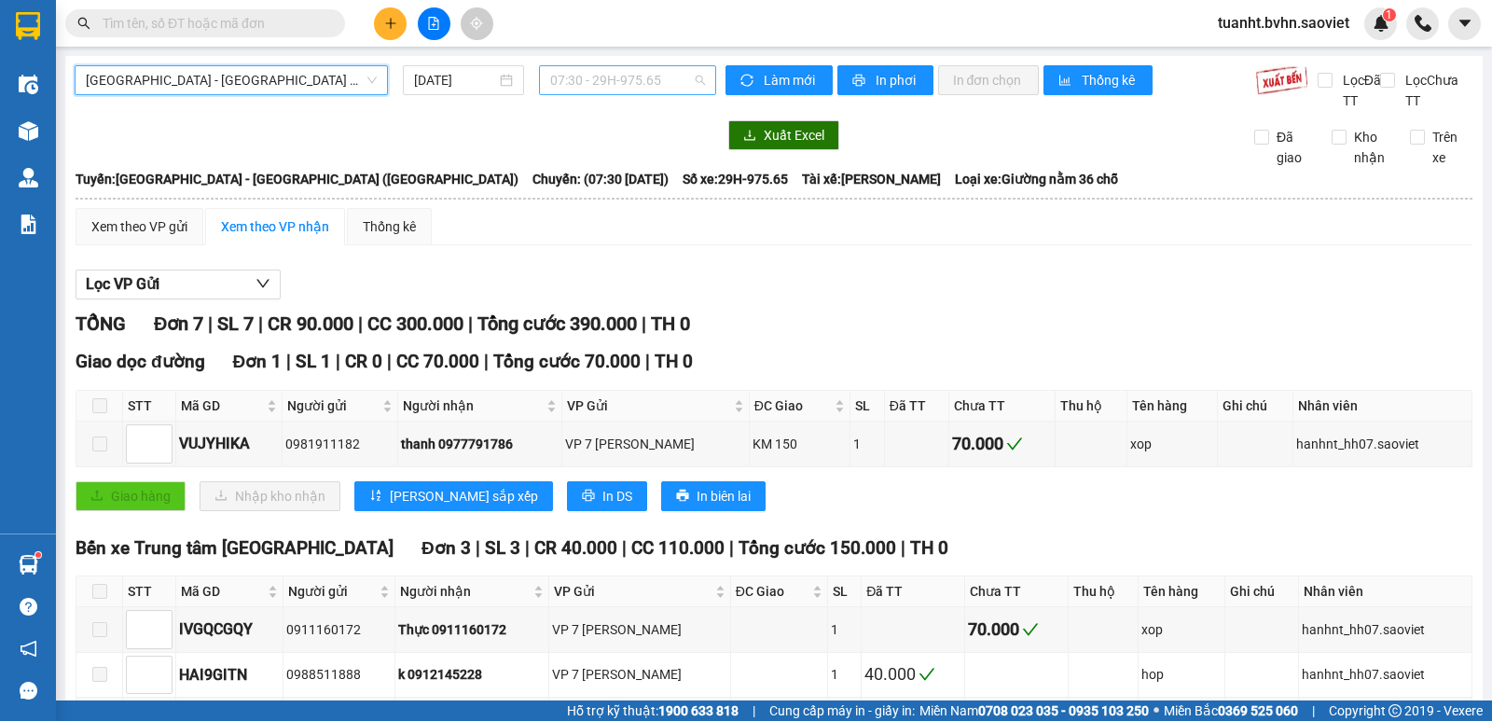
click at [600, 82] on span "07:30 - 29H-975.65" at bounding box center [627, 80] width 154 height 28
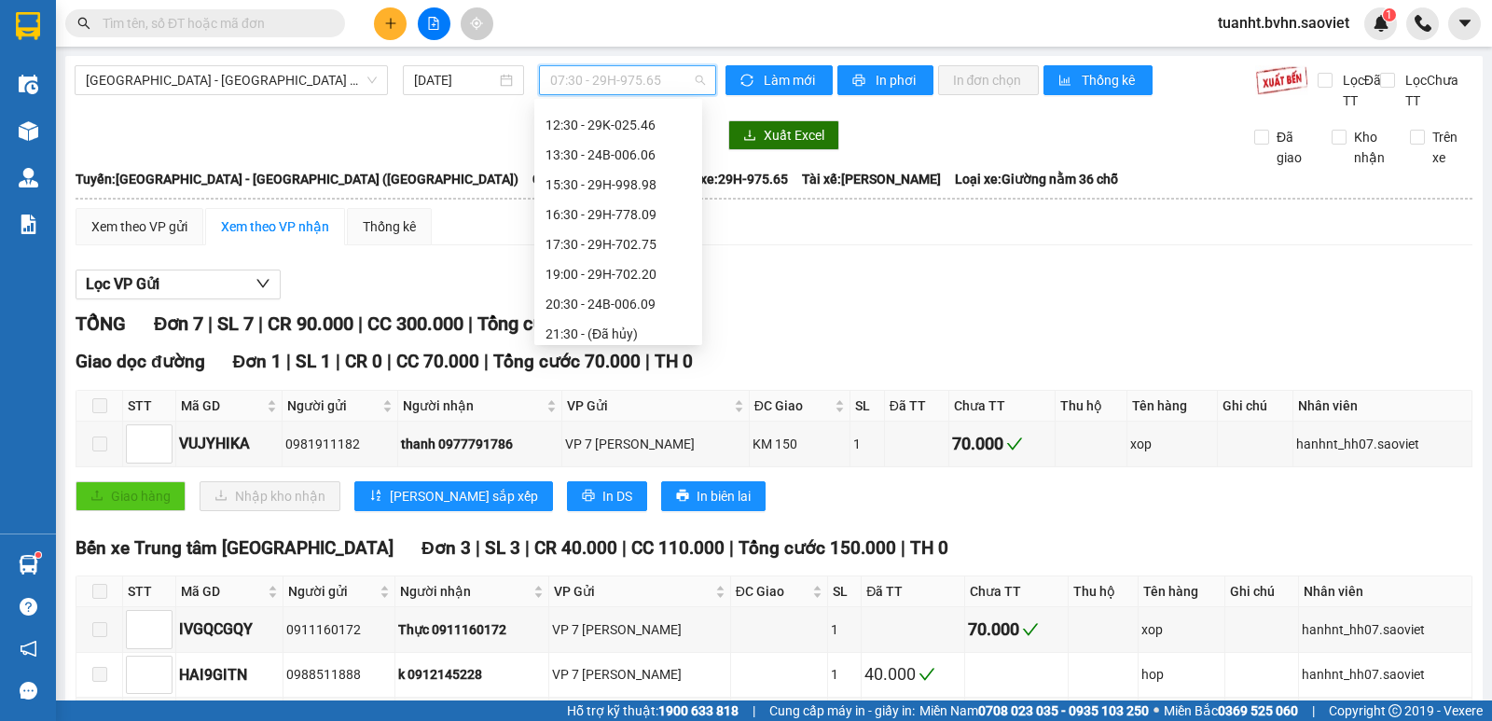
scroll to position [179, 0]
click at [611, 209] on div "17:30 - 29H-702.75" at bounding box center [618, 207] width 145 height 21
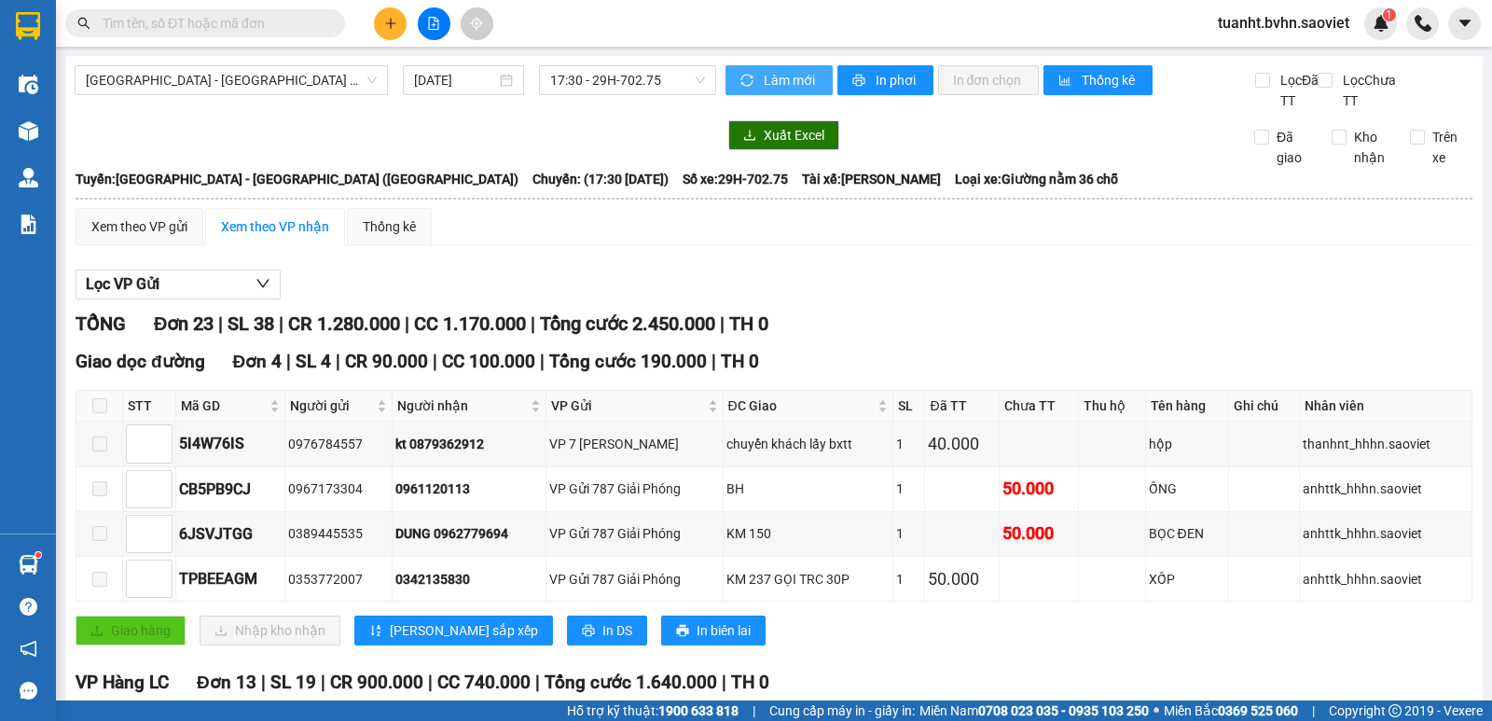
click at [796, 83] on span "Làm mới" at bounding box center [791, 80] width 54 height 21
click at [852, 79] on icon "printer" at bounding box center [858, 80] width 13 height 13
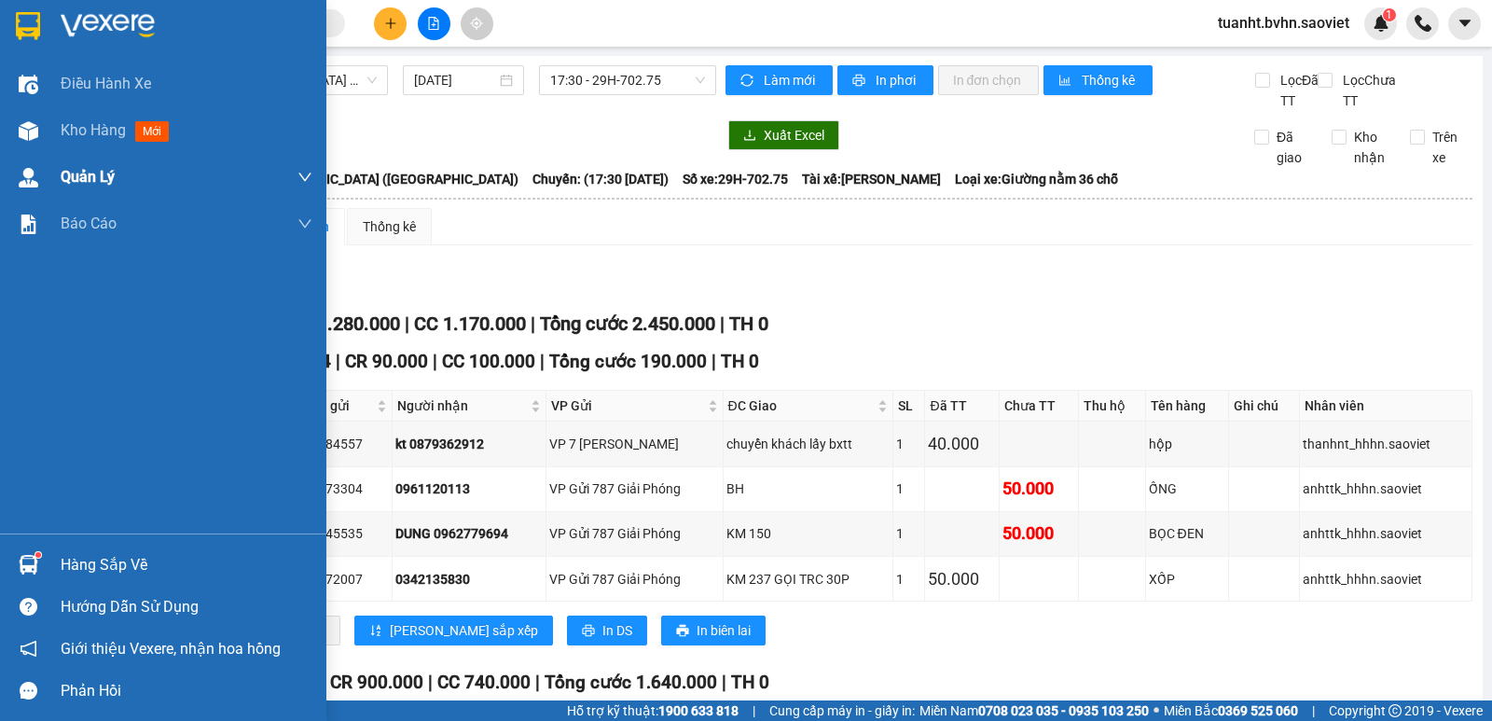
drag, startPoint x: 35, startPoint y: 135, endPoint x: 289, endPoint y: 177, distance: 257.1
click at [36, 135] on img at bounding box center [29, 131] width 20 height 20
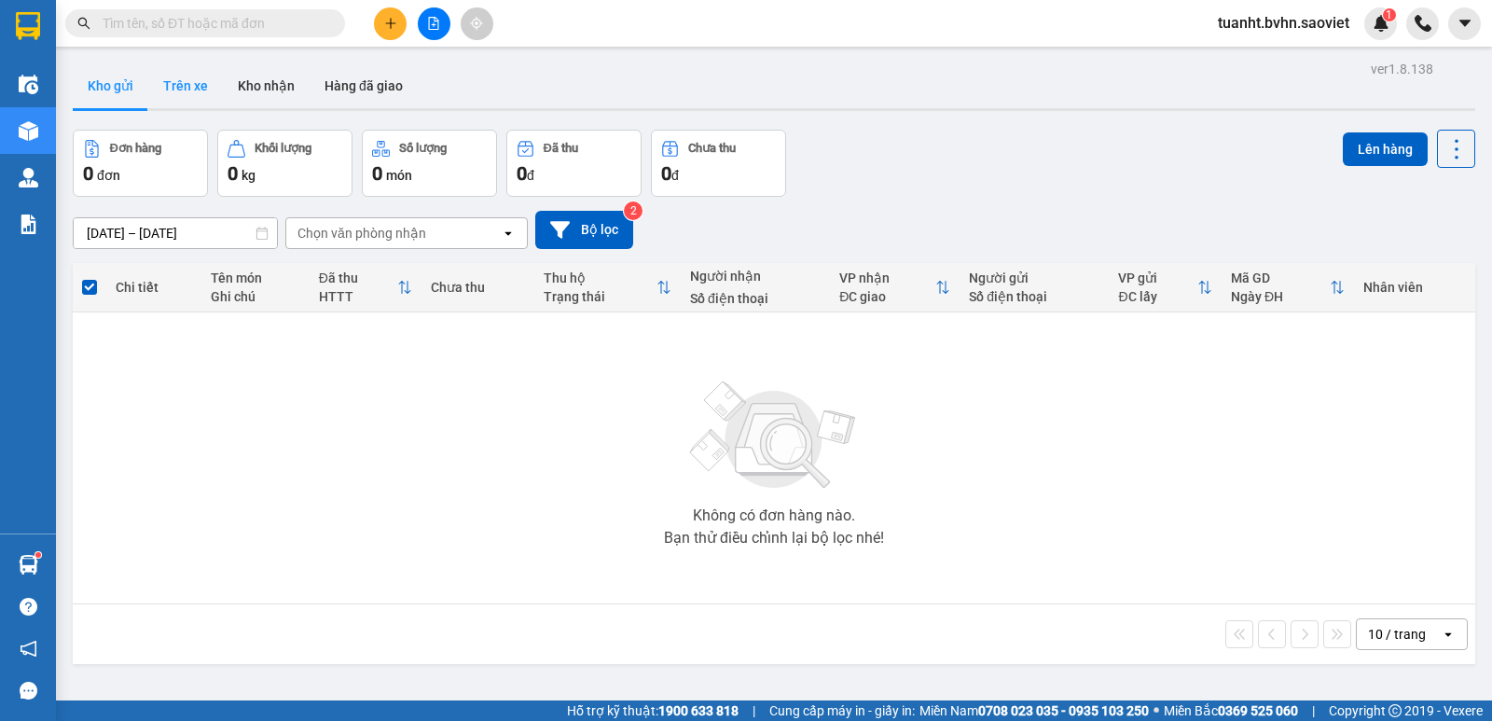
click at [175, 81] on button "Trên xe" at bounding box center [185, 85] width 75 height 45
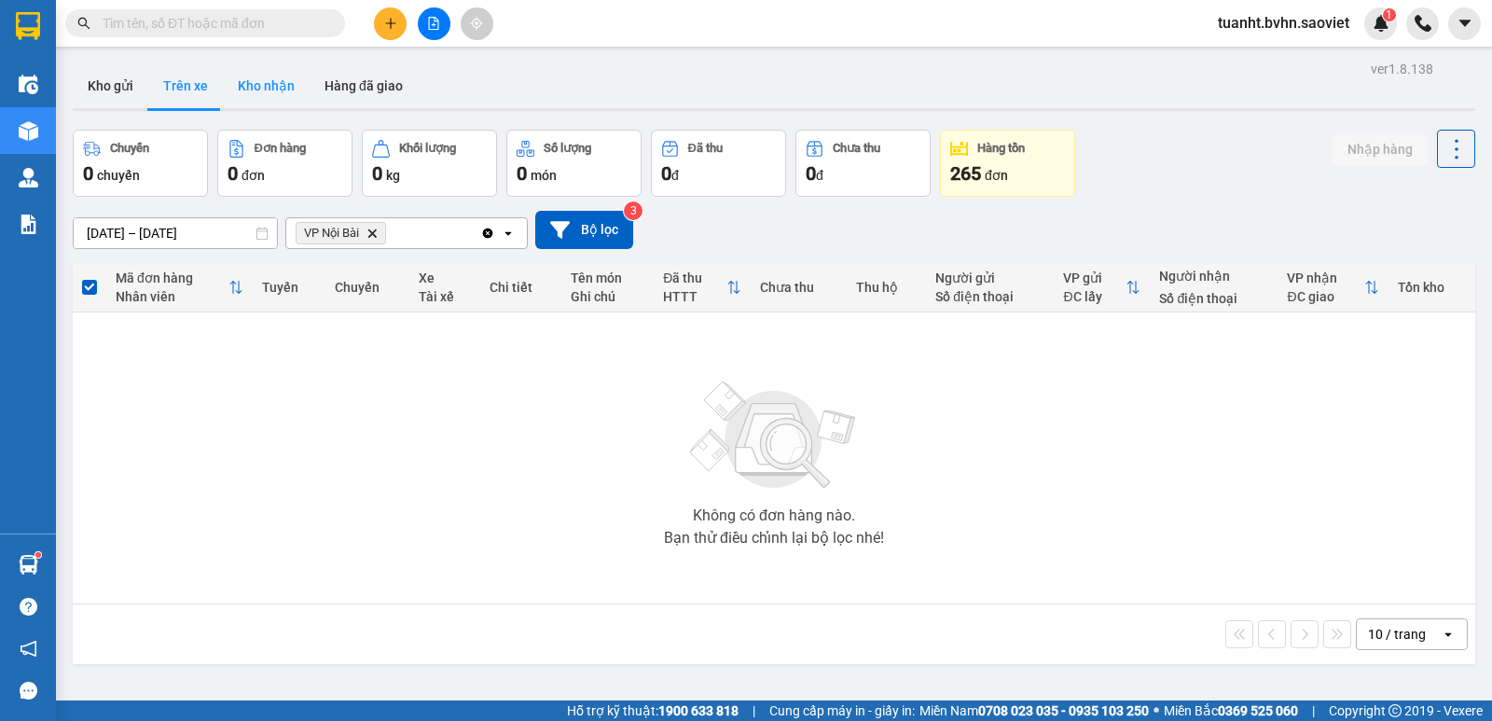
click at [256, 86] on button "Kho nhận" at bounding box center [266, 85] width 87 height 45
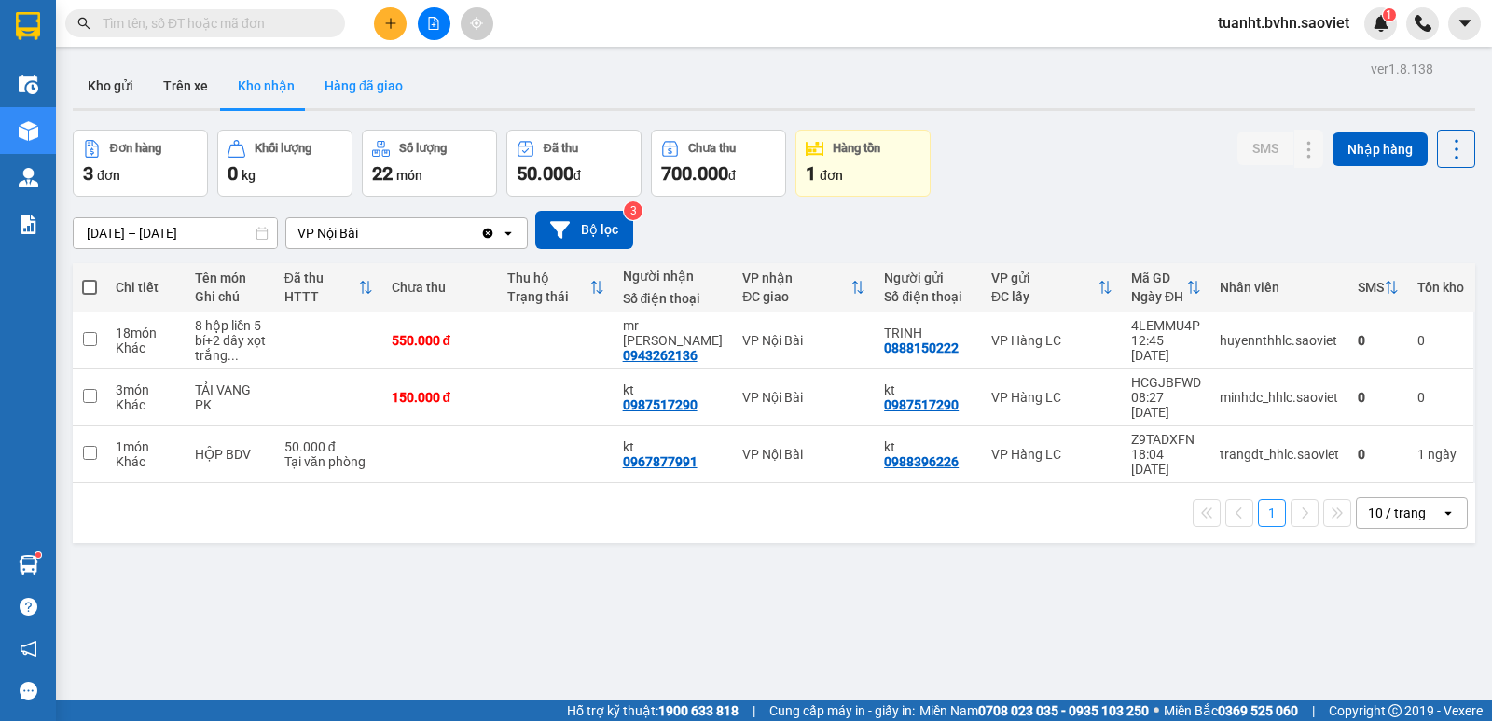
click at [343, 90] on button "Hàng đã giao" at bounding box center [364, 85] width 108 height 45
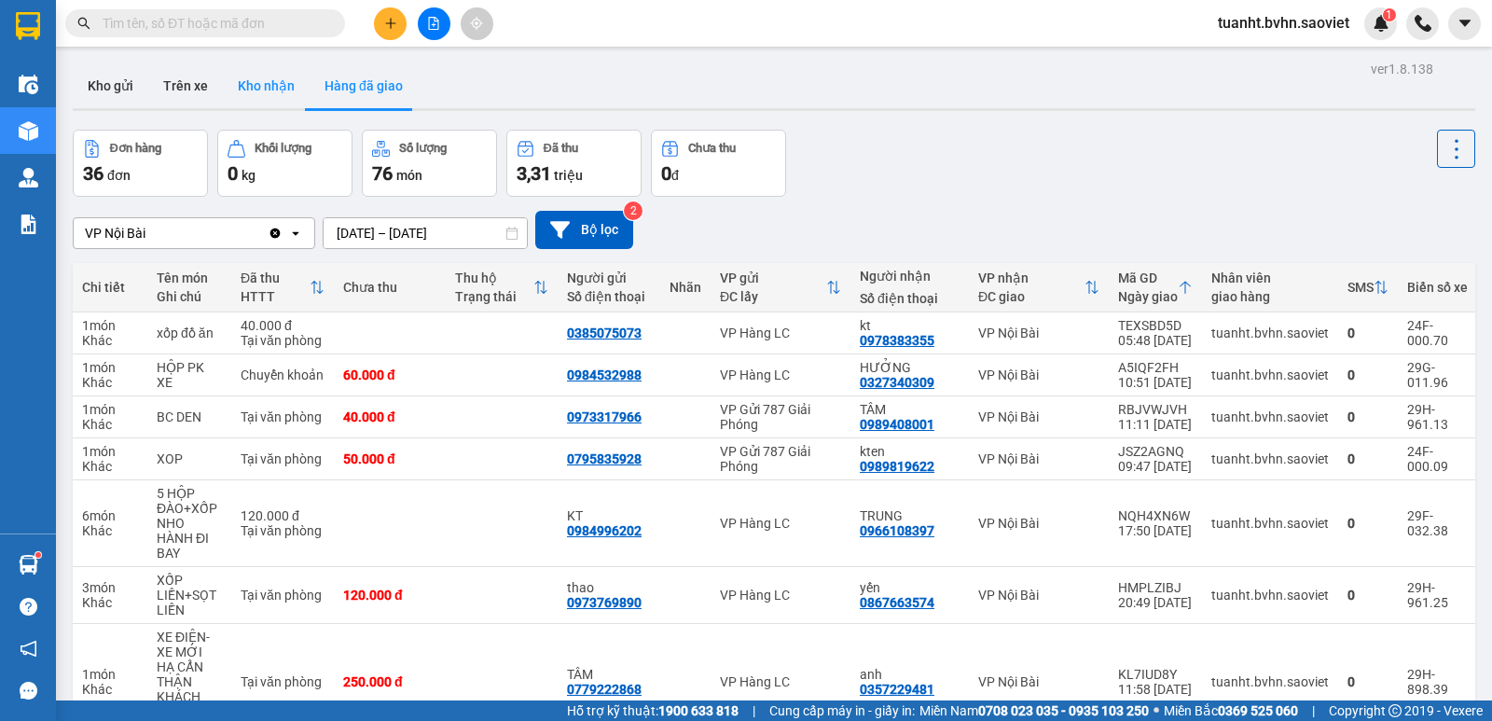
click at [244, 91] on button "Kho nhận" at bounding box center [266, 85] width 87 height 45
